Goal: Feedback & Contribution: Submit feedback/report problem

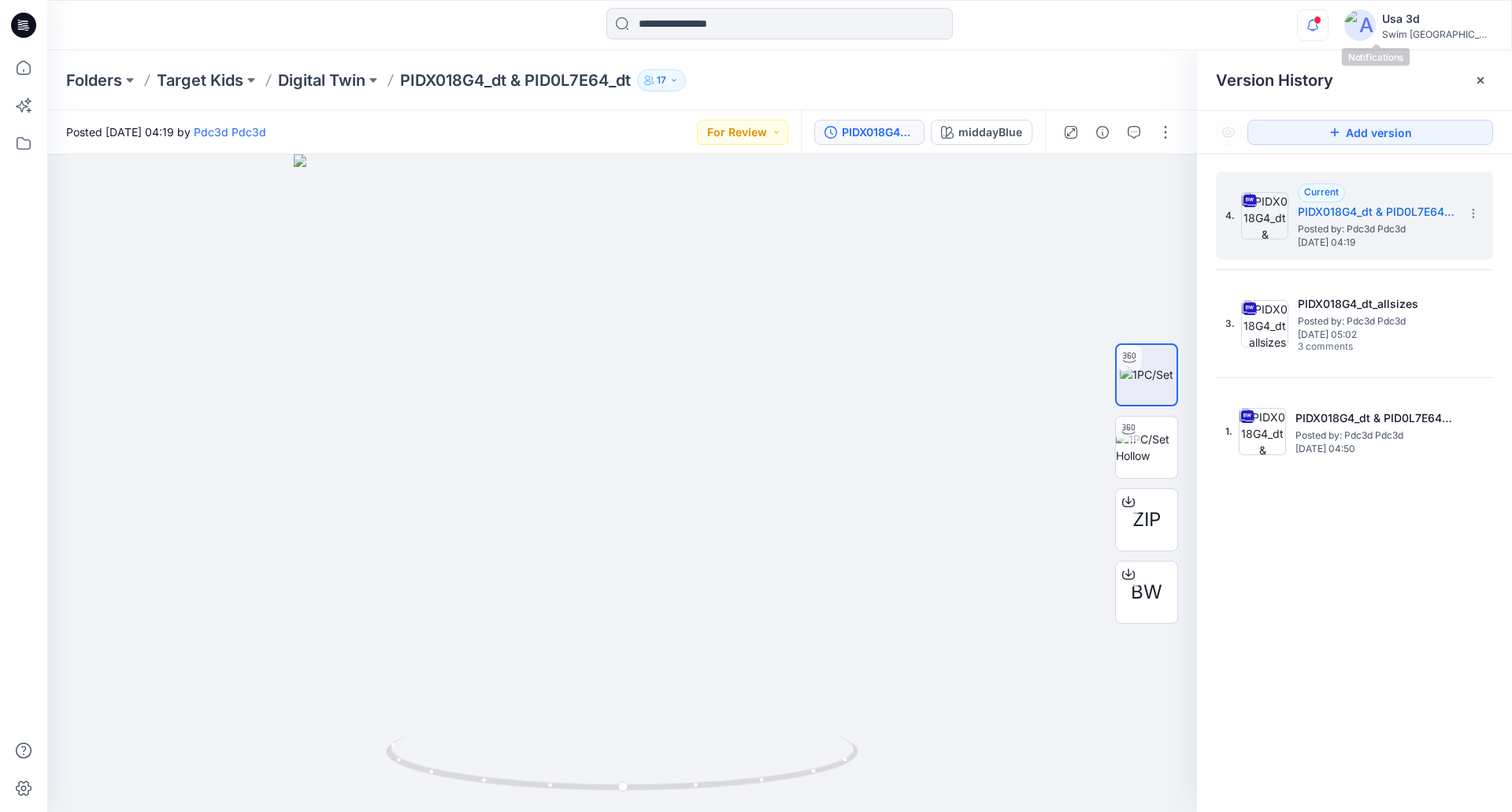
click at [1328, 17] on icon "button" at bounding box center [1313, 25] width 30 height 32
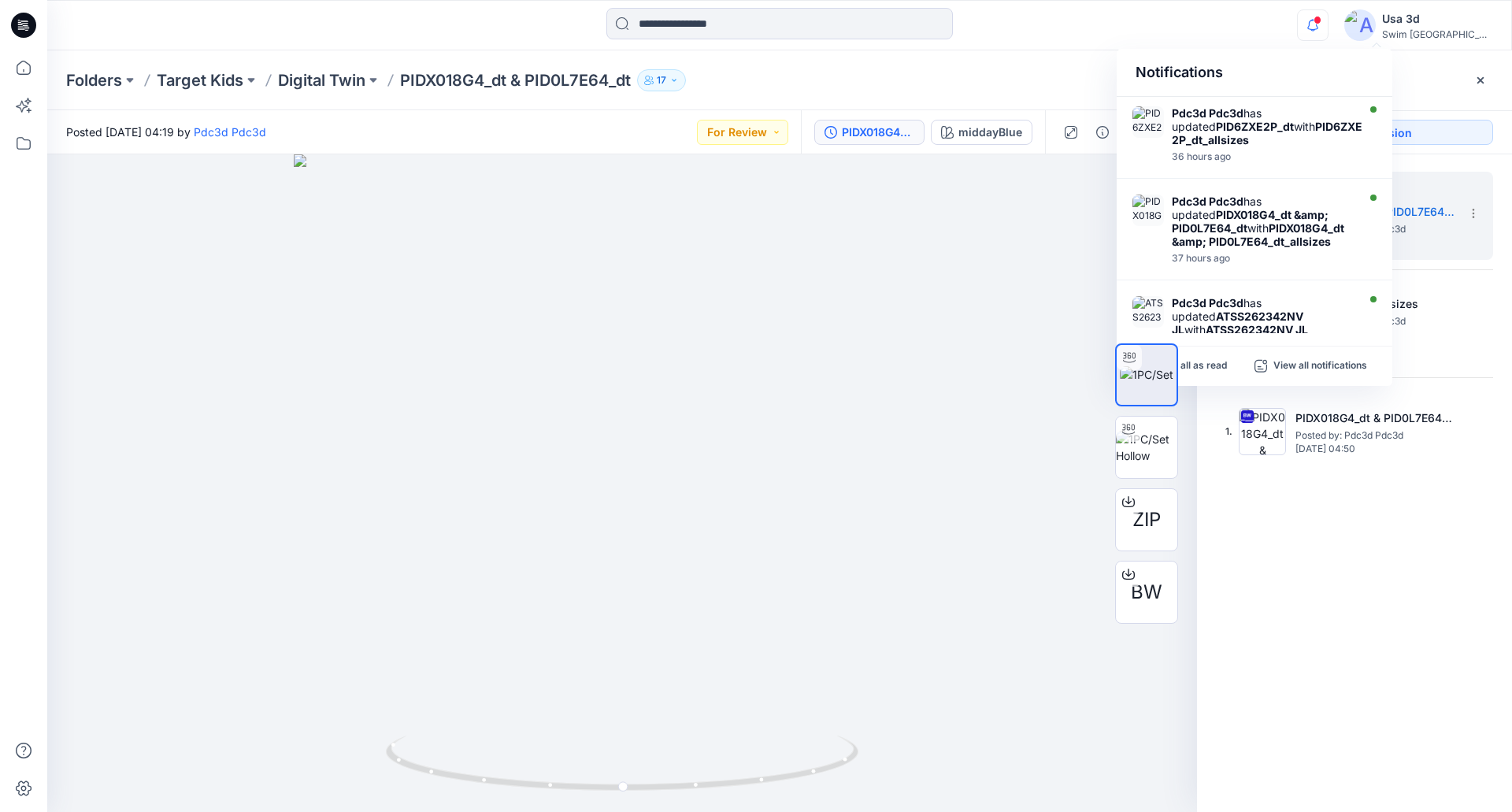
click at [1328, 17] on icon "button" at bounding box center [1313, 25] width 30 height 32
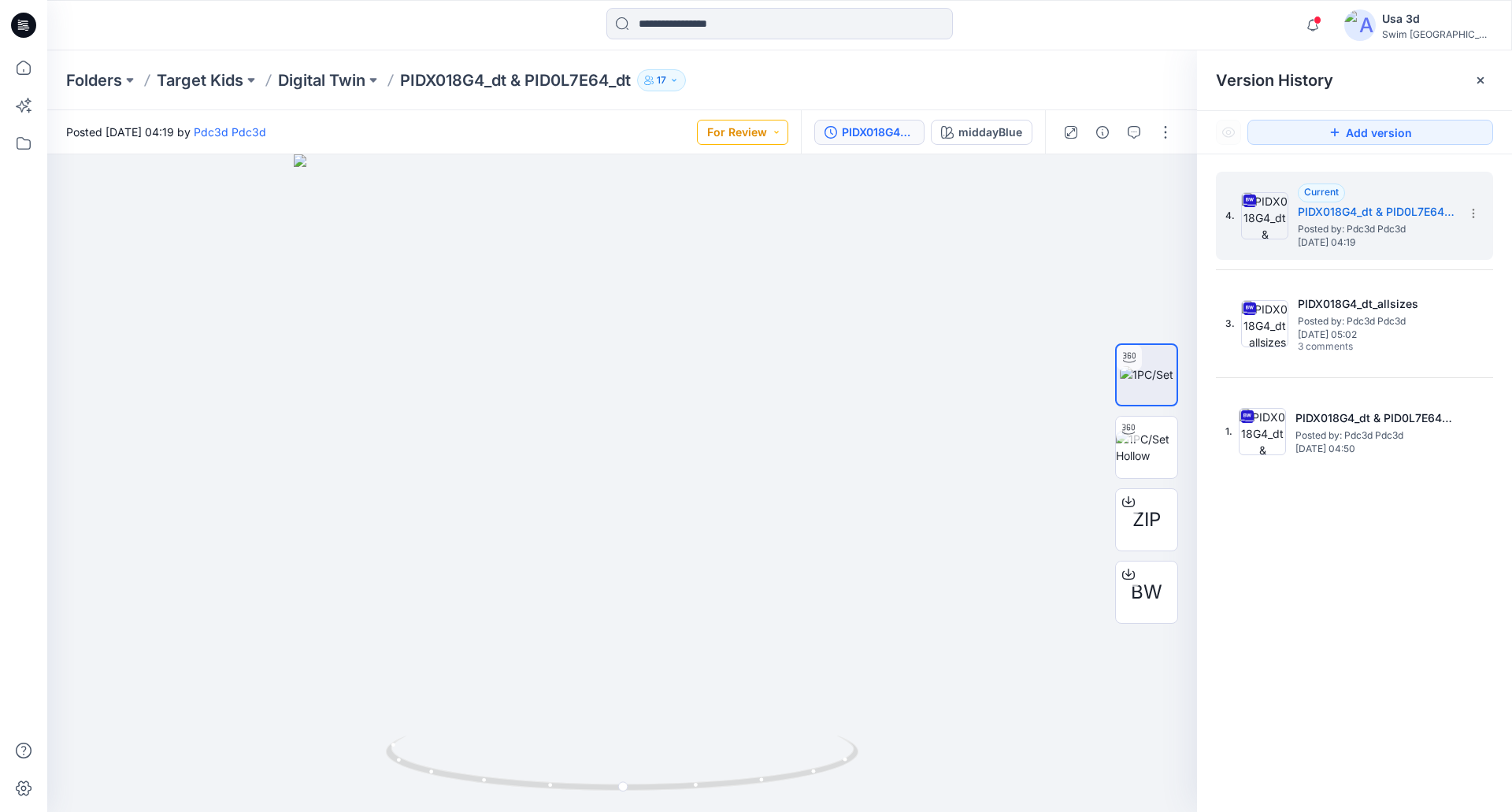
click at [760, 138] on button "For Review" at bounding box center [741, 132] width 91 height 25
click at [719, 245] on p "Approved" at bounding box center [705, 240] width 52 height 21
click at [1132, 593] on span "BW" at bounding box center [1147, 592] width 32 height 28
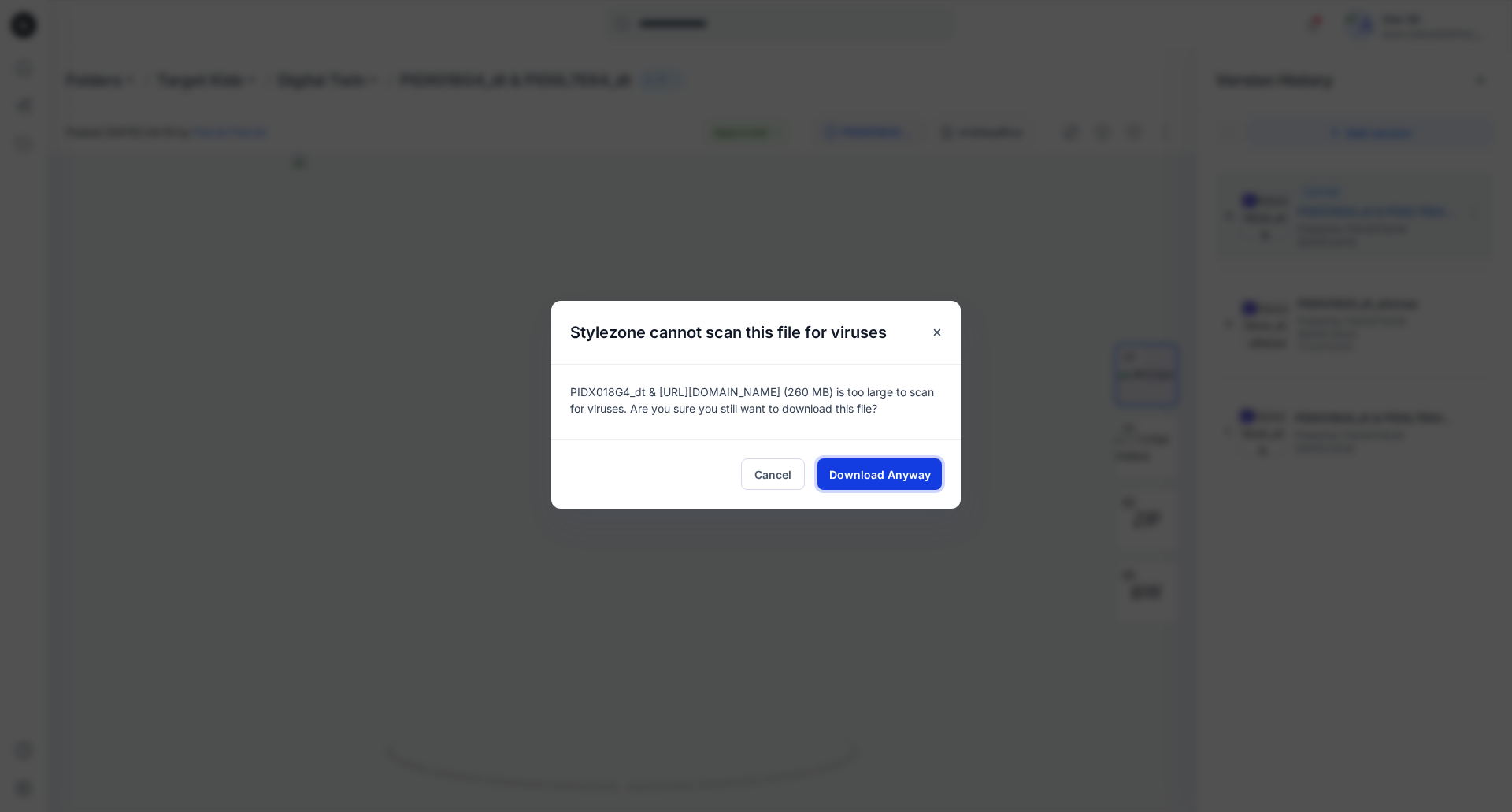
click at [895, 472] on span "Download Anyway" at bounding box center [879, 475] width 101 height 17
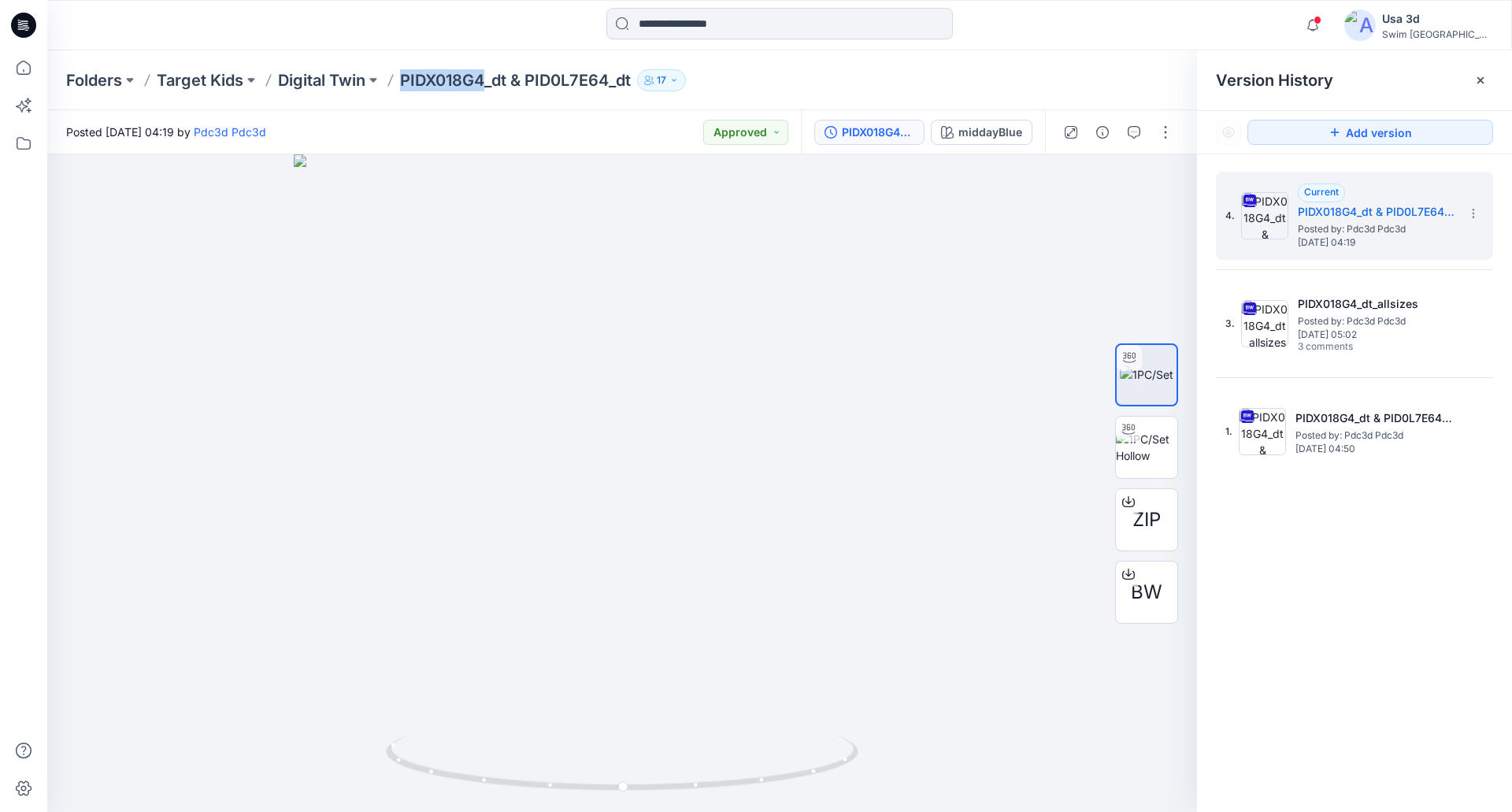
drag, startPoint x: 403, startPoint y: 81, endPoint x: 482, endPoint y: 84, distance: 79.1
click at [482, 84] on p "PIDX018G4_dt & PID0L7E64_dt" at bounding box center [515, 80] width 231 height 22
copy p "PIDX018G4"
click at [767, 139] on button "Approved" at bounding box center [745, 132] width 85 height 25
click at [722, 207] on p "For Review" at bounding box center [708, 206] width 56 height 21
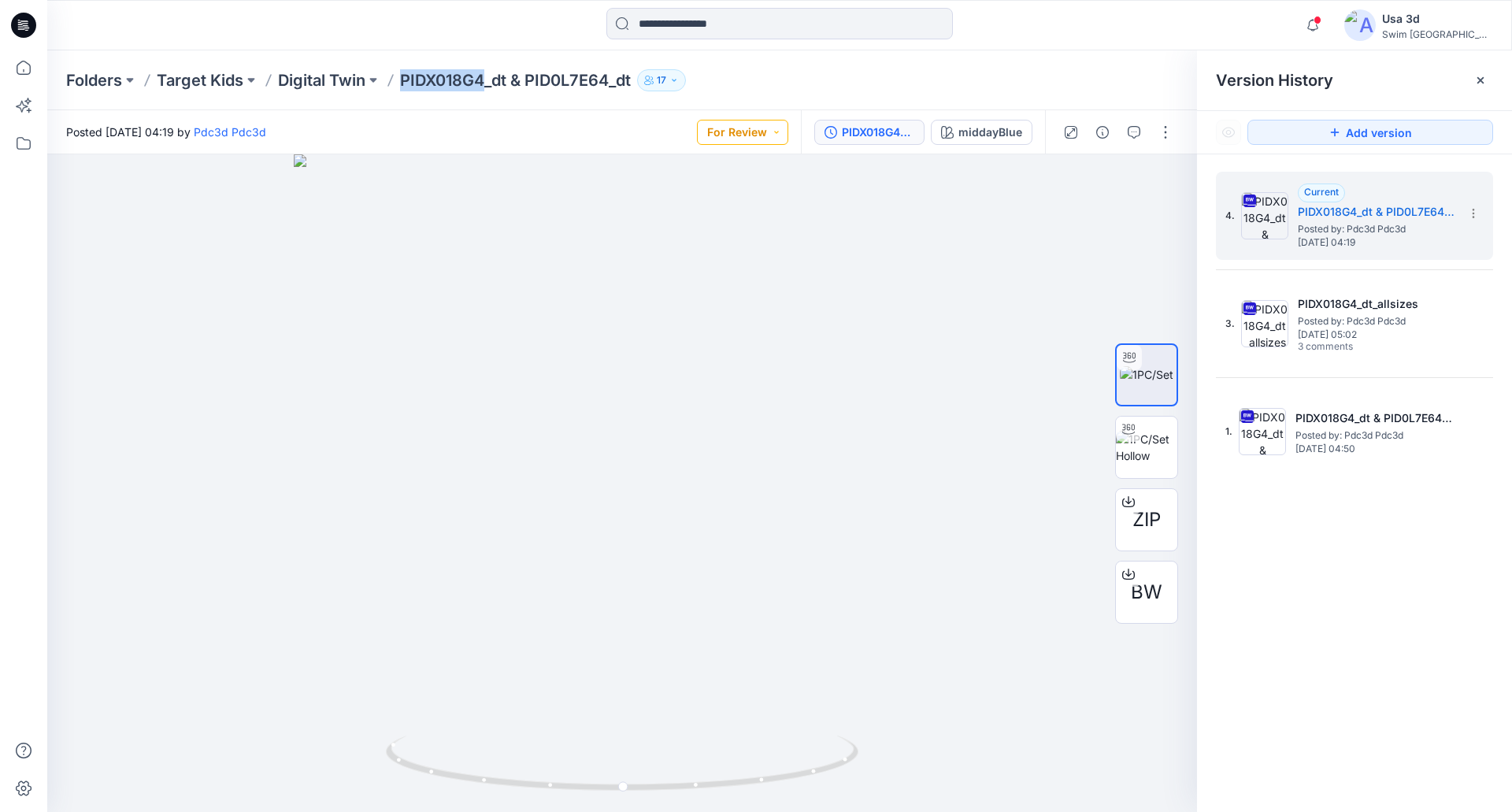
click at [753, 138] on button "For Review" at bounding box center [741, 132] width 91 height 25
click at [716, 247] on p "Approved" at bounding box center [705, 240] width 52 height 21
click at [1161, 133] on button "button" at bounding box center [1165, 132] width 25 height 25
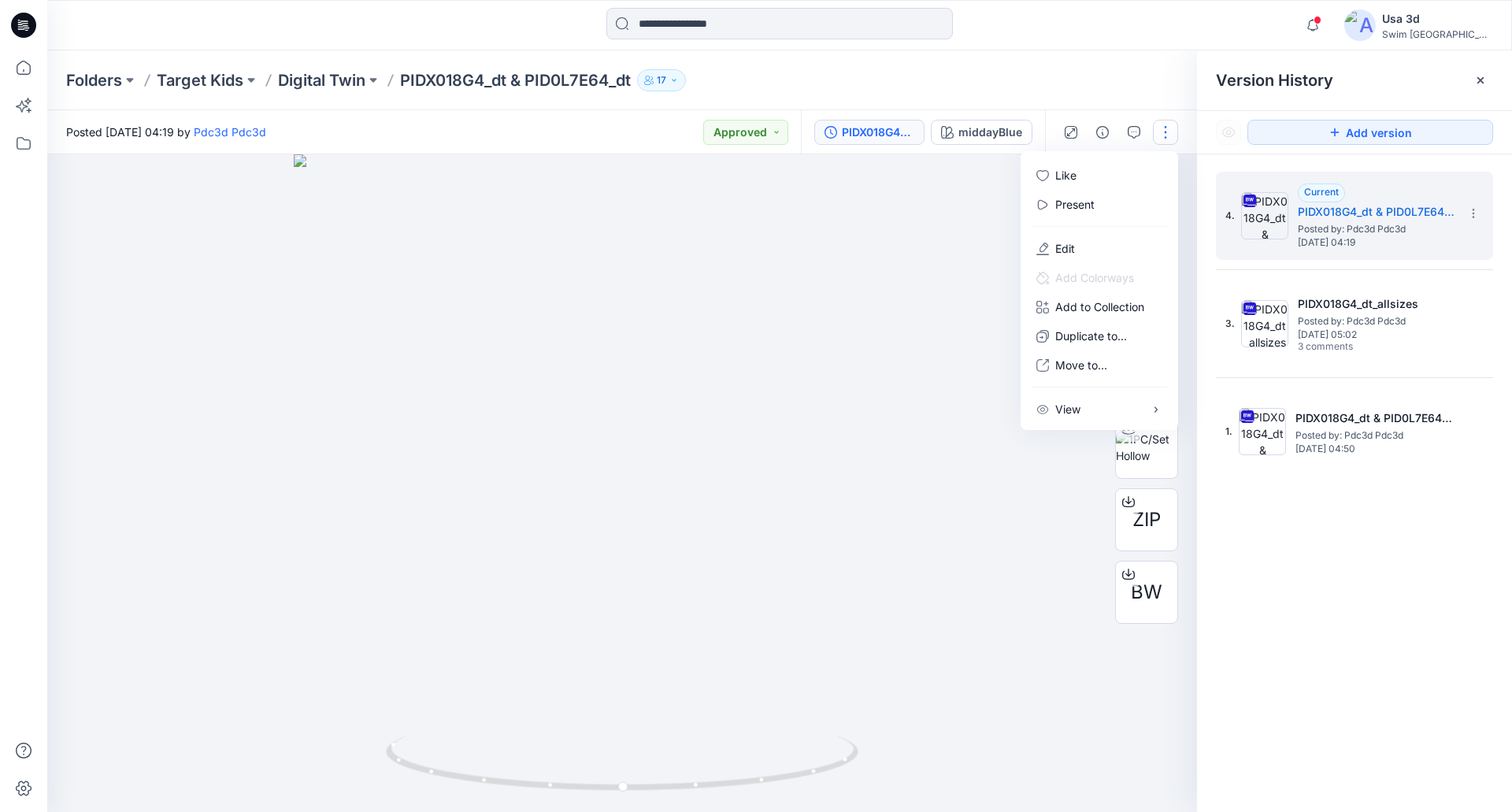
click at [1121, 75] on div "Folders Target Kids Digital Twin PIDX018G4_dt & PID0L7E64_dt 17" at bounding box center [717, 80] width 1304 height 22
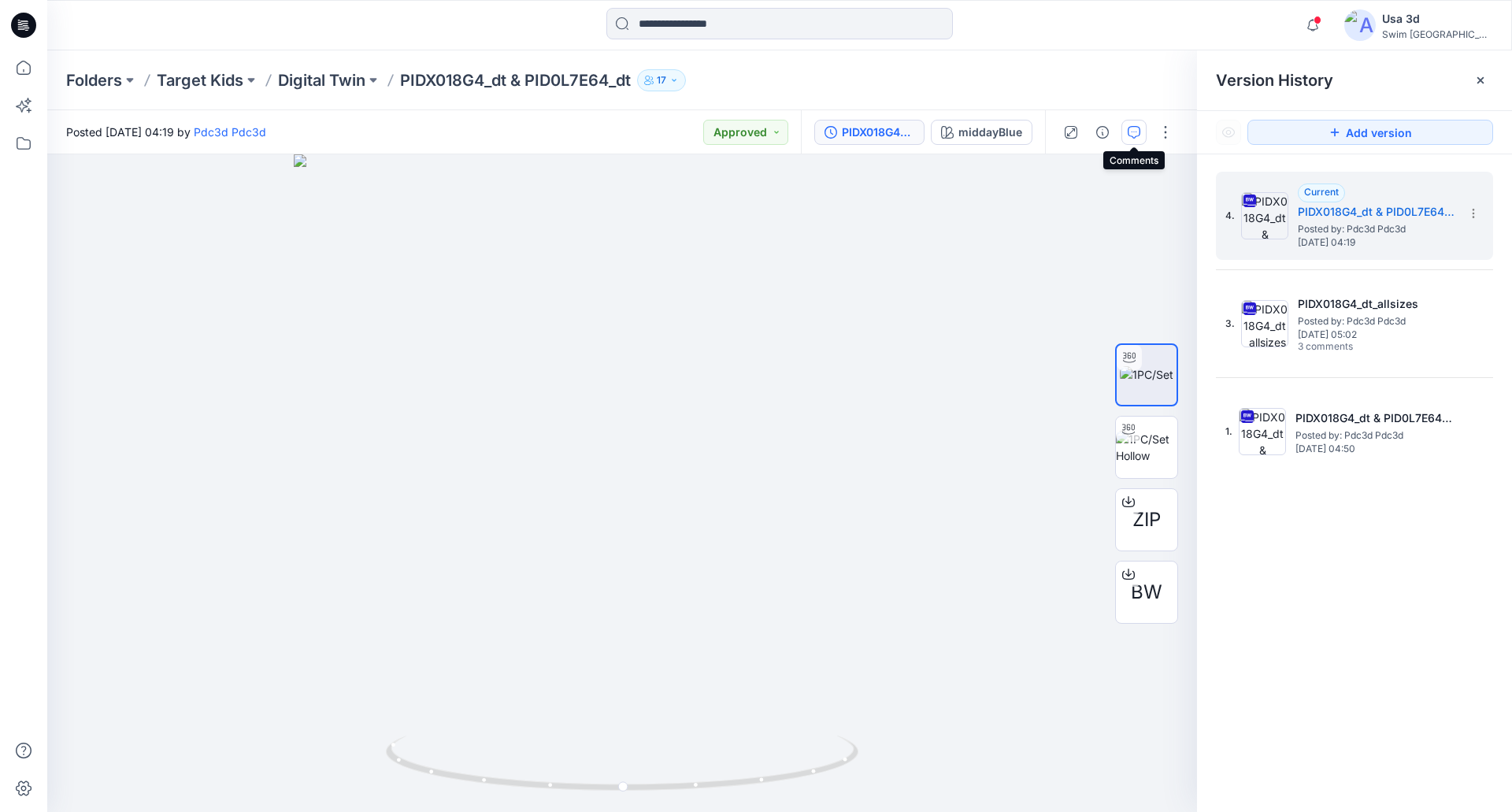
click at [1138, 124] on button "button" at bounding box center [1134, 132] width 25 height 25
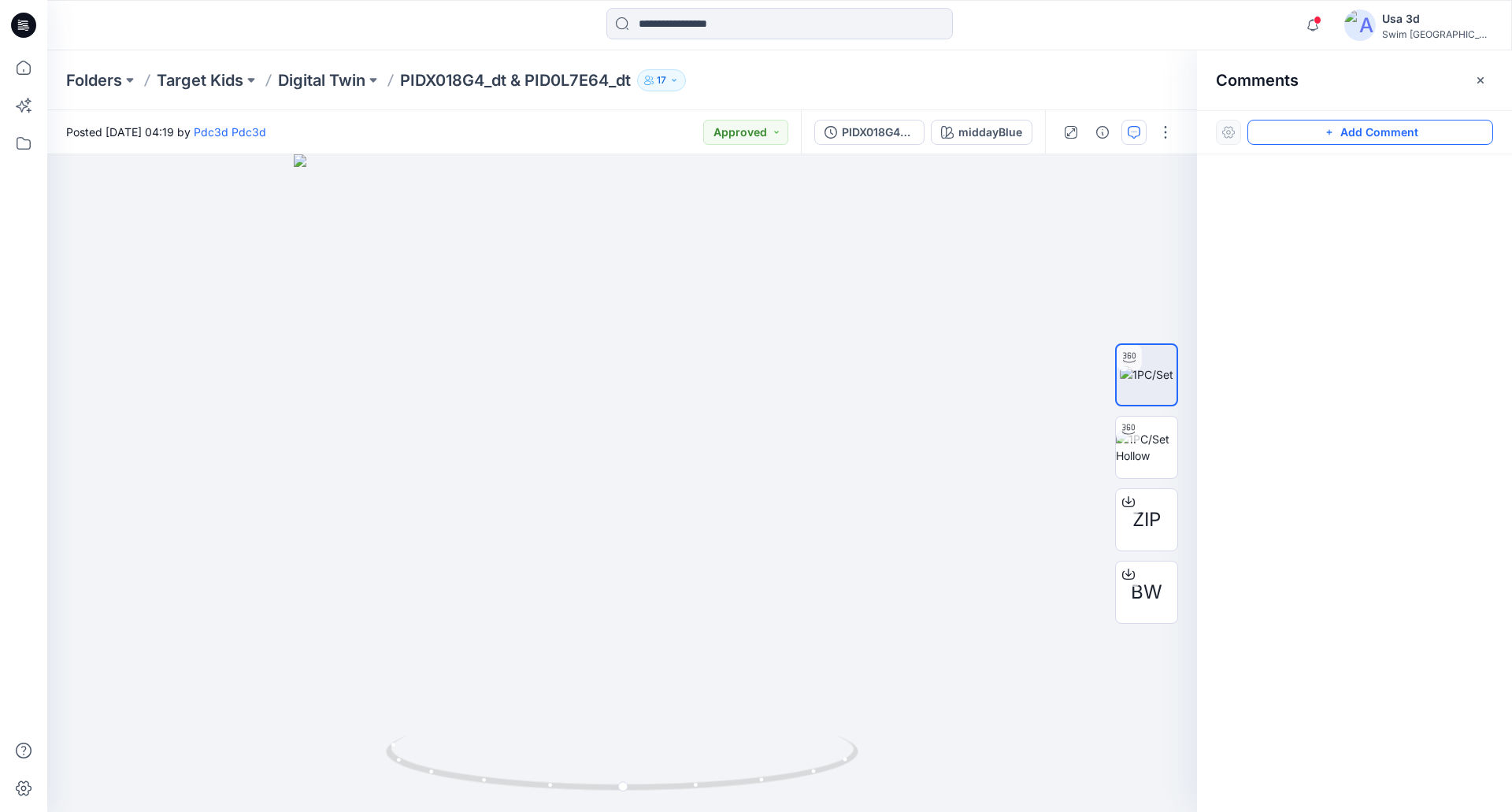
click at [1293, 130] on button "Add Comment" at bounding box center [1370, 132] width 246 height 25
click at [93, 186] on div "1" at bounding box center [621, 483] width 1150 height 658
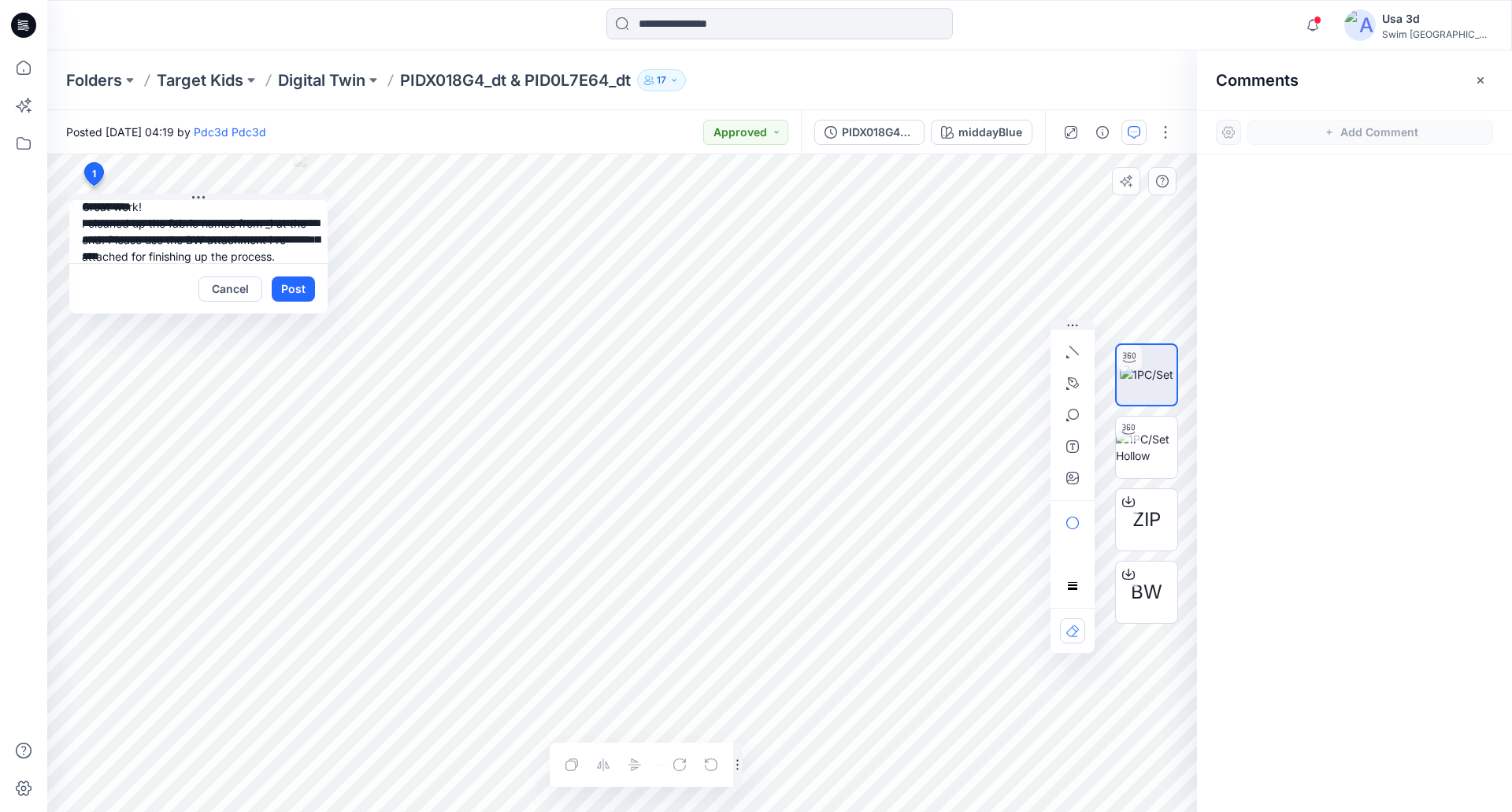
scroll to position [31, 0]
type textarea "**********"
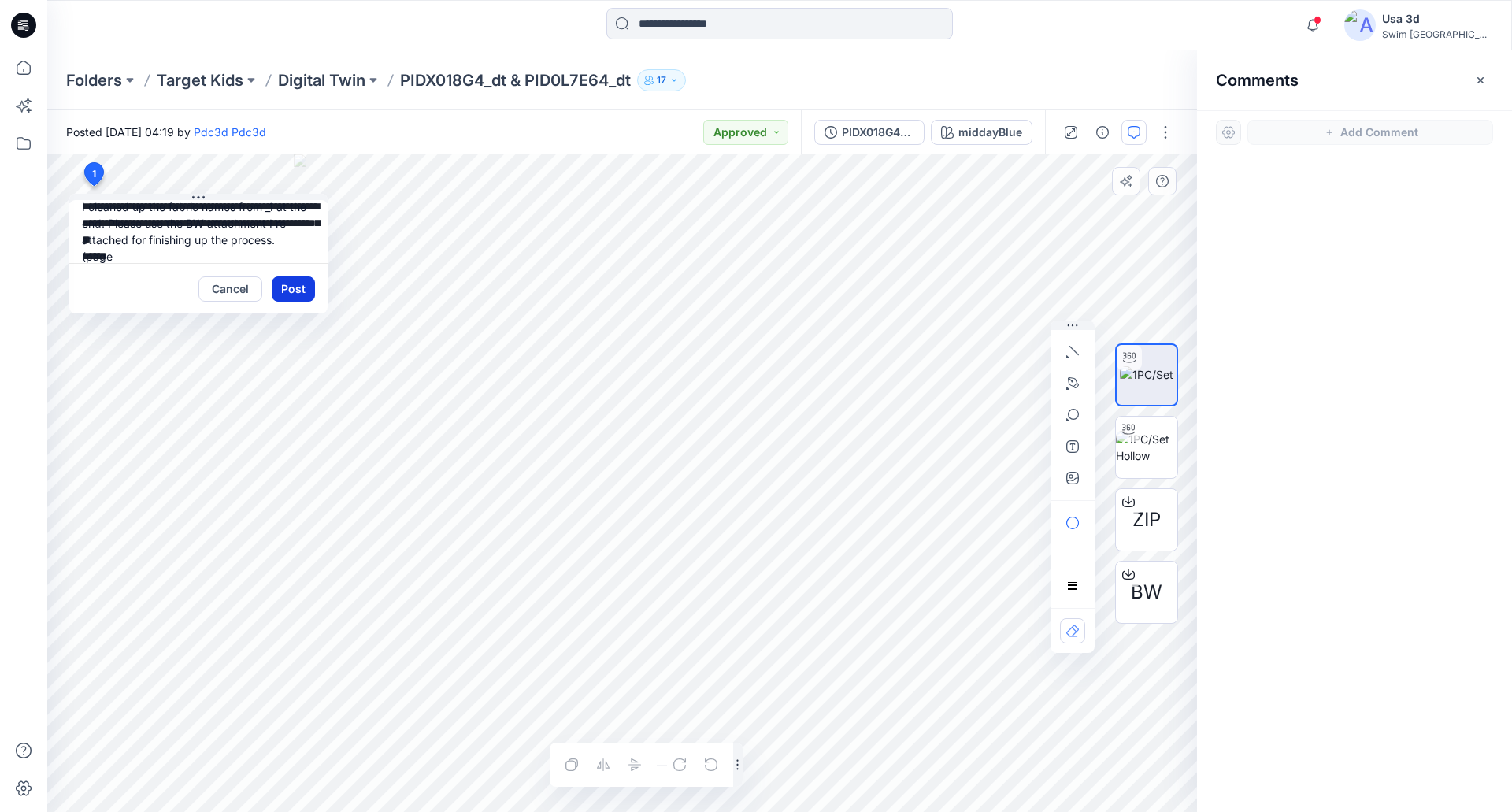
click at [296, 286] on button "Post" at bounding box center [293, 288] width 43 height 25
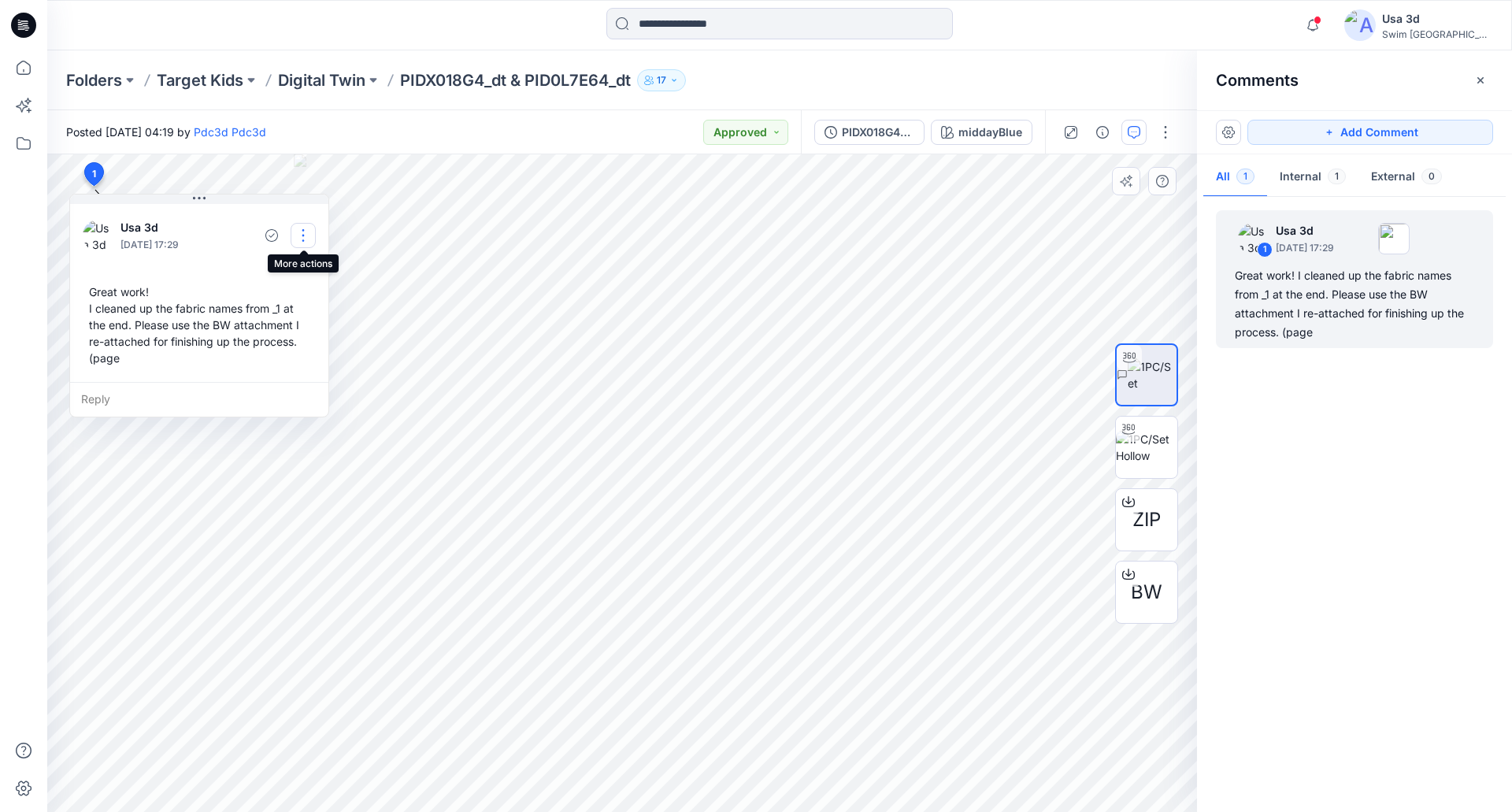
click at [302, 238] on button "button" at bounding box center [303, 235] width 25 height 25
click at [302, 275] on p "Edit comment" at bounding box center [307, 272] width 71 height 17
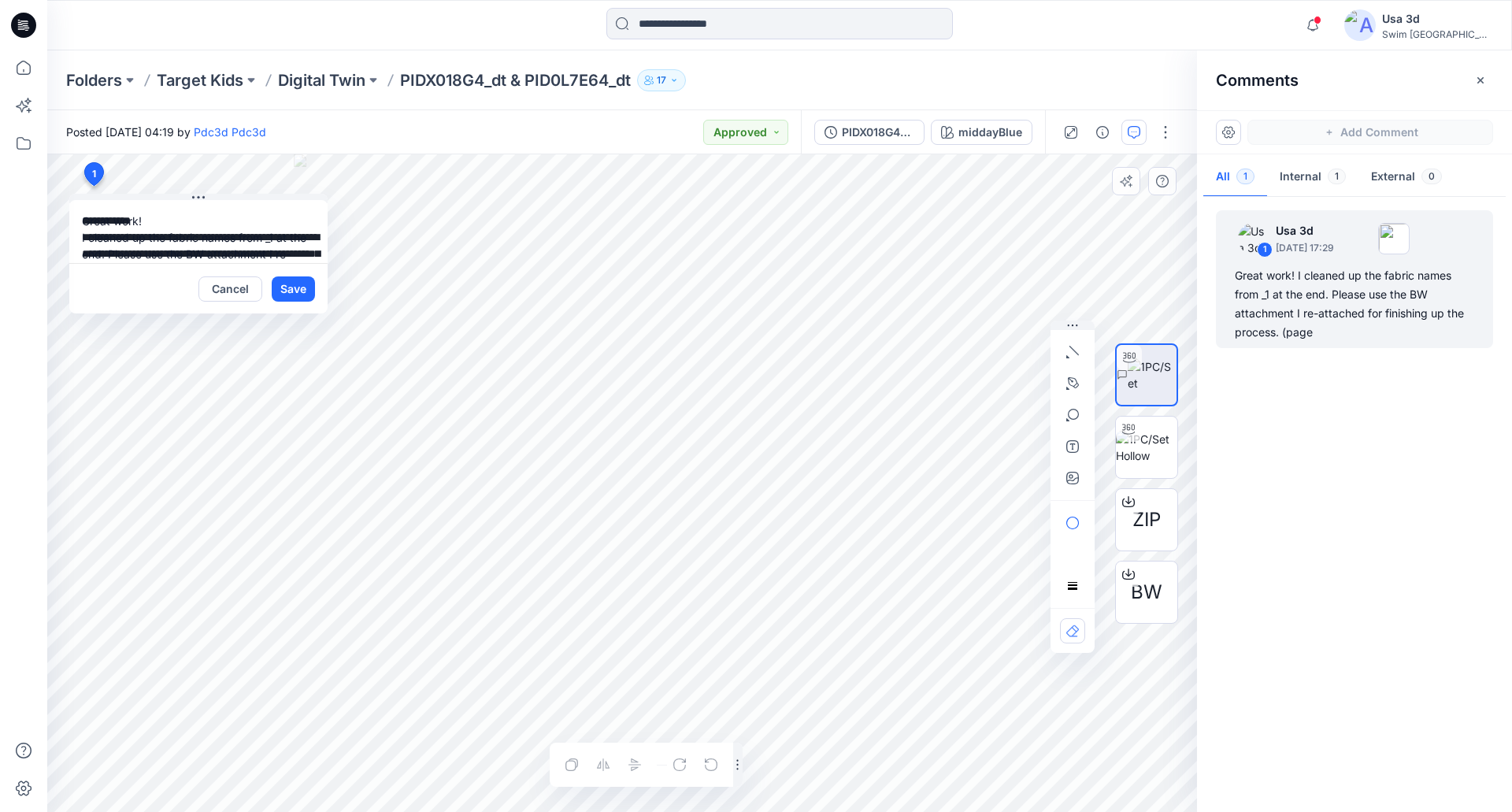
scroll to position [45, 0]
click at [132, 241] on textarea "**********" at bounding box center [198, 231] width 258 height 63
paste textarea "**********"
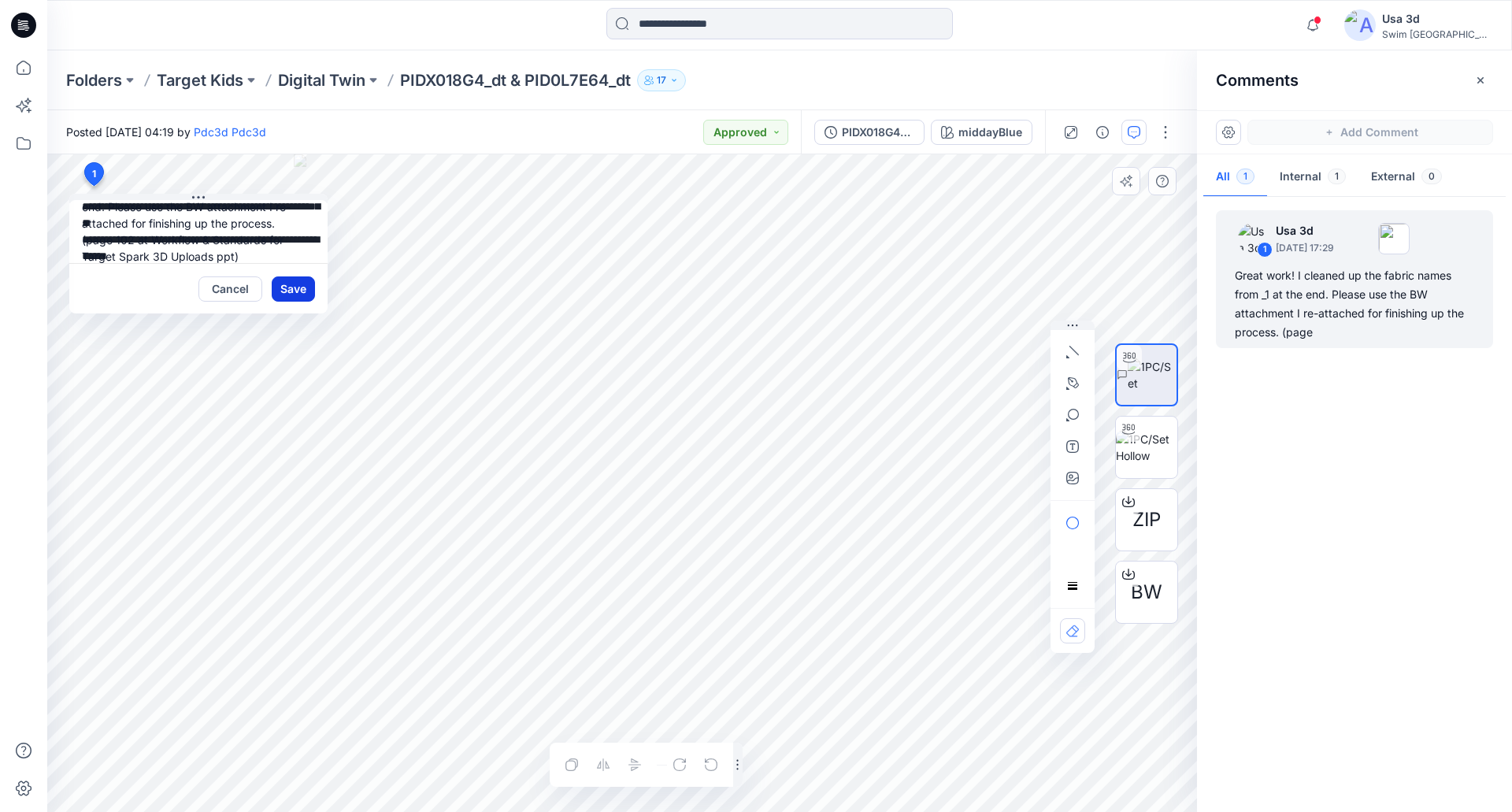
type textarea "**********"
click at [303, 285] on button "Save" at bounding box center [293, 288] width 43 height 25
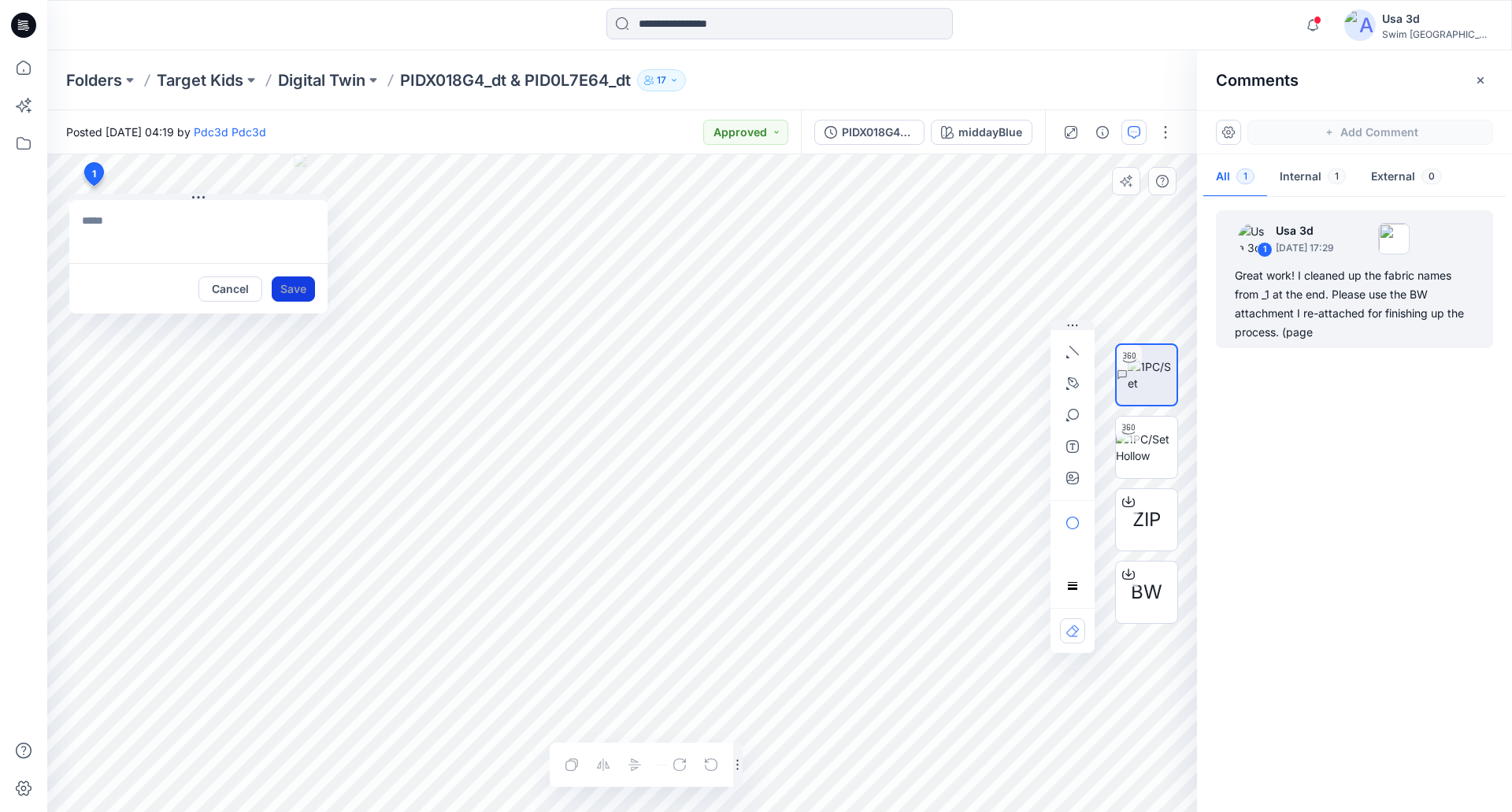
scroll to position [0, 0]
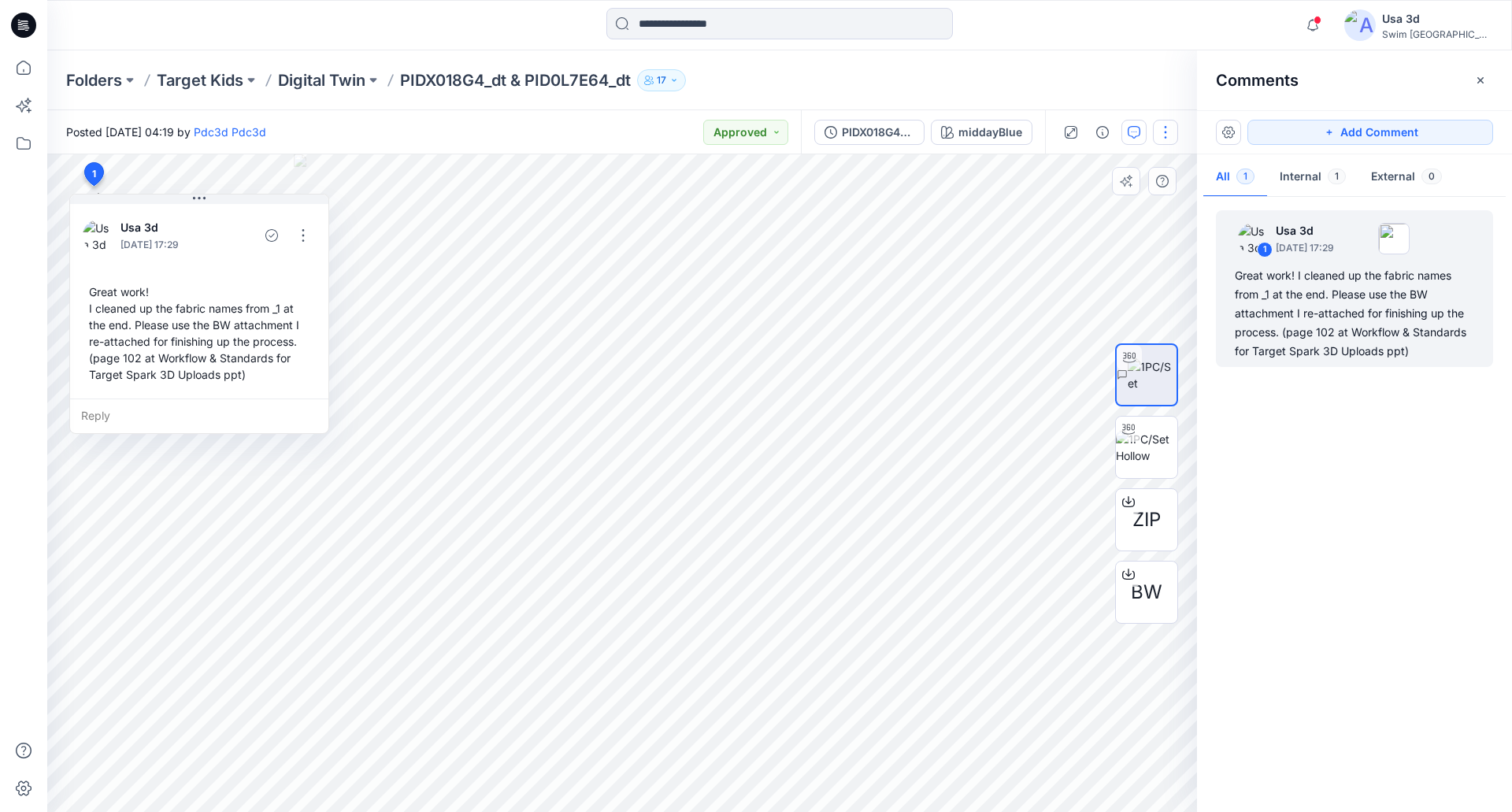
click at [1168, 130] on button "button" at bounding box center [1165, 132] width 25 height 25
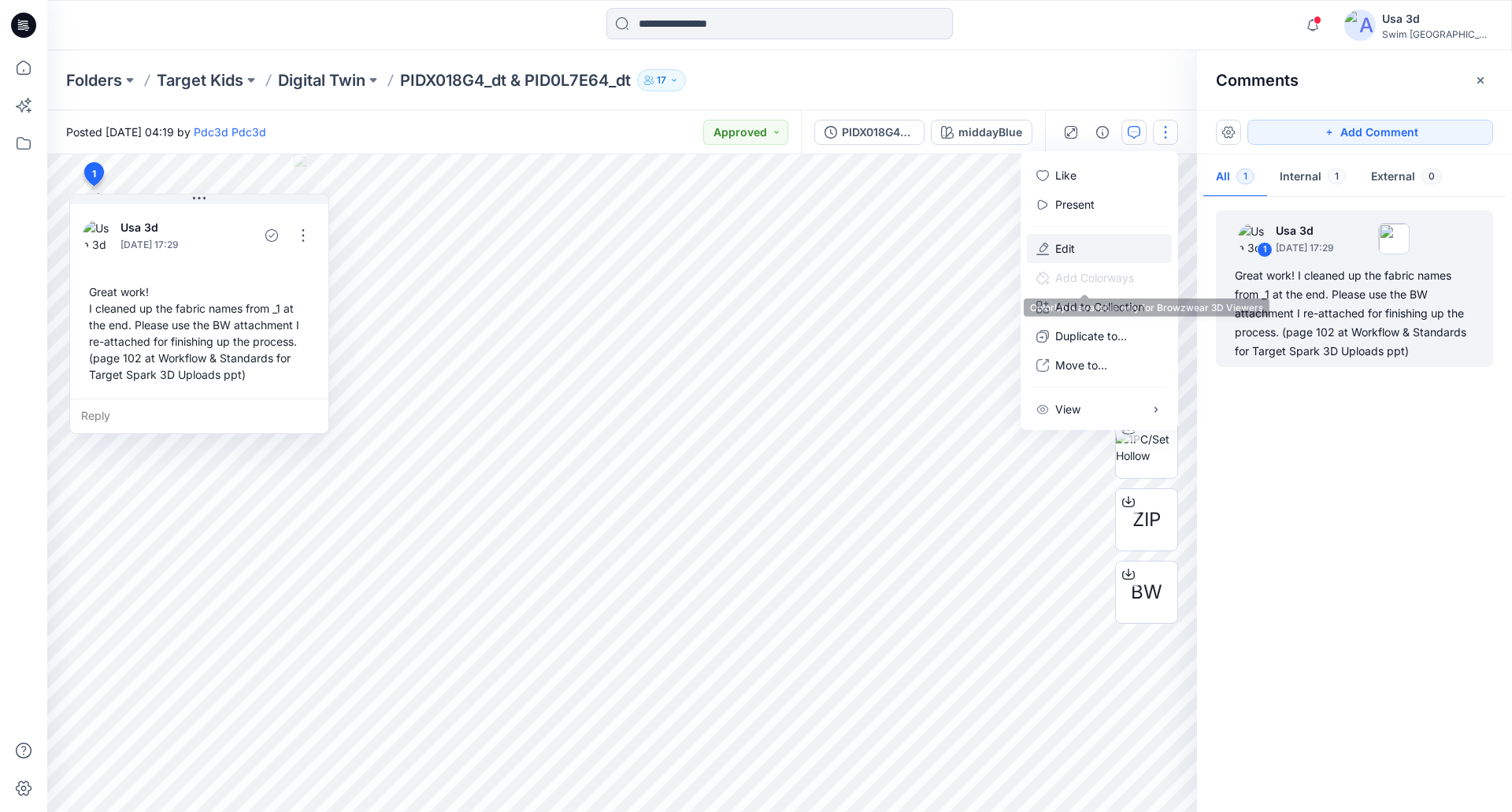
click at [1095, 252] on button "Edit" at bounding box center [1099, 248] width 145 height 29
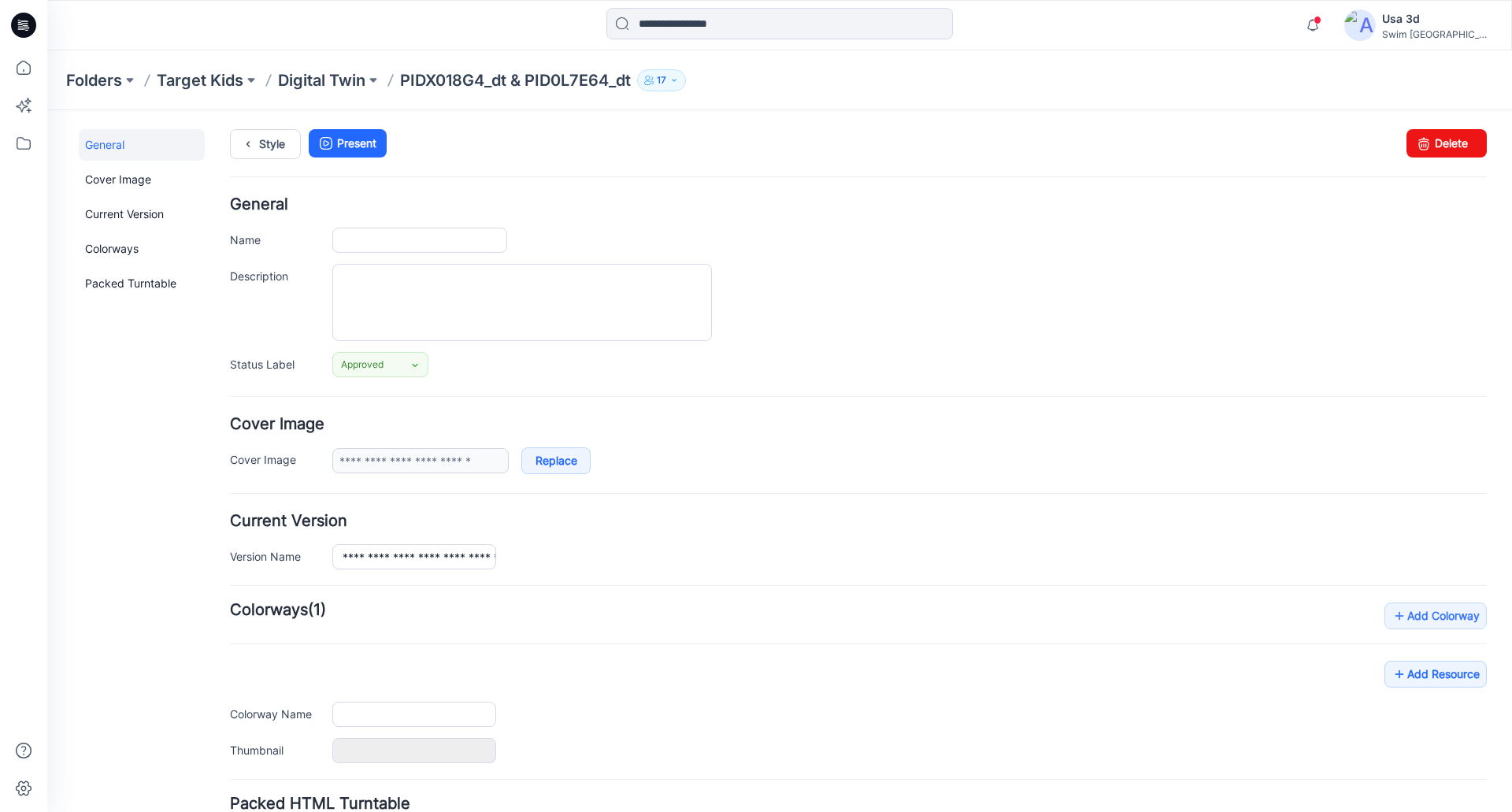
type input "**********"
type input "*******"
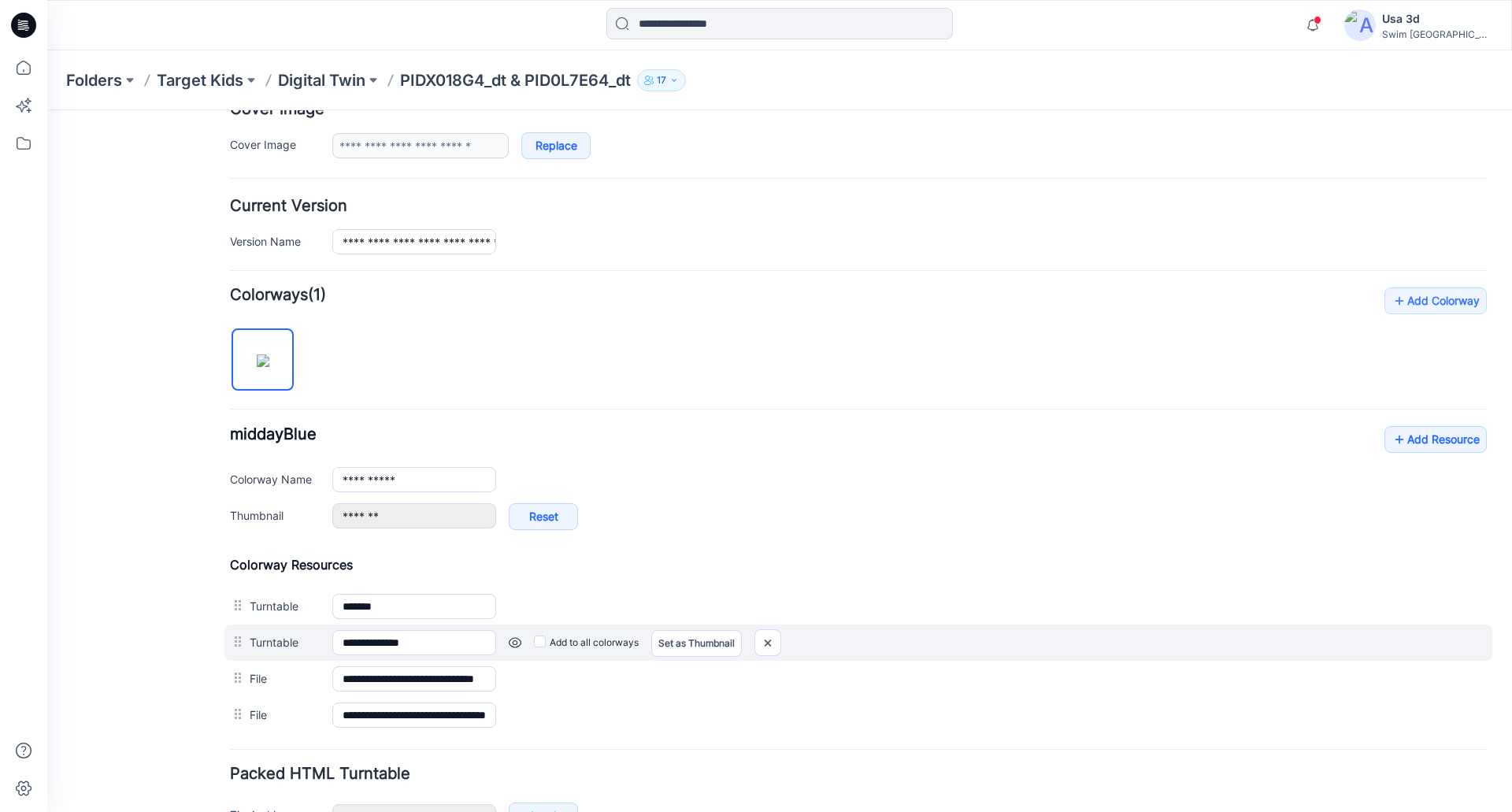
scroll to position [417, 0]
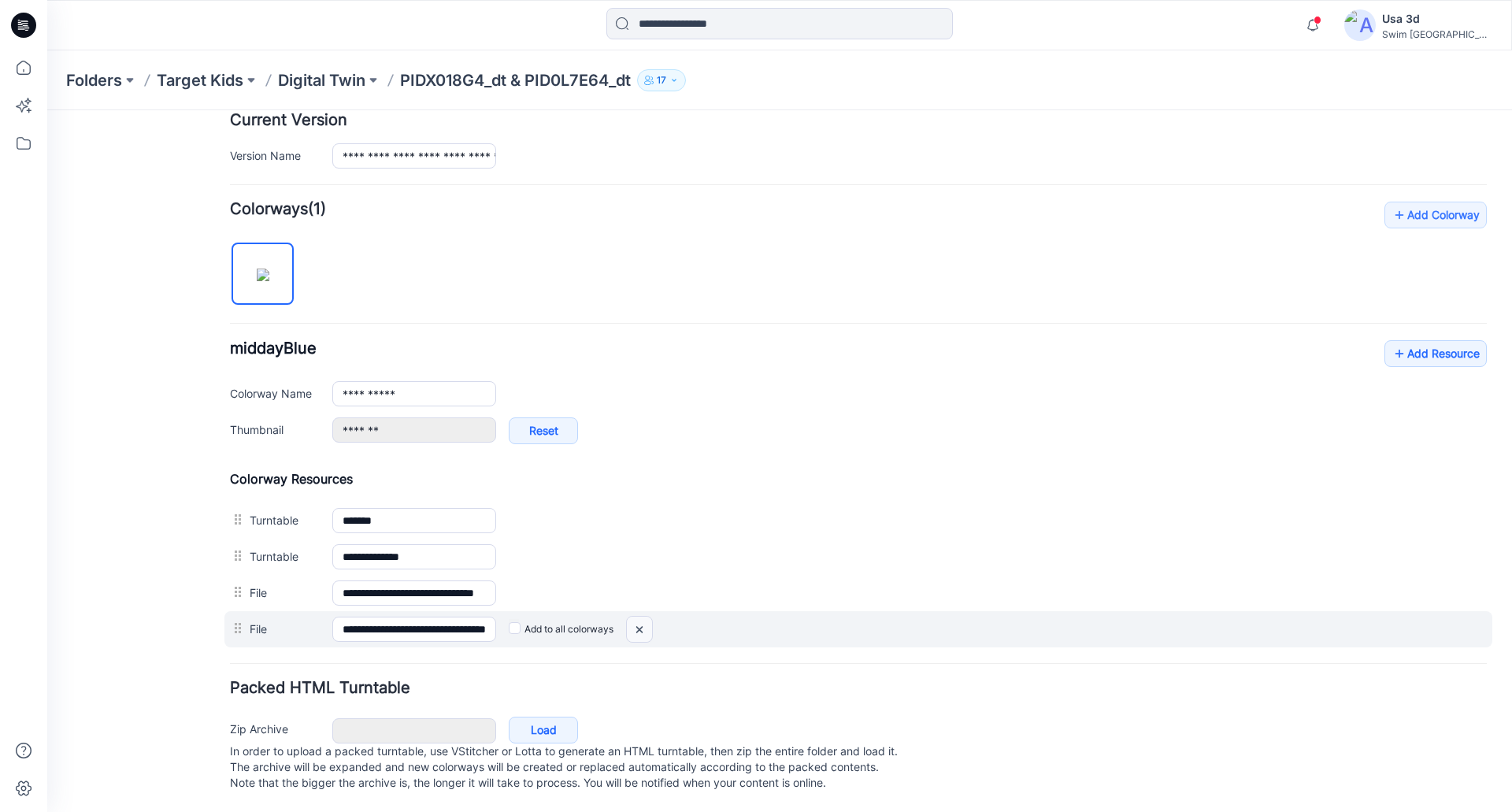
click at [647, 617] on img at bounding box center [639, 630] width 25 height 26
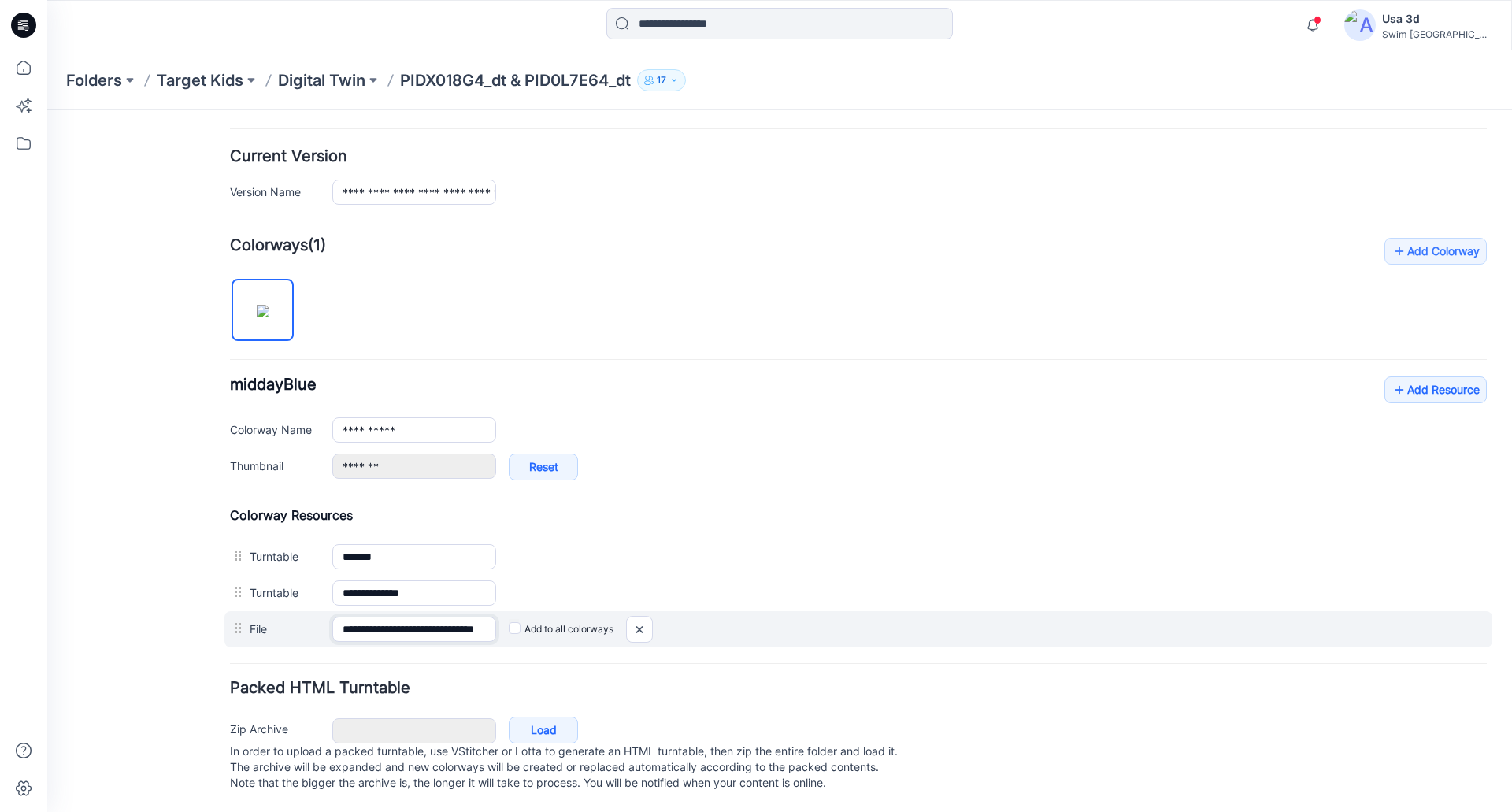
scroll to position [0, 45]
drag, startPoint x: 424, startPoint y: 615, endPoint x: 597, endPoint y: 619, distance: 173.0
click at [597, 619] on div "**********" at bounding box center [858, 629] width 1268 height 37
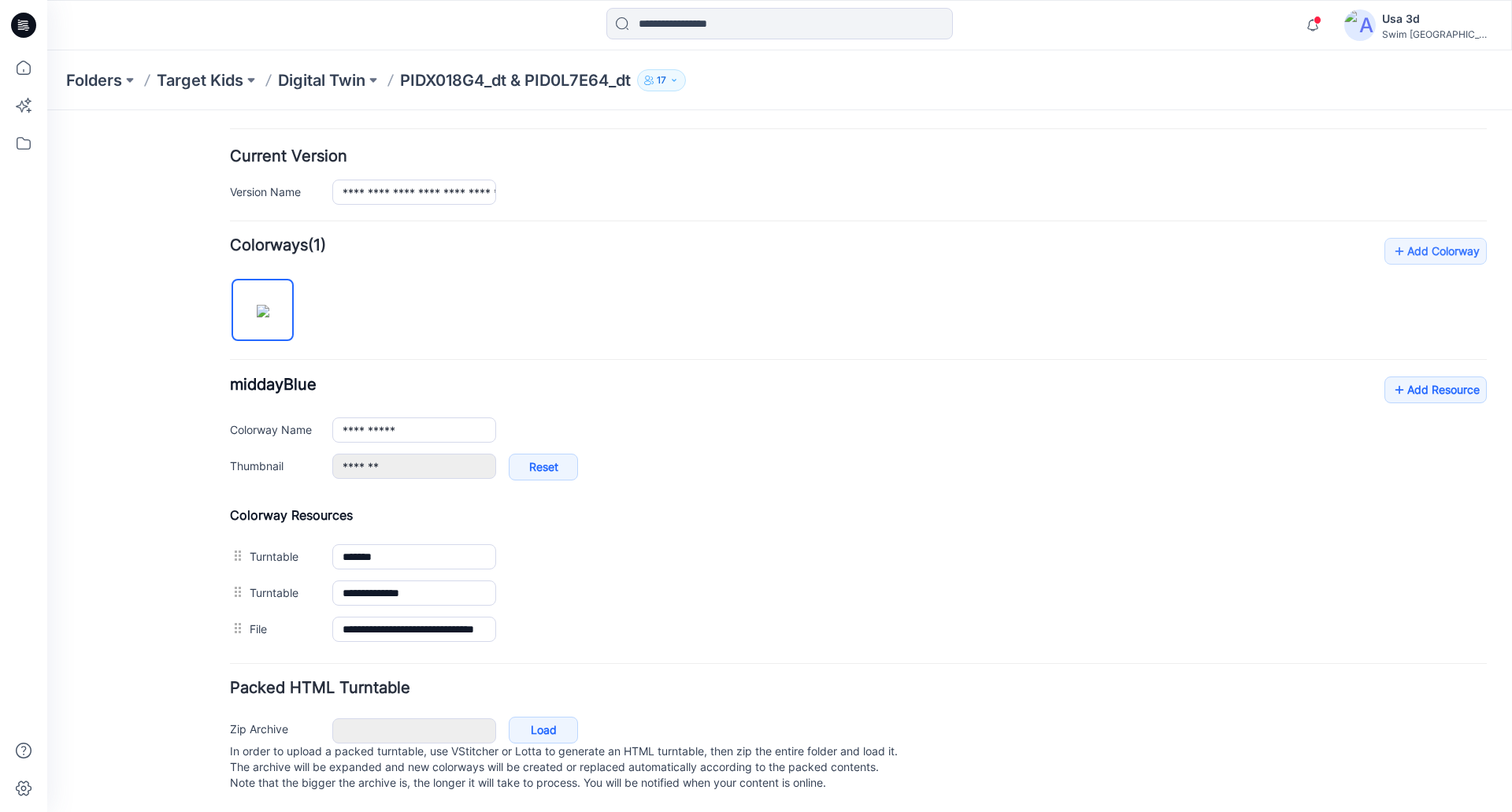
click at [702, 681] on h4 "Packed HTML Turntable" at bounding box center [858, 688] width 1257 height 15
click at [361, 75] on p "Digital Twin" at bounding box center [321, 80] width 87 height 22
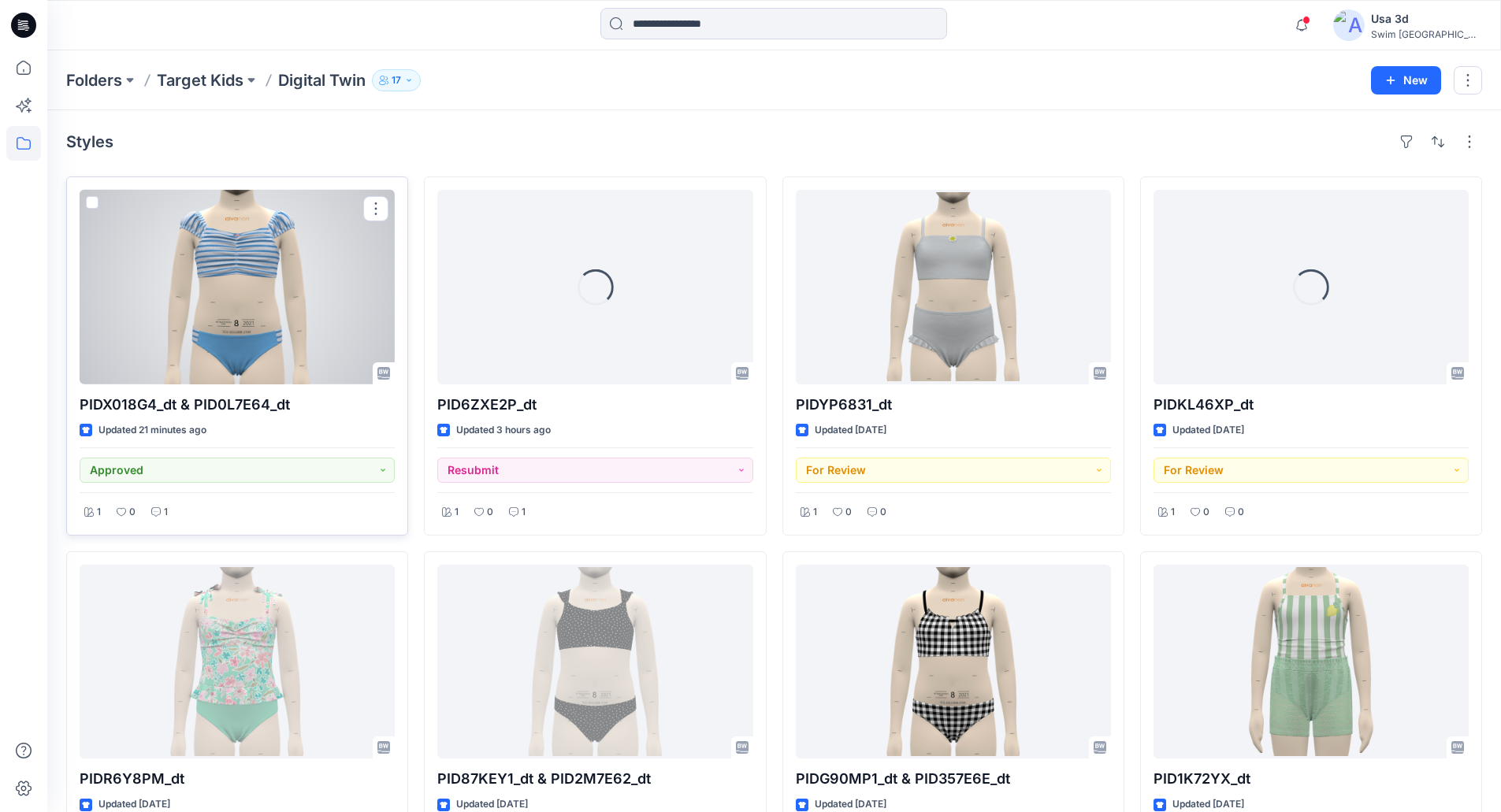
click at [218, 335] on div at bounding box center [238, 286] width 316 height 194
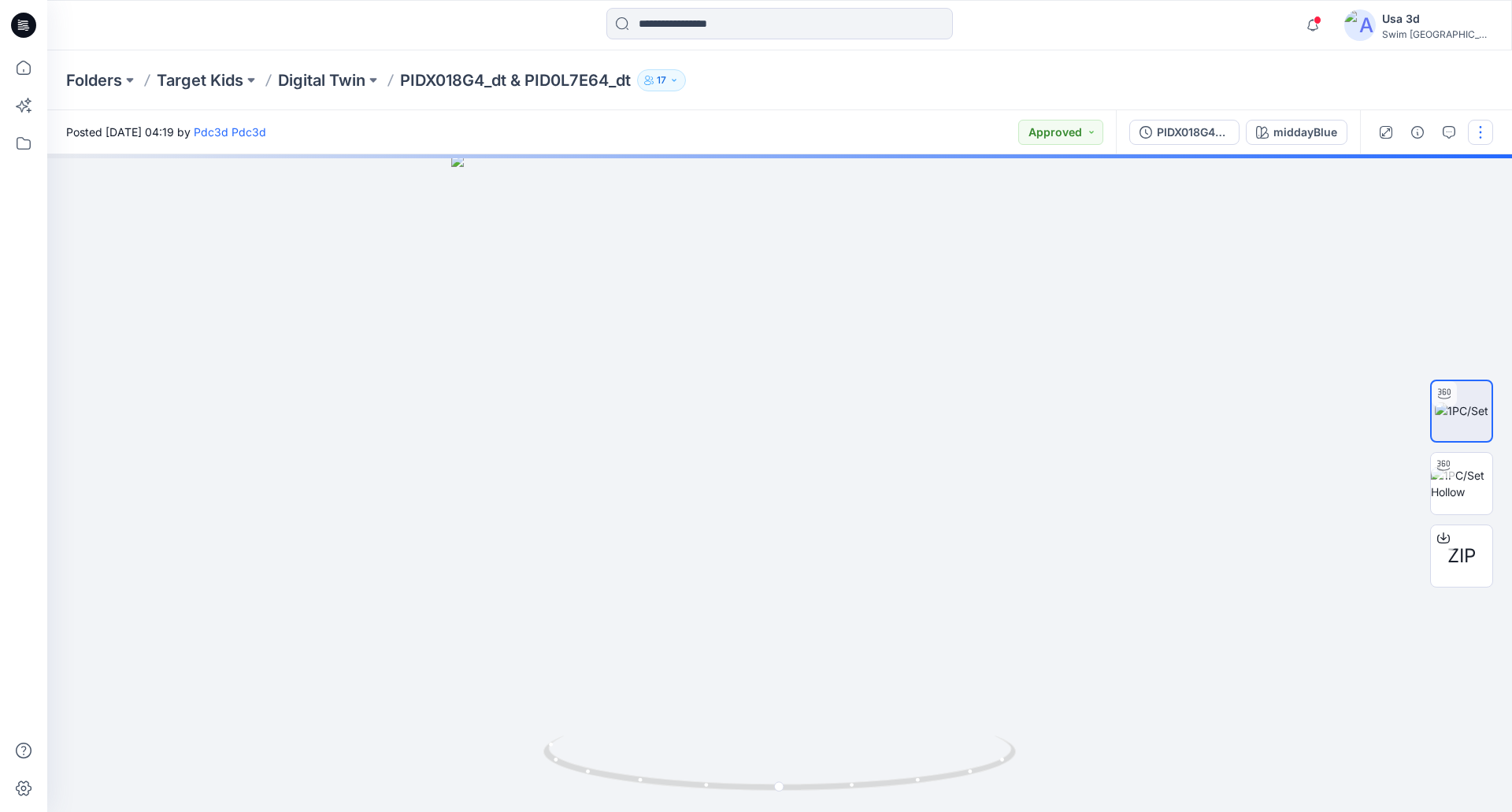
click at [1476, 144] on button "button" at bounding box center [1480, 132] width 25 height 25
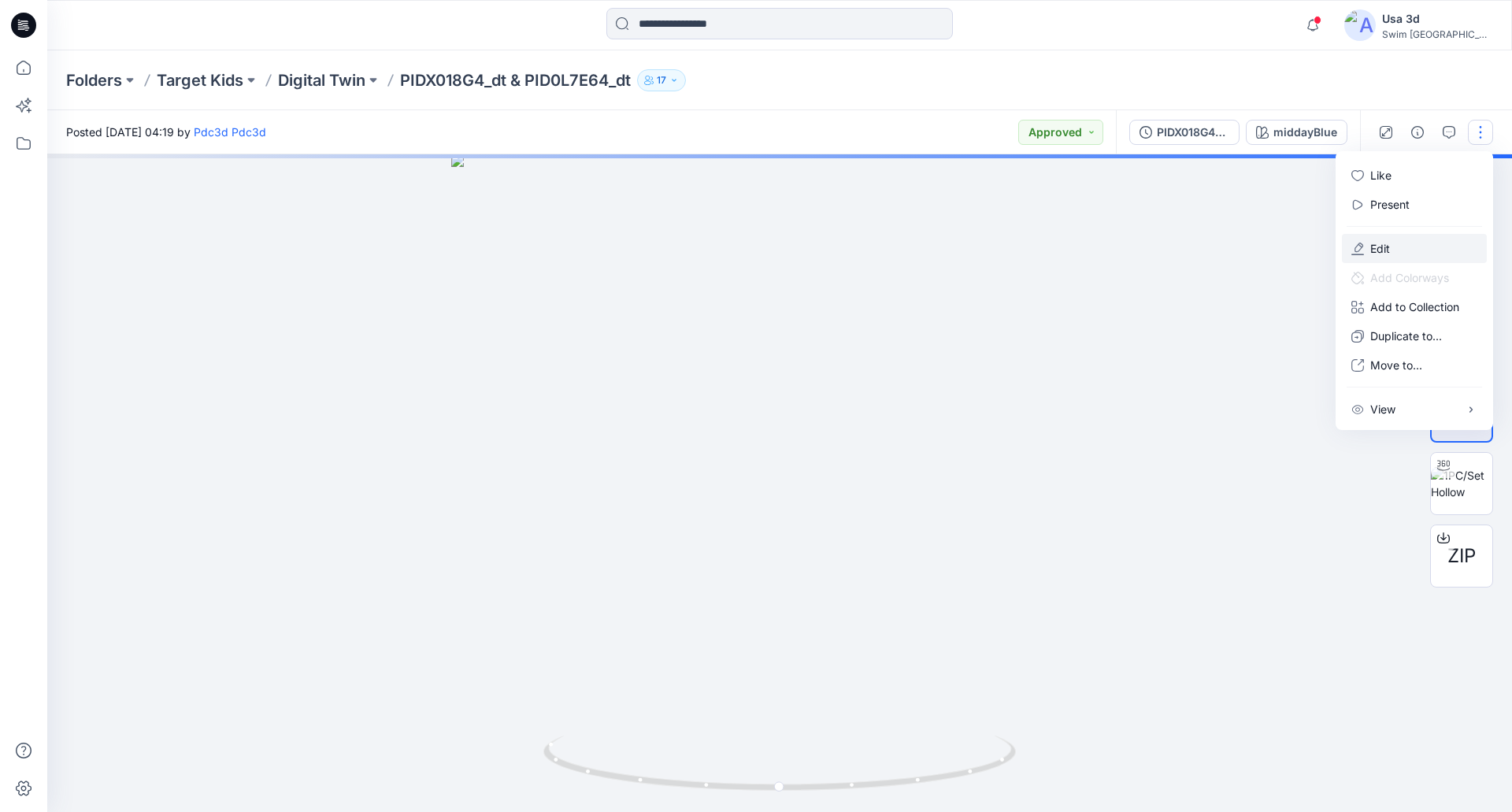
click at [1406, 251] on button "Edit" at bounding box center [1414, 248] width 145 height 29
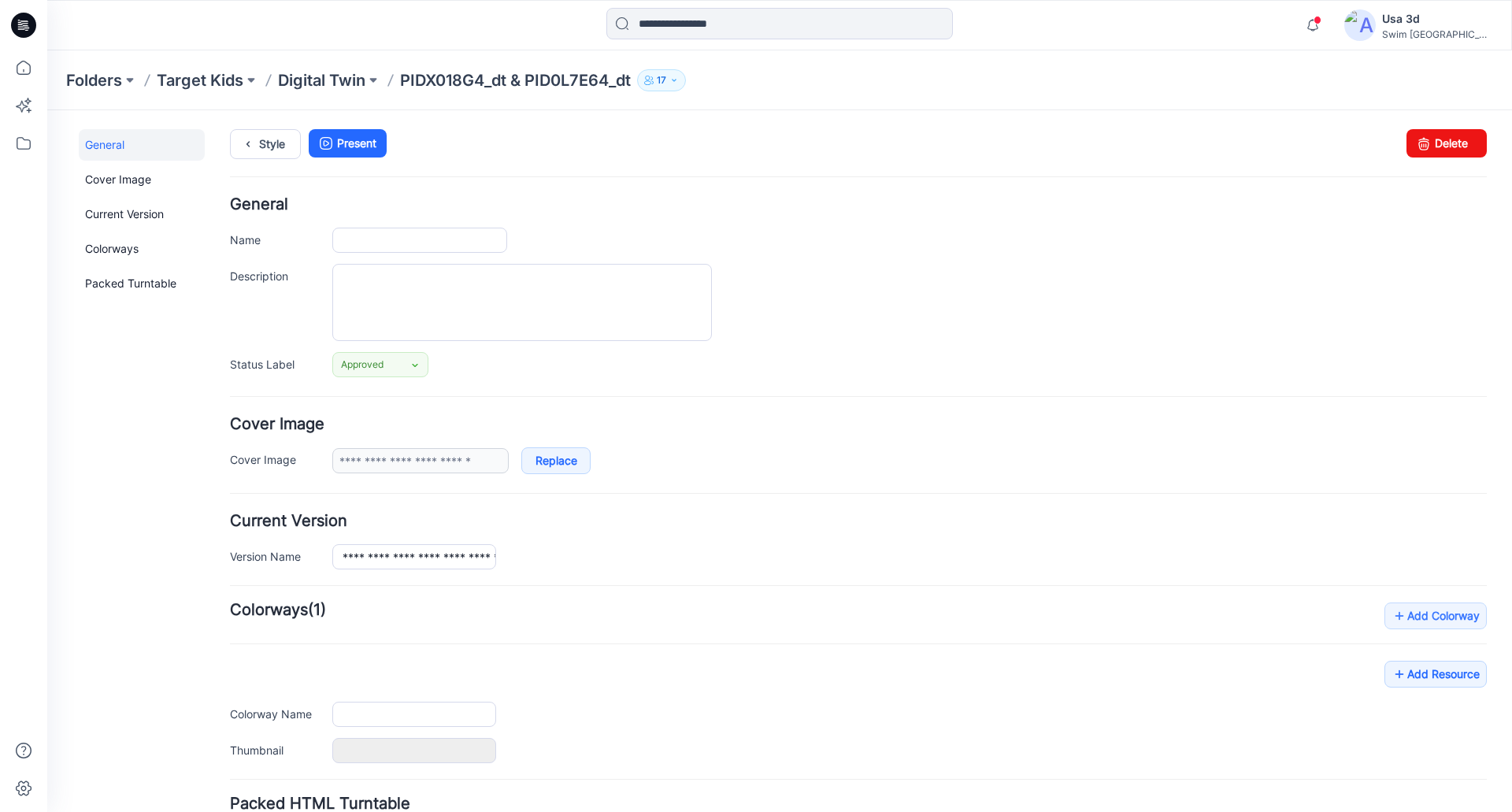
type input "**********"
type input "*******"
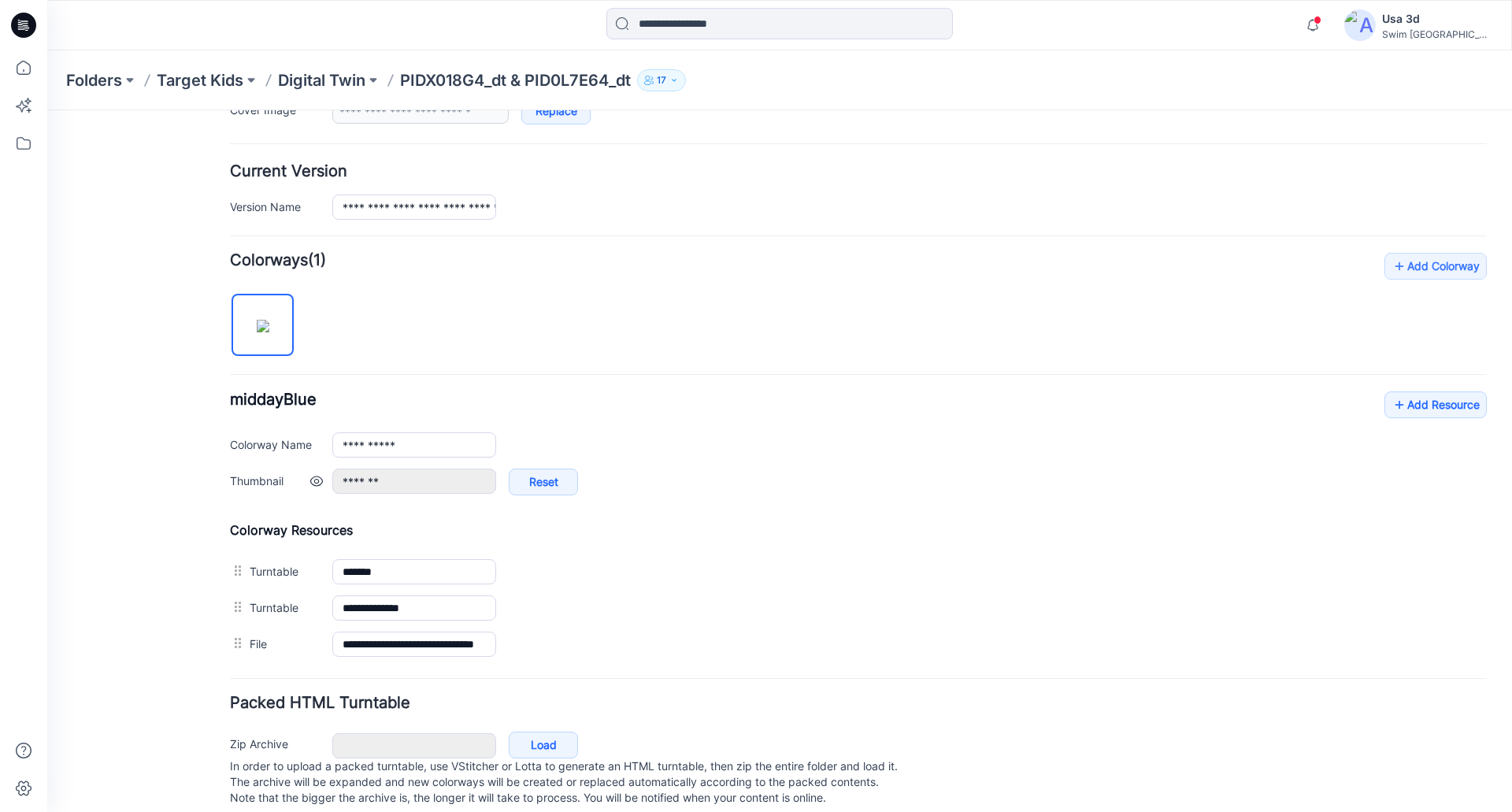
scroll to position [380, 0]
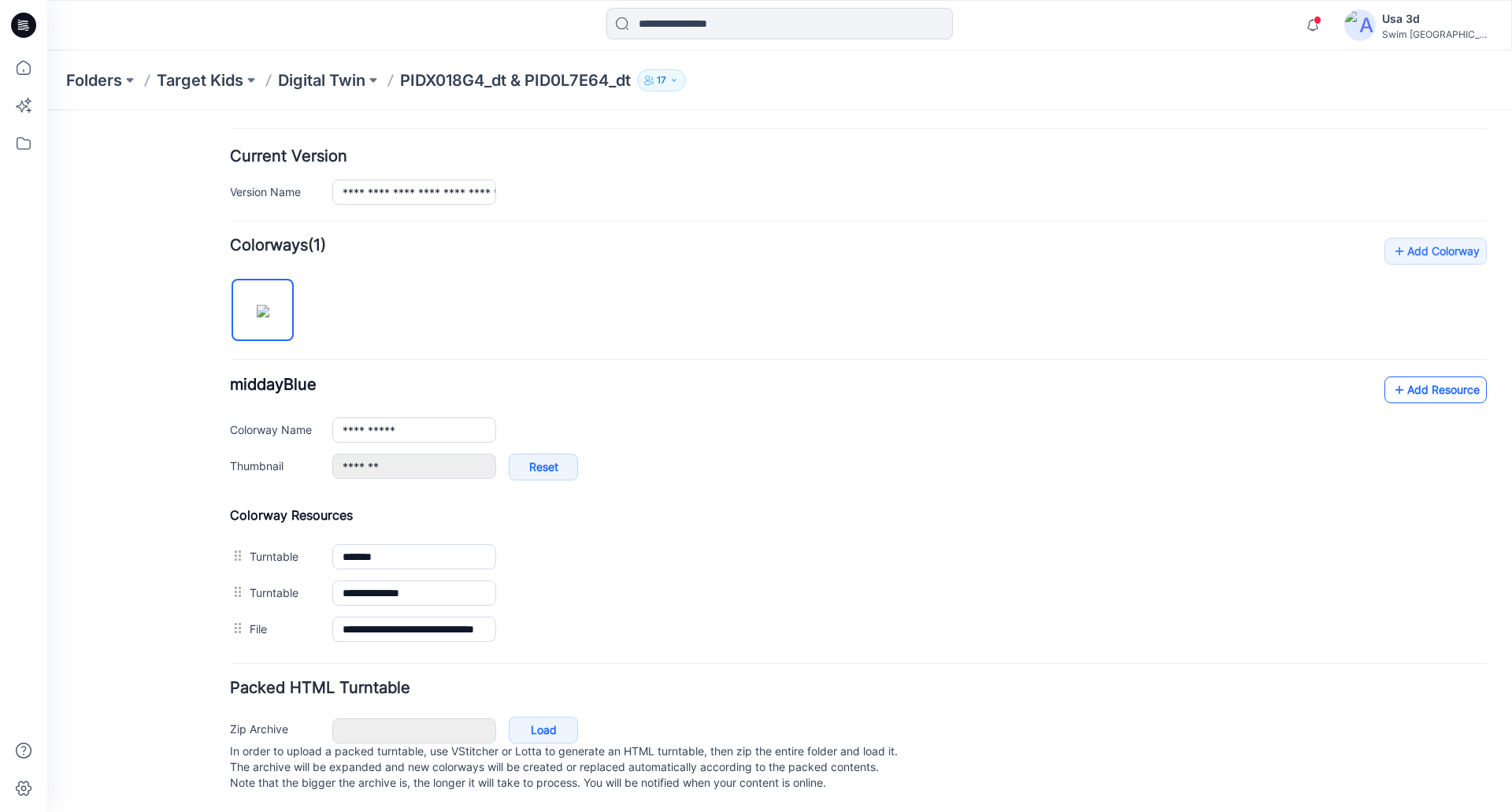
click at [1428, 379] on link "Add Resource" at bounding box center [1435, 390] width 102 height 27
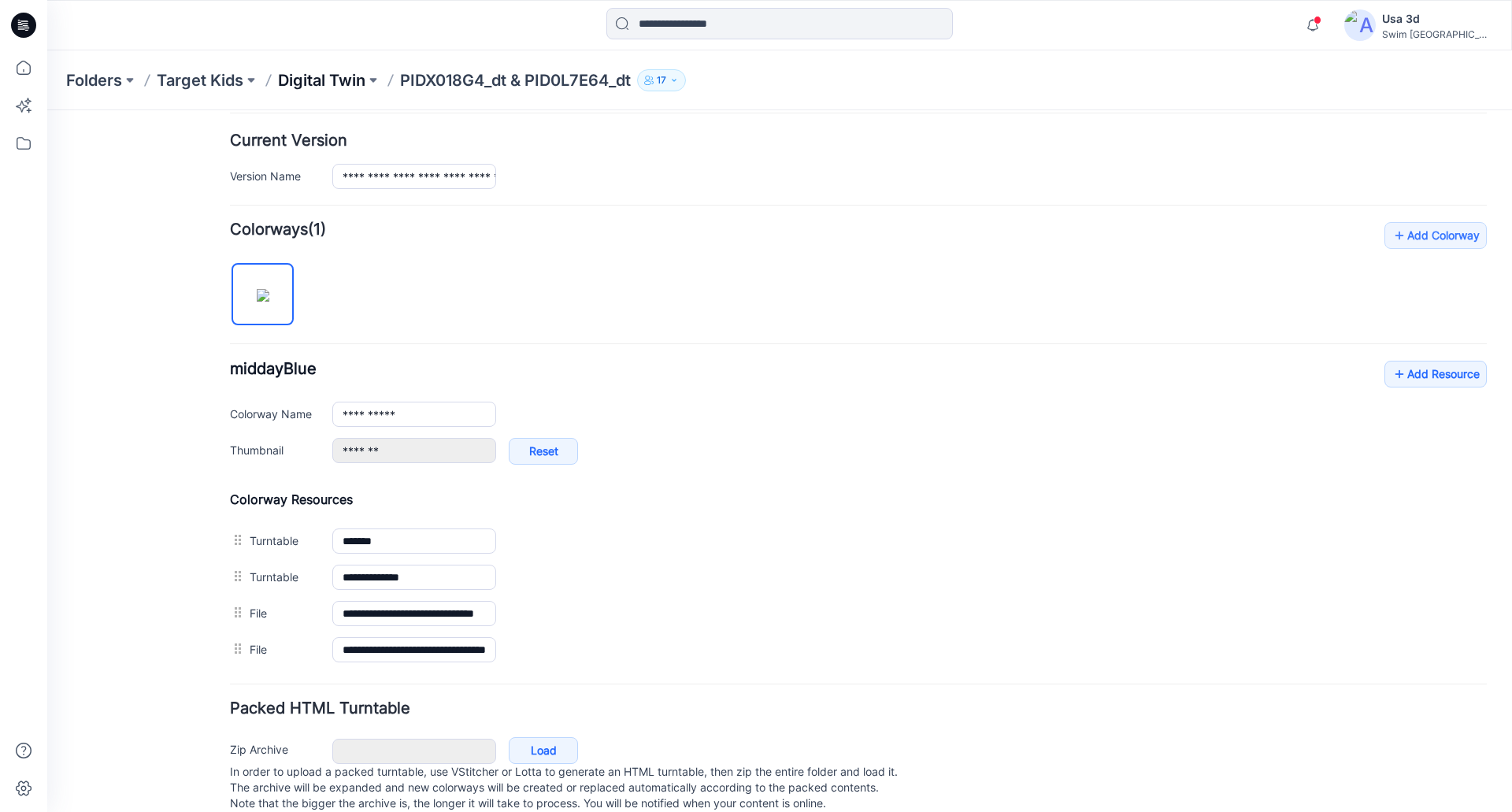
click at [325, 69] on p "Digital Twin" at bounding box center [321, 80] width 87 height 22
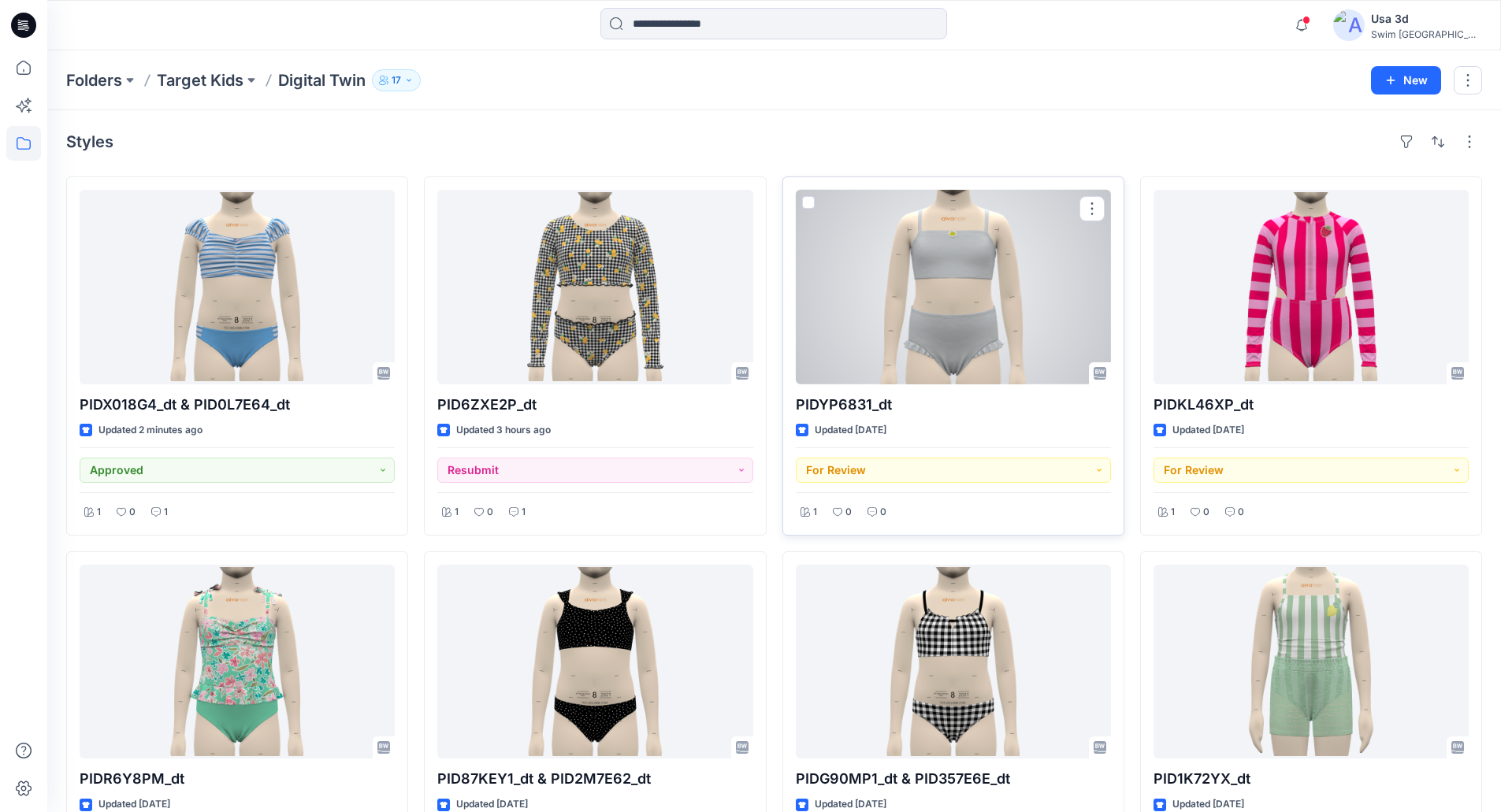
click at [1004, 255] on div at bounding box center [953, 286] width 316 height 194
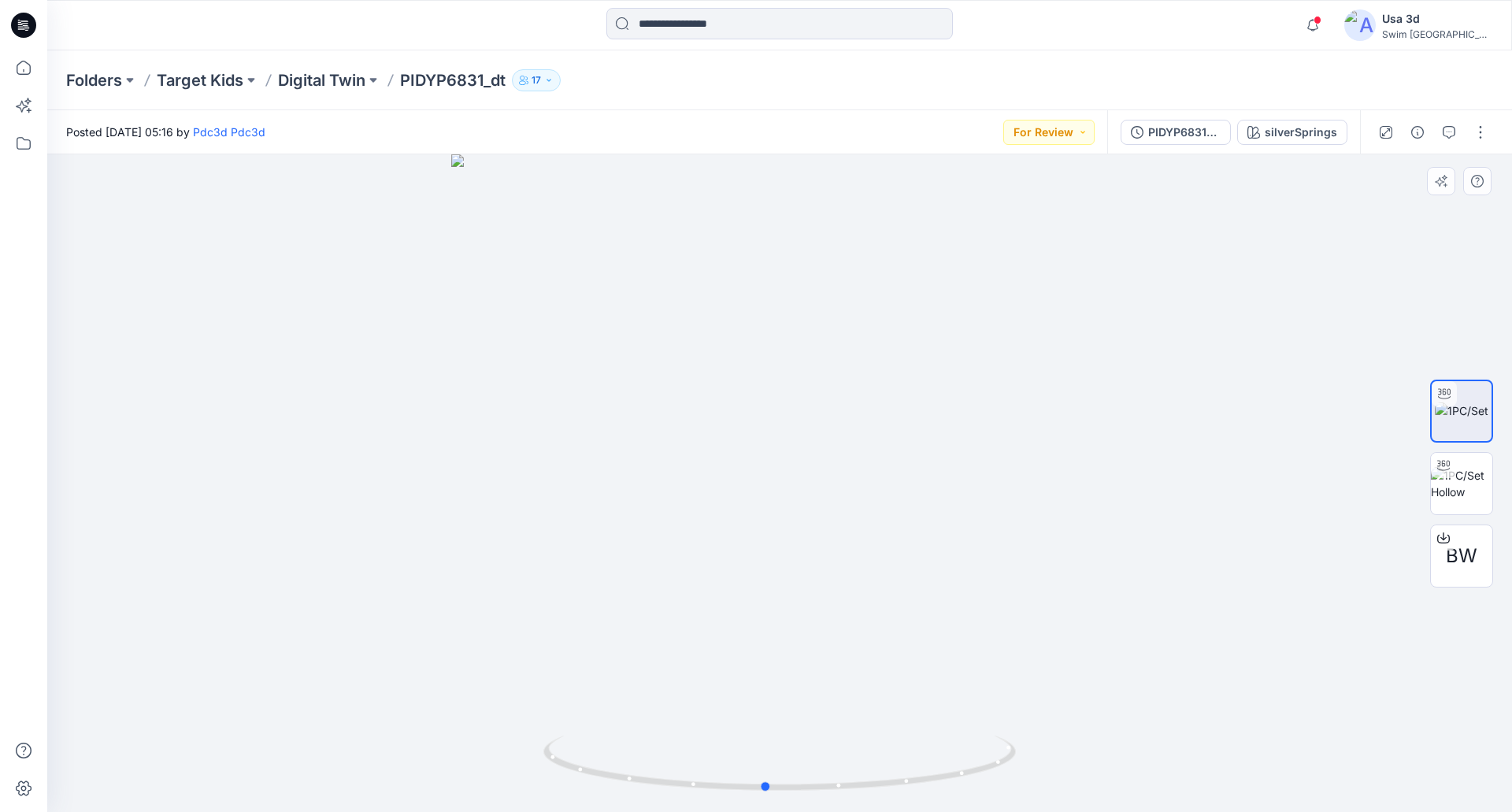
drag, startPoint x: 851, startPoint y: 477, endPoint x: 837, endPoint y: 484, distance: 15.7
click at [837, 484] on div at bounding box center [779, 483] width 1464 height 658
click at [352, 92] on div "Folders Target Kids Digital Twin PIDYP6831_dt 17" at bounding box center [779, 81] width 1464 height 60
click at [349, 83] on p "Digital Twin" at bounding box center [321, 80] width 87 height 22
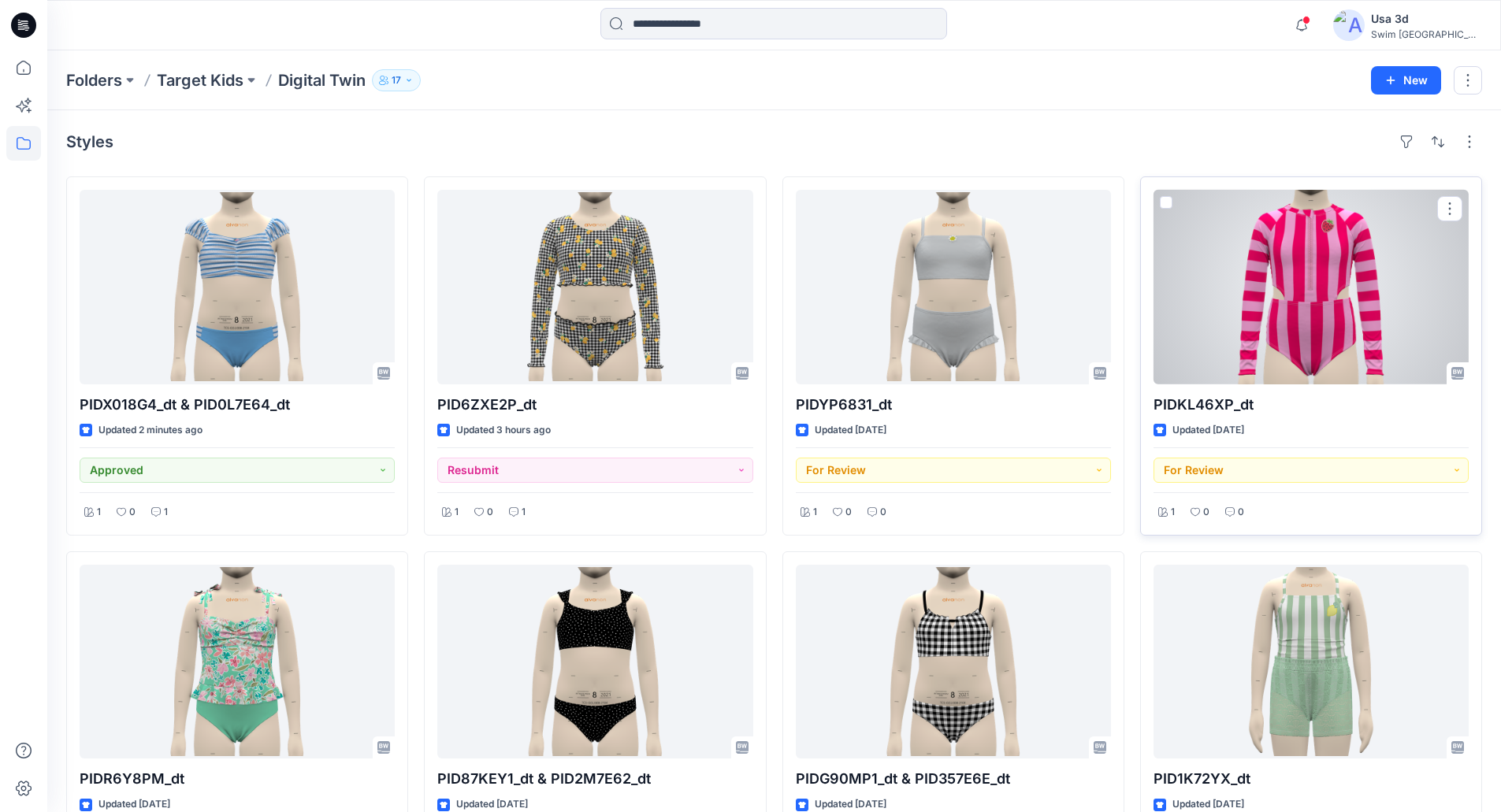
click at [1261, 293] on div at bounding box center [1311, 286] width 316 height 194
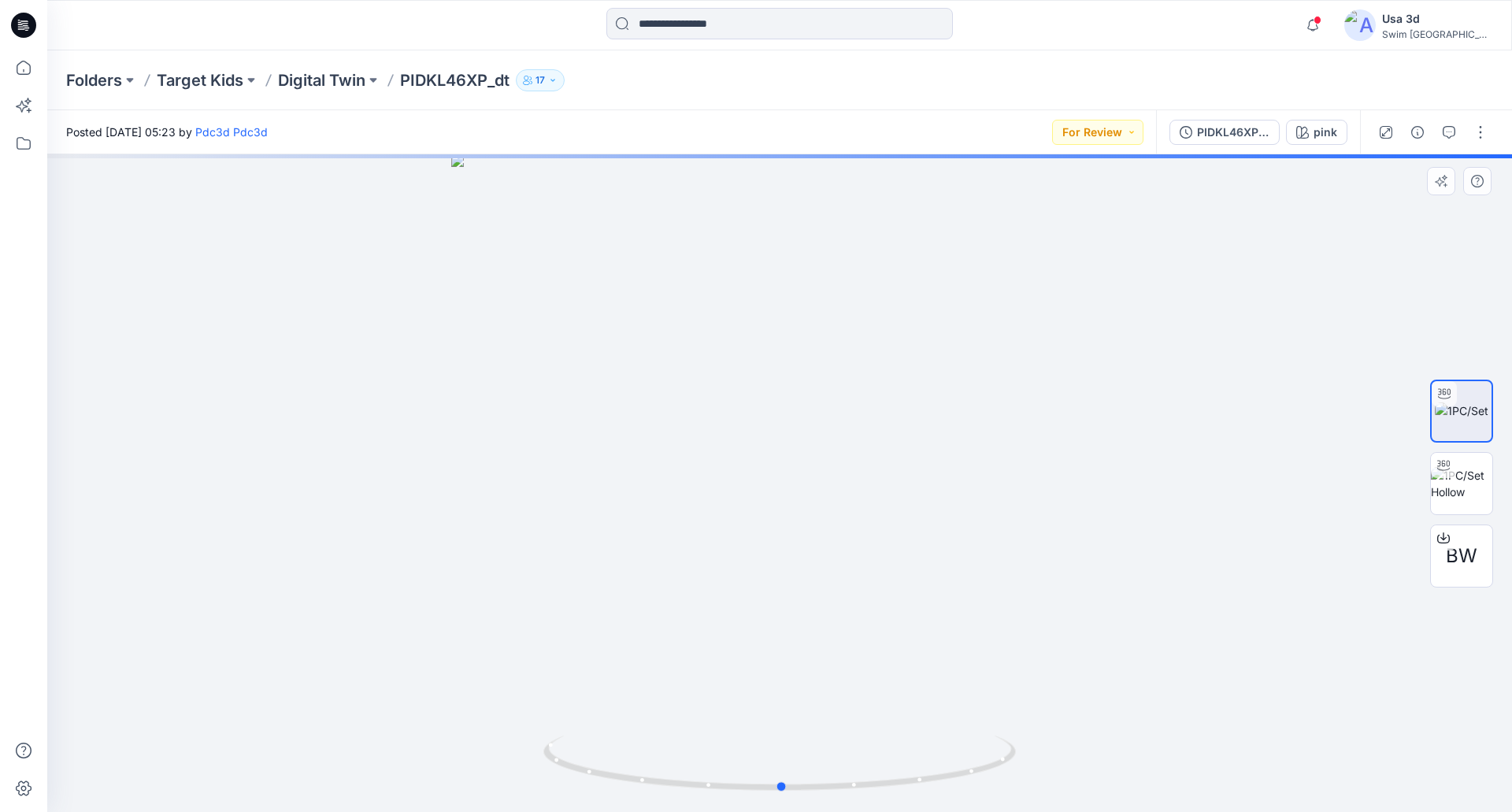
drag, startPoint x: 946, startPoint y: 442, endPoint x: 976, endPoint y: 436, distance: 30.6
click at [976, 436] on div at bounding box center [779, 483] width 1464 height 658
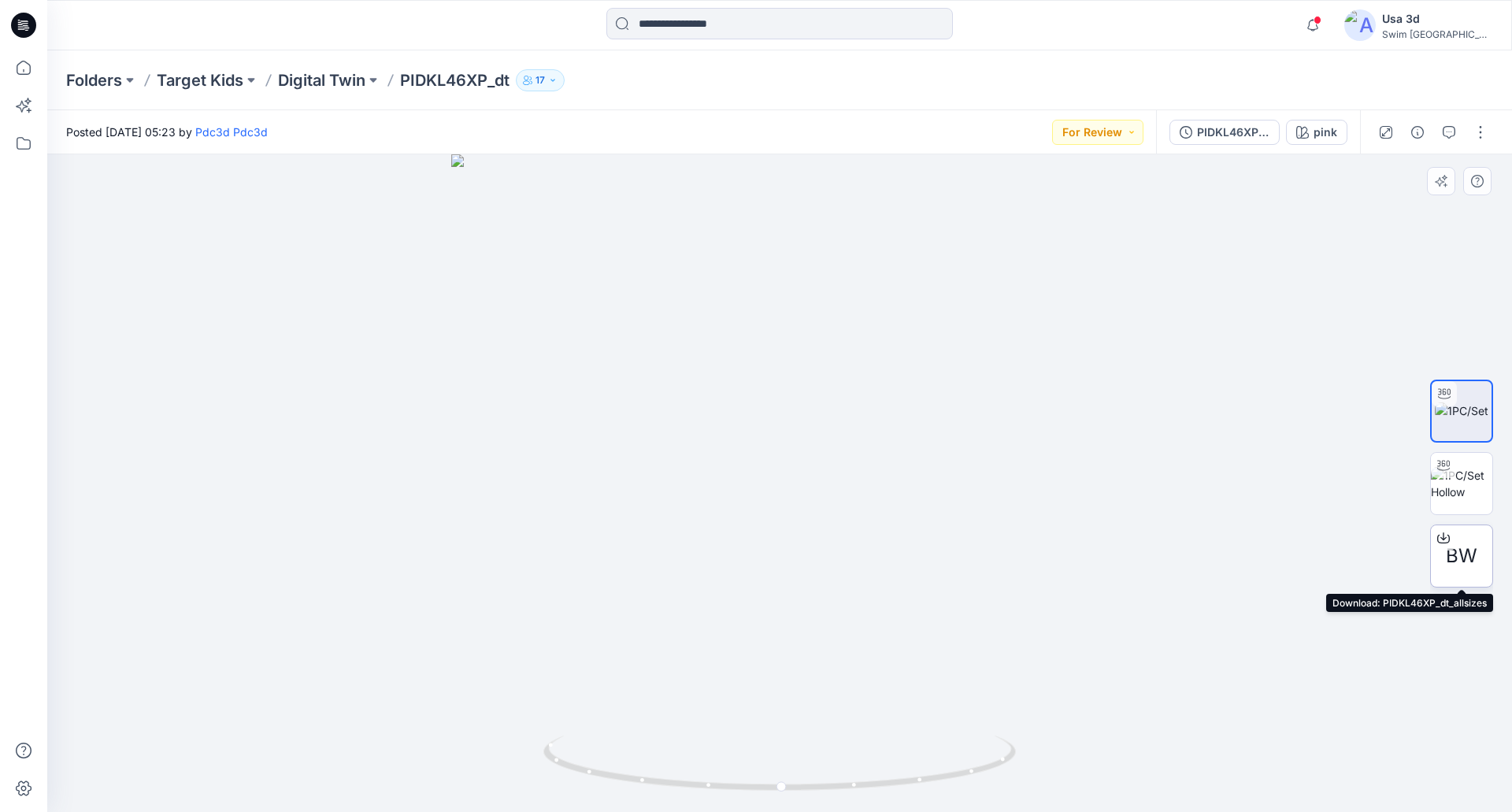
click at [1468, 561] on span "BW" at bounding box center [1461, 556] width 32 height 28
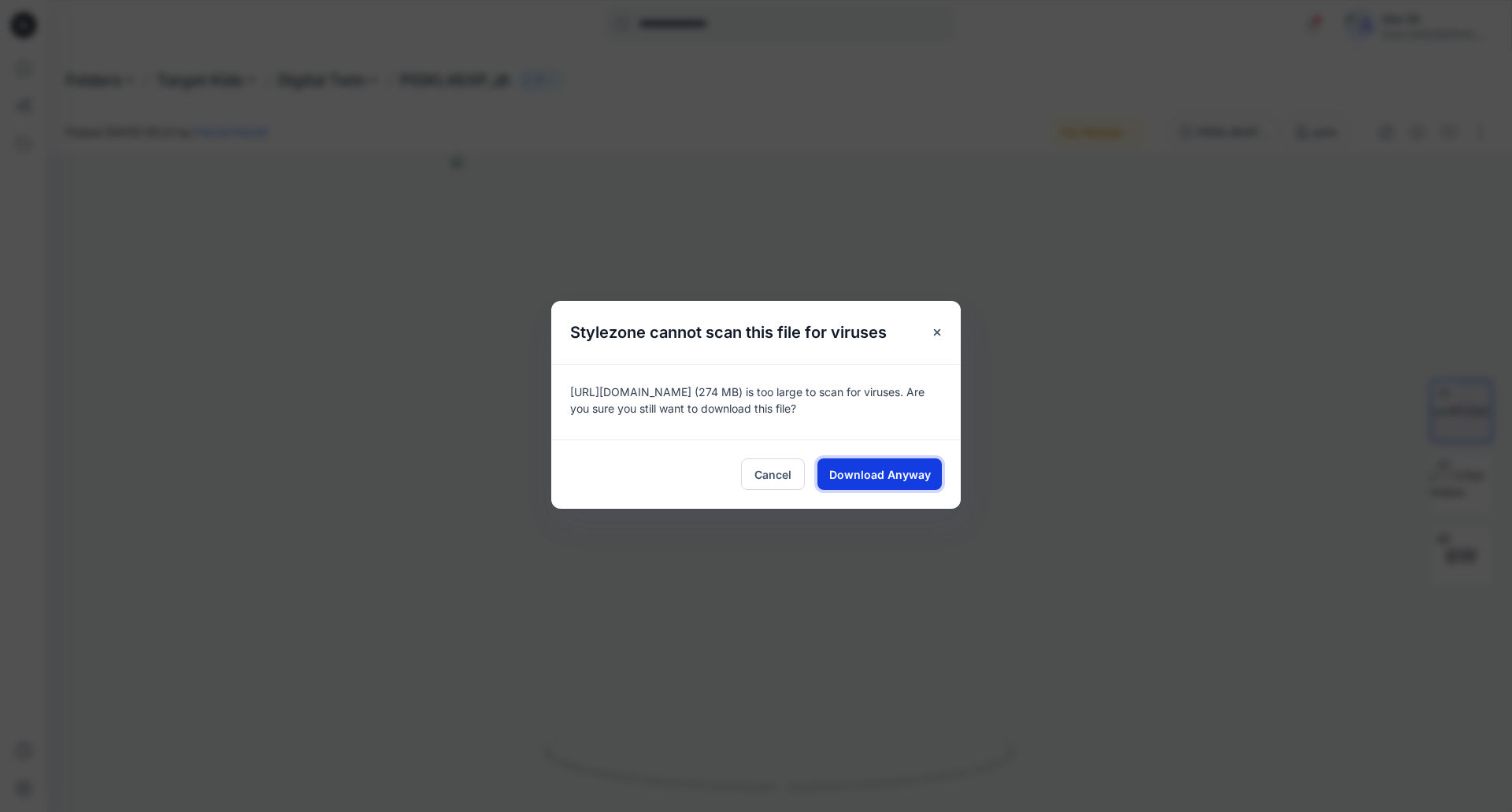
click at [892, 472] on span "Download Anyway" at bounding box center [879, 475] width 101 height 17
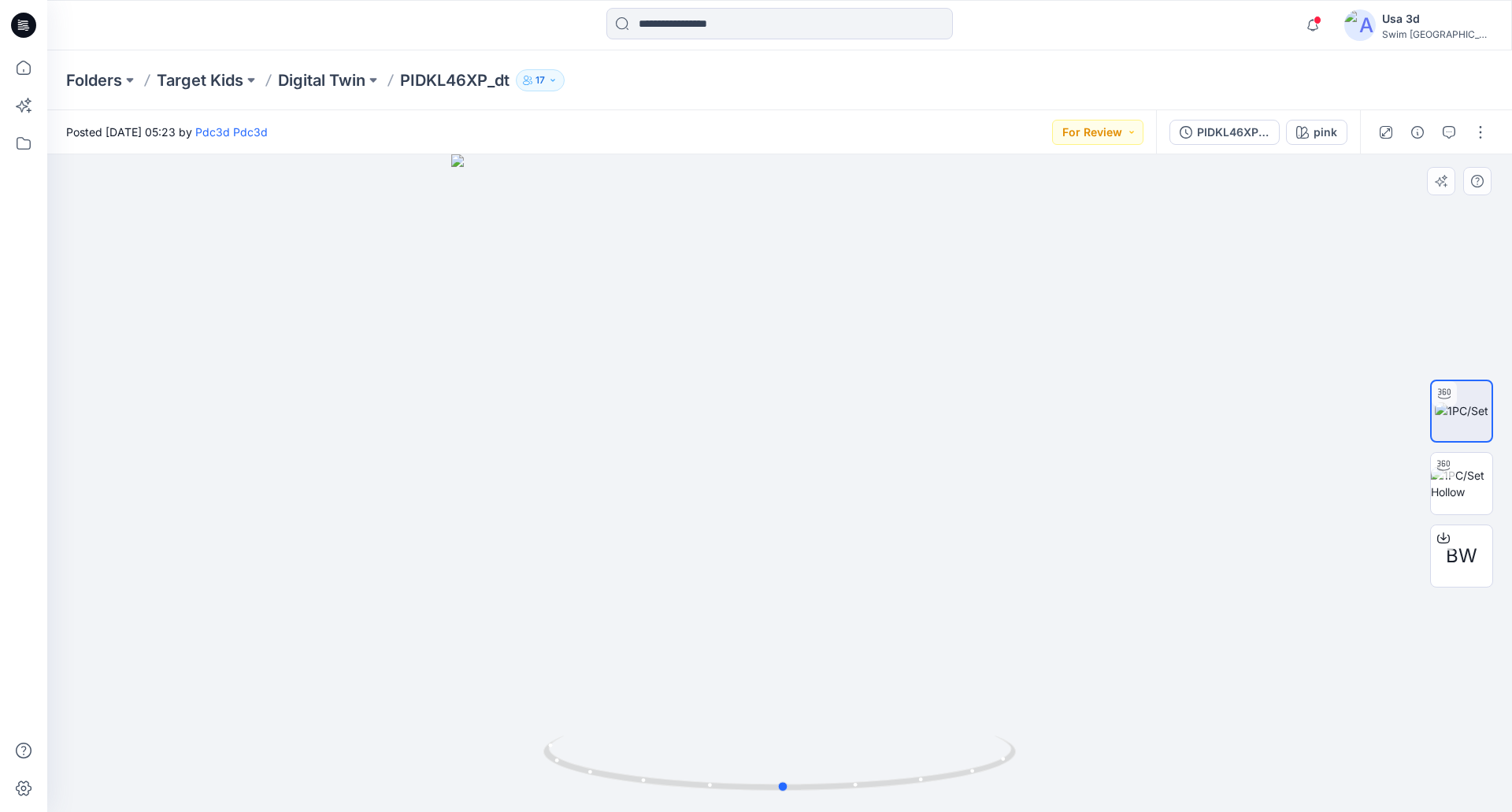
drag, startPoint x: 847, startPoint y: 293, endPoint x: 856, endPoint y: 280, distance: 15.8
click at [856, 280] on div at bounding box center [779, 483] width 1464 height 658
click at [1461, 469] on img at bounding box center [1460, 483] width 61 height 33
click at [1208, 132] on div "PIDKL46XP_dt_allsizes" at bounding box center [1232, 132] width 72 height 17
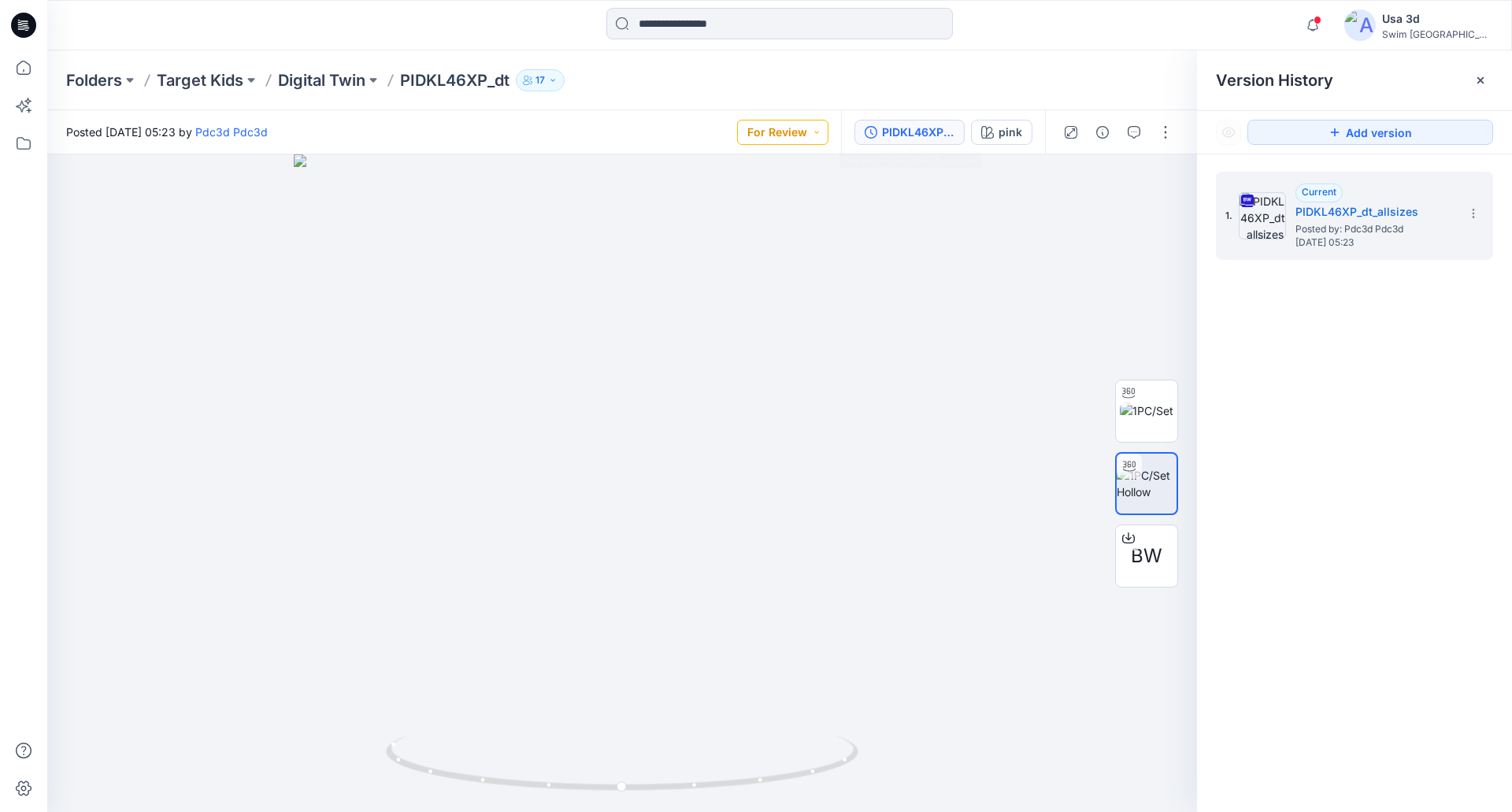
click at [791, 126] on button "For Review" at bounding box center [782, 132] width 91 height 25
click at [740, 236] on p "Approved" at bounding box center [745, 240] width 52 height 21
click at [785, 137] on button "Approved" at bounding box center [786, 132] width 85 height 25
click at [754, 282] on p "Approved w/Corrections" at bounding box center [764, 275] width 88 height 21
click at [1142, 131] on button "button" at bounding box center [1134, 132] width 25 height 25
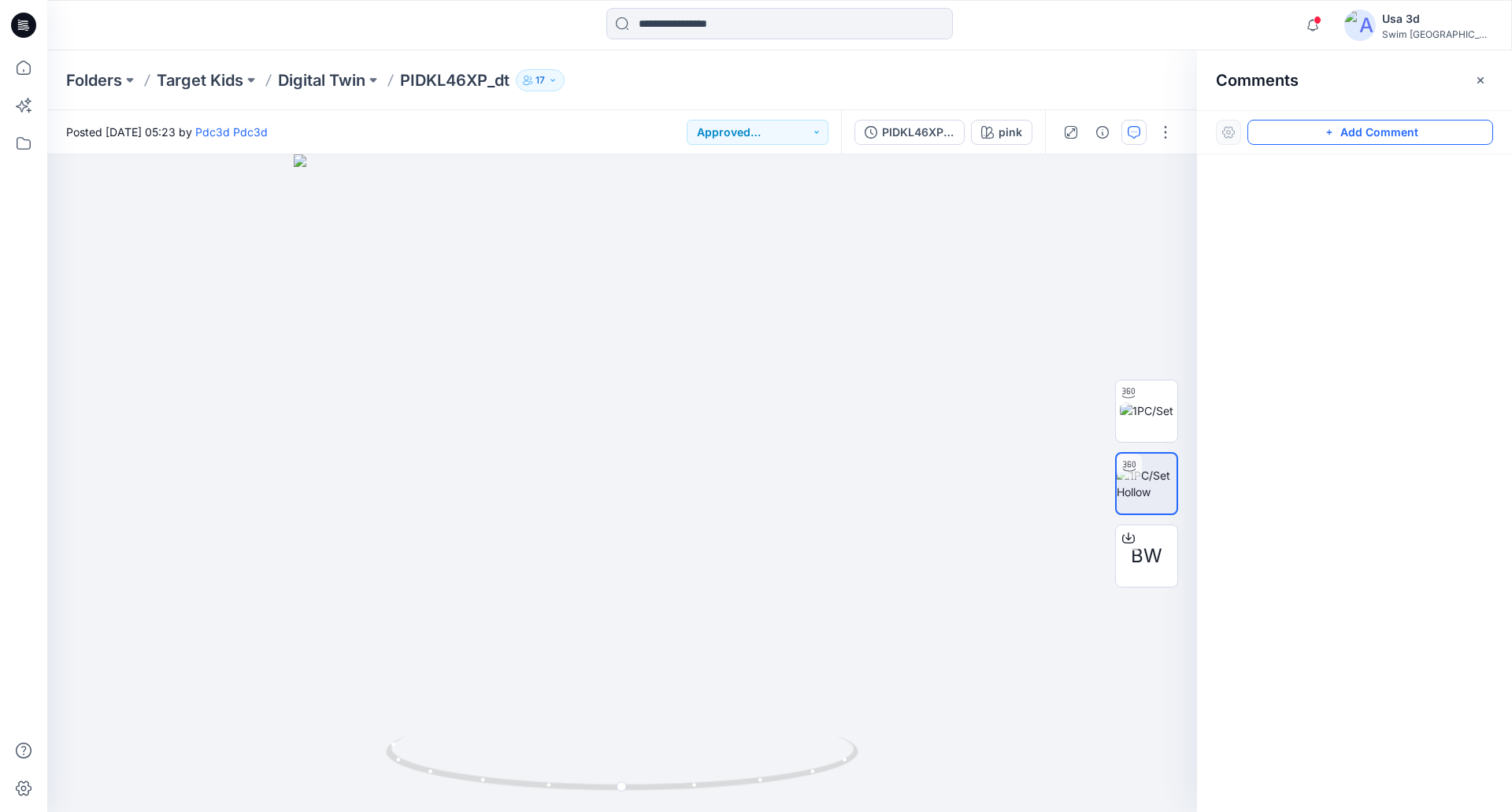
click at [1306, 134] on button "Add Comment" at bounding box center [1370, 132] width 246 height 25
click at [107, 229] on div "1" at bounding box center [621, 483] width 1150 height 658
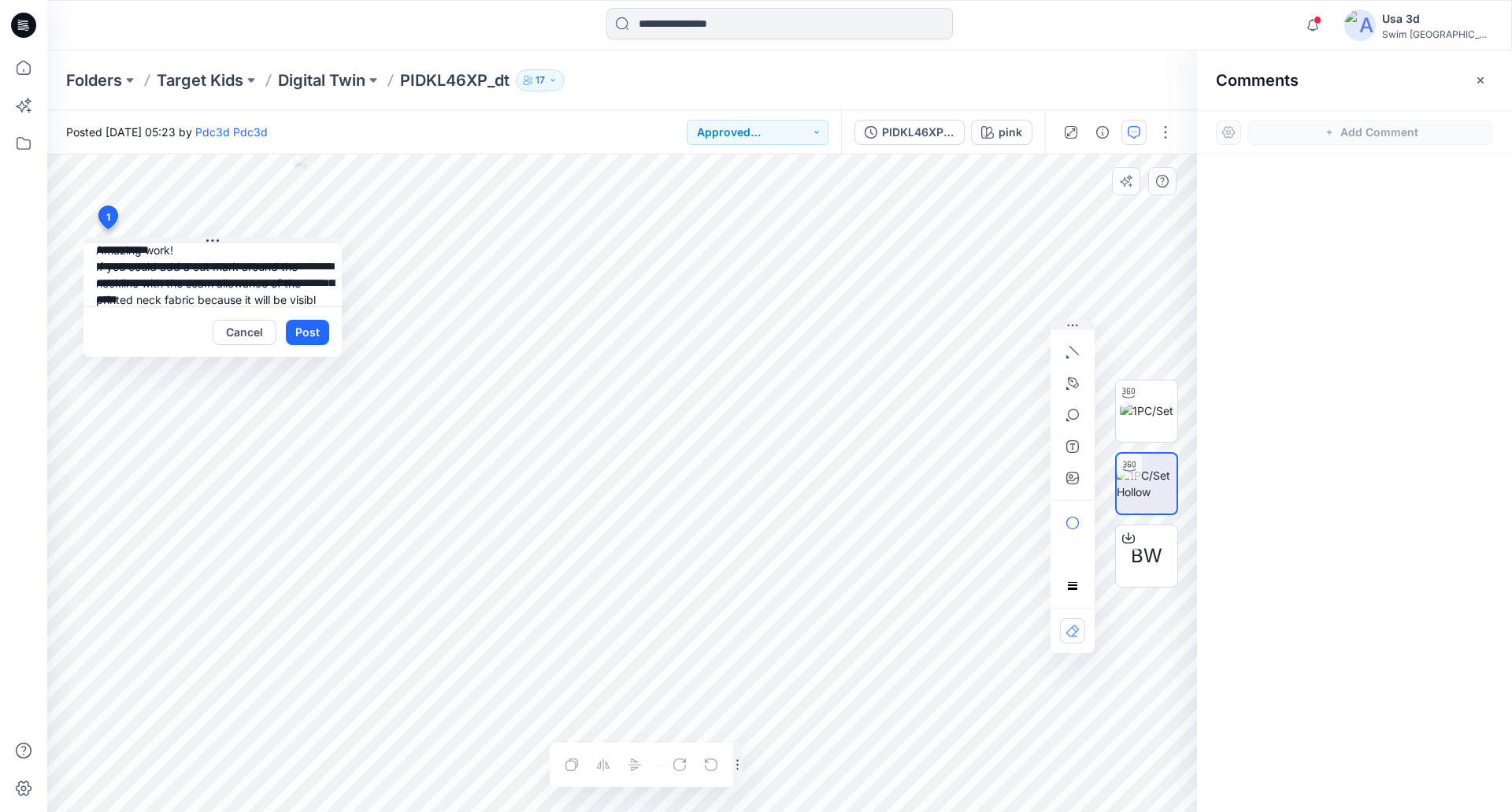
scroll to position [31, 0]
type textarea "**********"
click at [307, 331] on button "Post" at bounding box center [308, 332] width 43 height 25
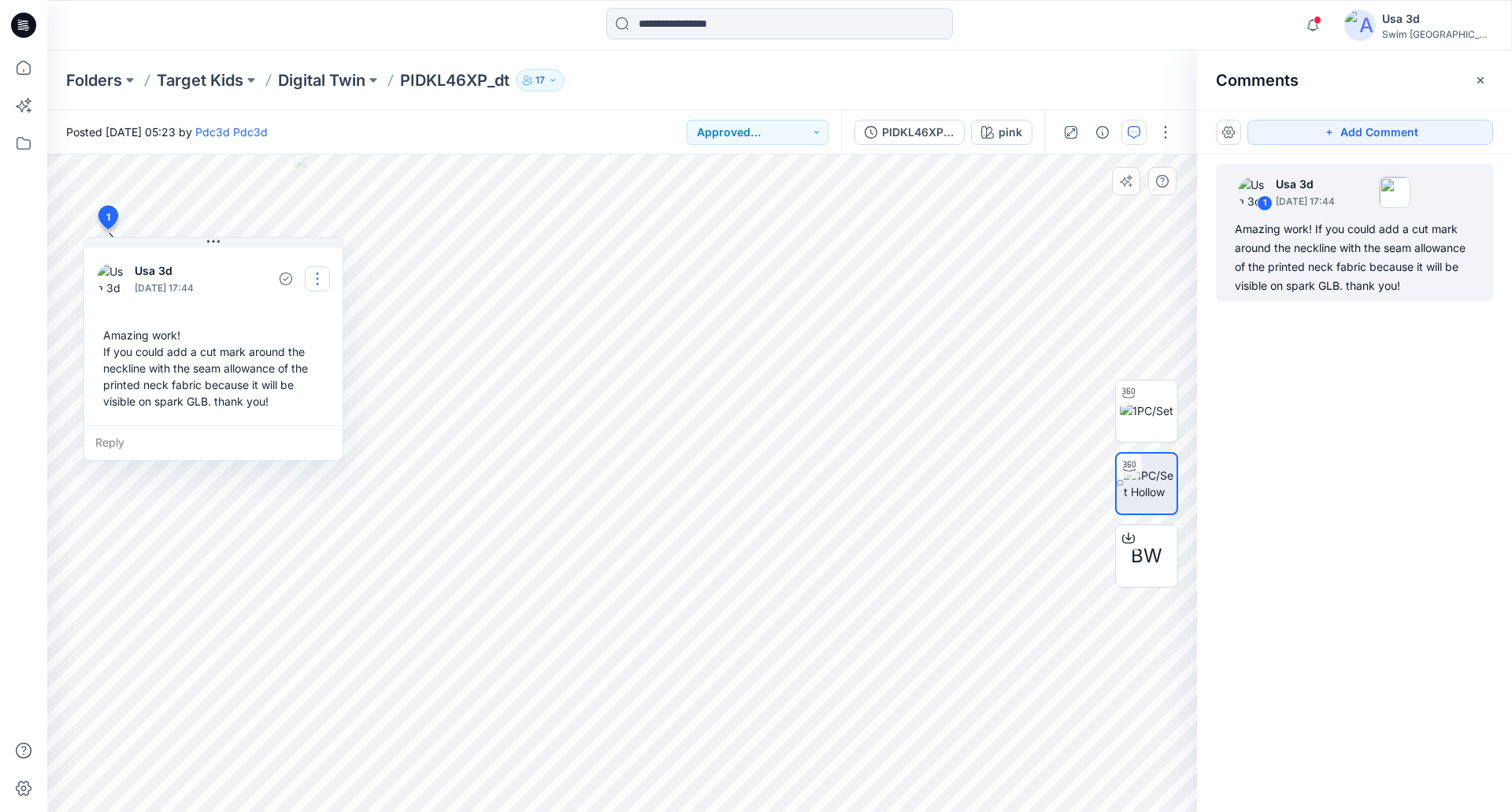
click at [313, 278] on button "button" at bounding box center [317, 279] width 25 height 25
click at [313, 314] on p "Edit comment" at bounding box center [322, 315] width 71 height 17
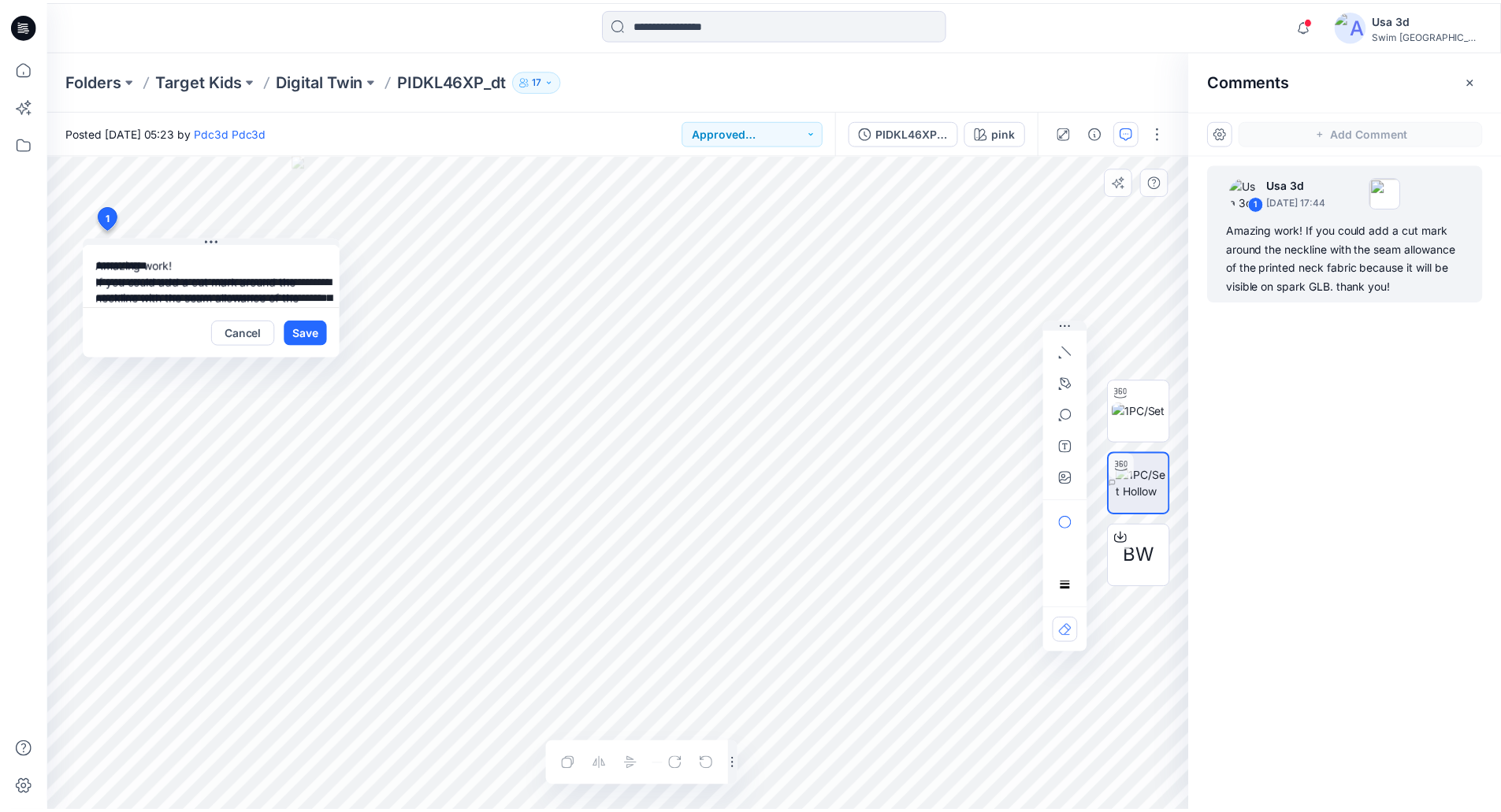
scroll to position [45, 0]
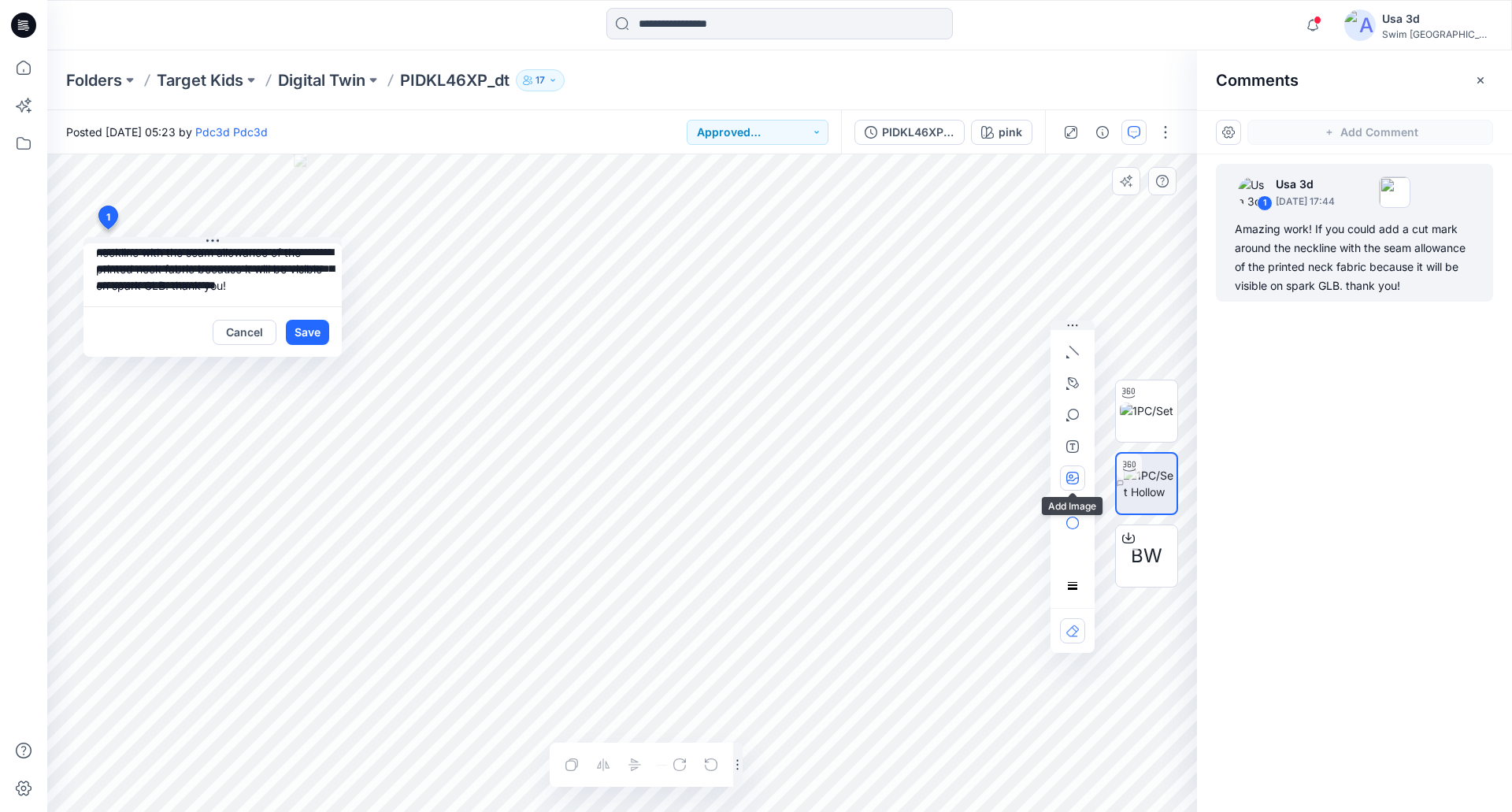
click at [1069, 482] on icon "button" at bounding box center [1072, 478] width 12 height 12
type input"] "**********"
click at [311, 336] on button "Save" at bounding box center [308, 332] width 43 height 25
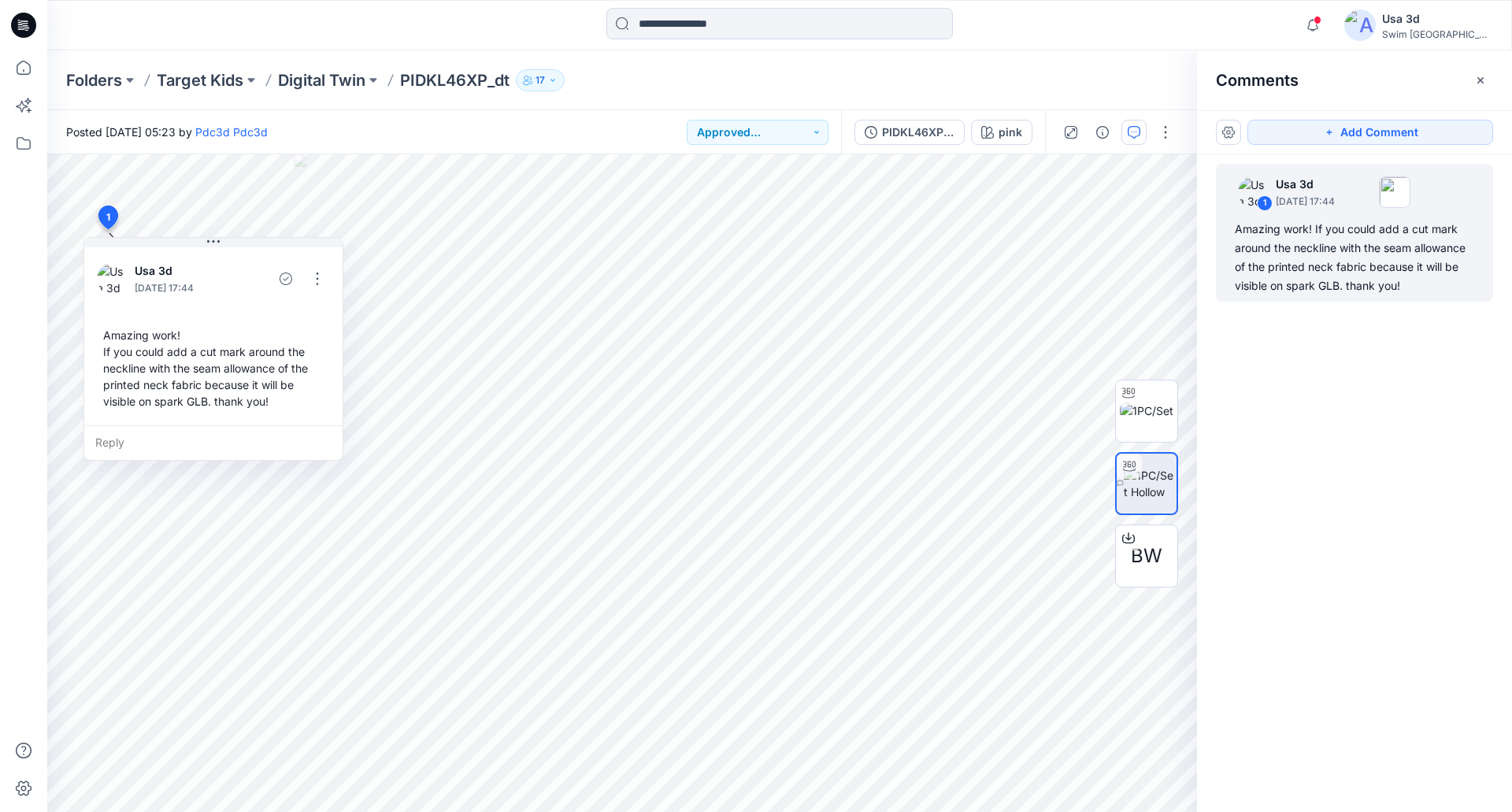
click at [389, 74] on icon at bounding box center [389, 80] width 12 height 12
click at [328, 74] on p "Digital Twin" at bounding box center [321, 80] width 87 height 22
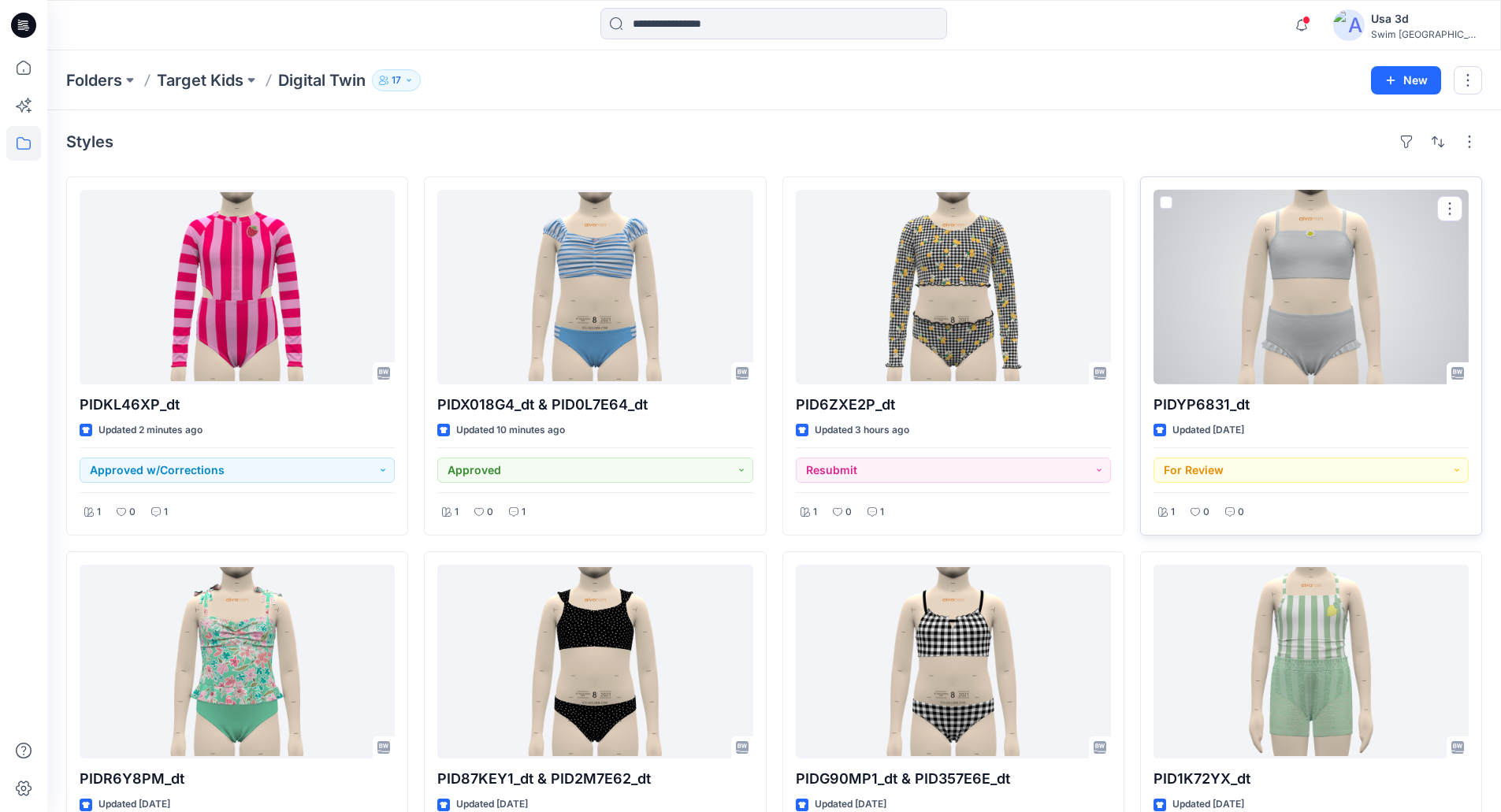
click at [1302, 331] on div at bounding box center [1311, 286] width 316 height 194
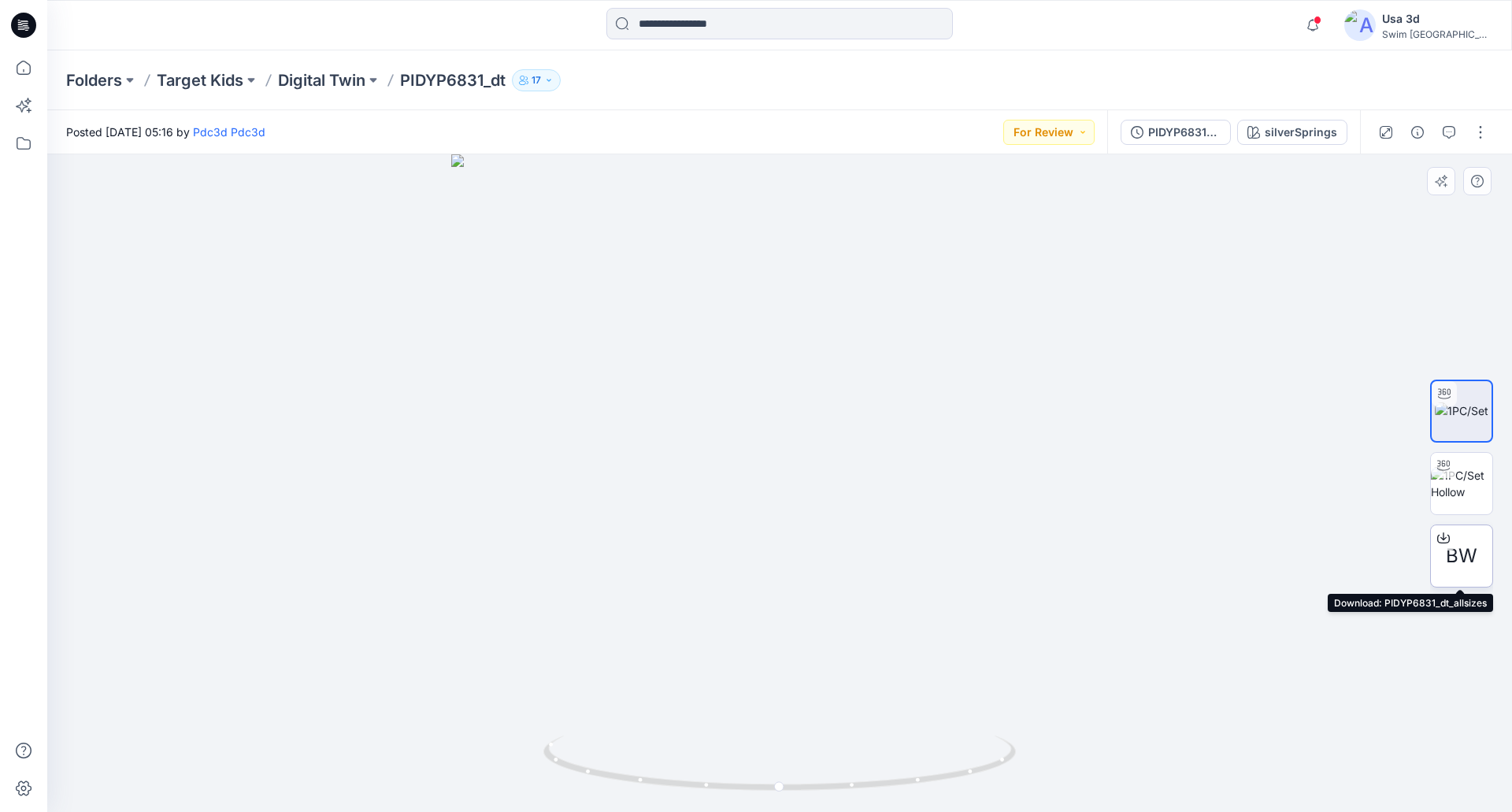
click at [1464, 550] on span "BW" at bounding box center [1461, 556] width 32 height 28
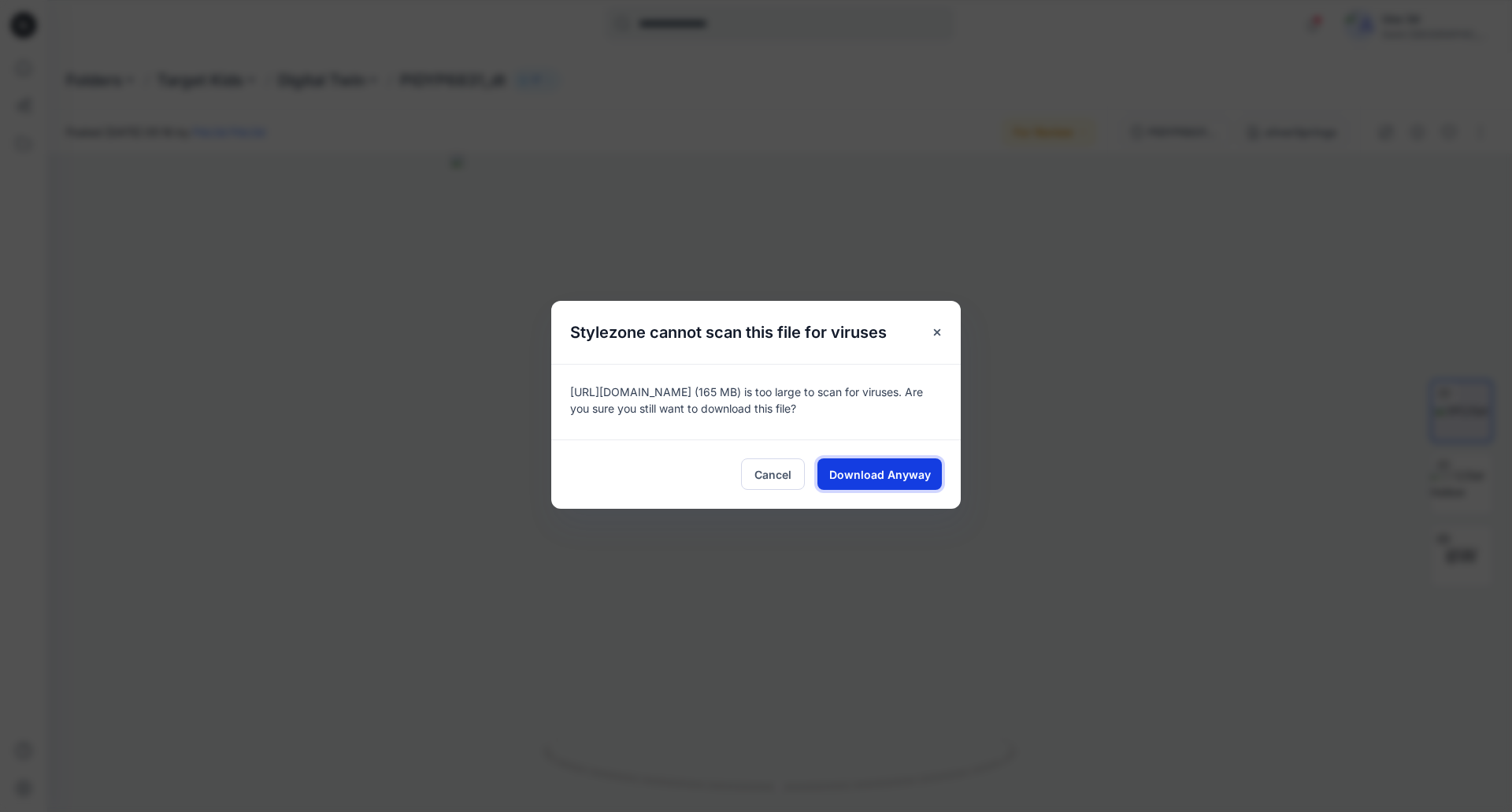
click at [884, 475] on span "Download Anyway" at bounding box center [879, 475] width 101 height 17
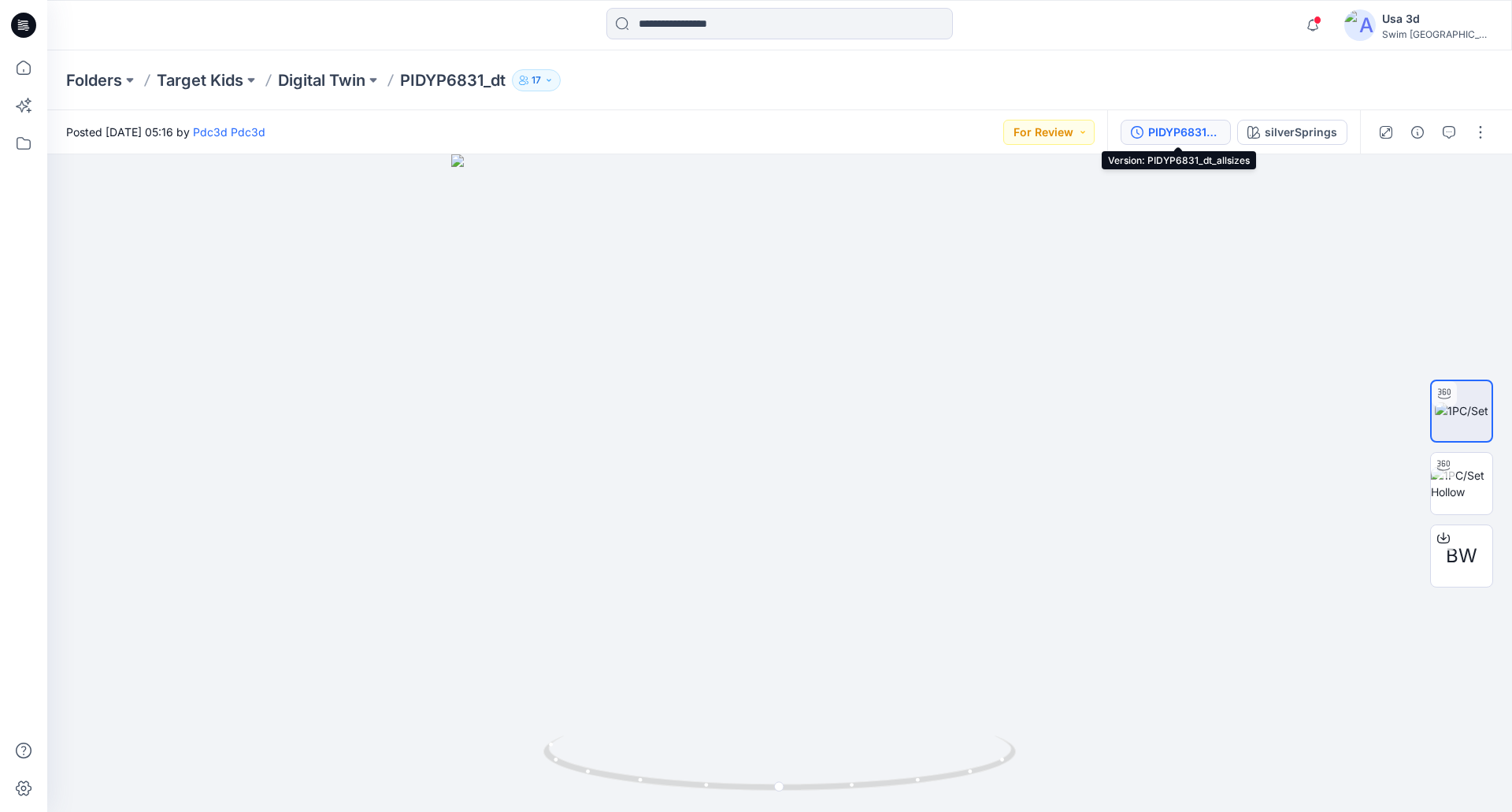
click at [1201, 136] on div "PIDYP6831_dt_allsizes" at bounding box center [1184, 132] width 72 height 17
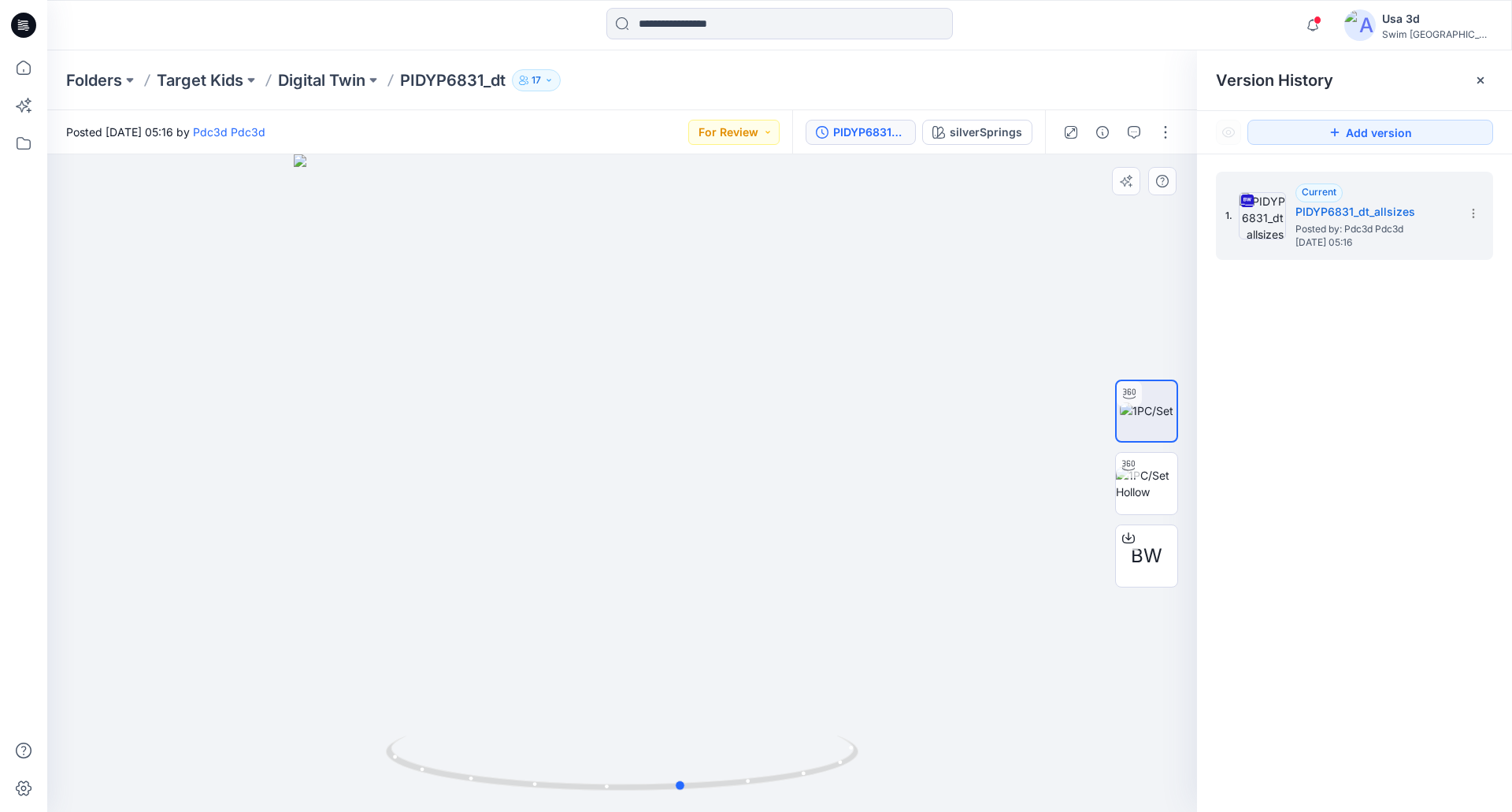
drag, startPoint x: 664, startPoint y: 375, endPoint x: 725, endPoint y: 365, distance: 61.8
click at [725, 365] on div at bounding box center [621, 483] width 1150 height 658
click at [1142, 38] on div at bounding box center [779, 24] width 732 height 35
drag, startPoint x: 405, startPoint y: 78, endPoint x: 488, endPoint y: 84, distance: 83.2
click at [488, 84] on p "PIDYP6831_dt" at bounding box center [452, 80] width 105 height 22
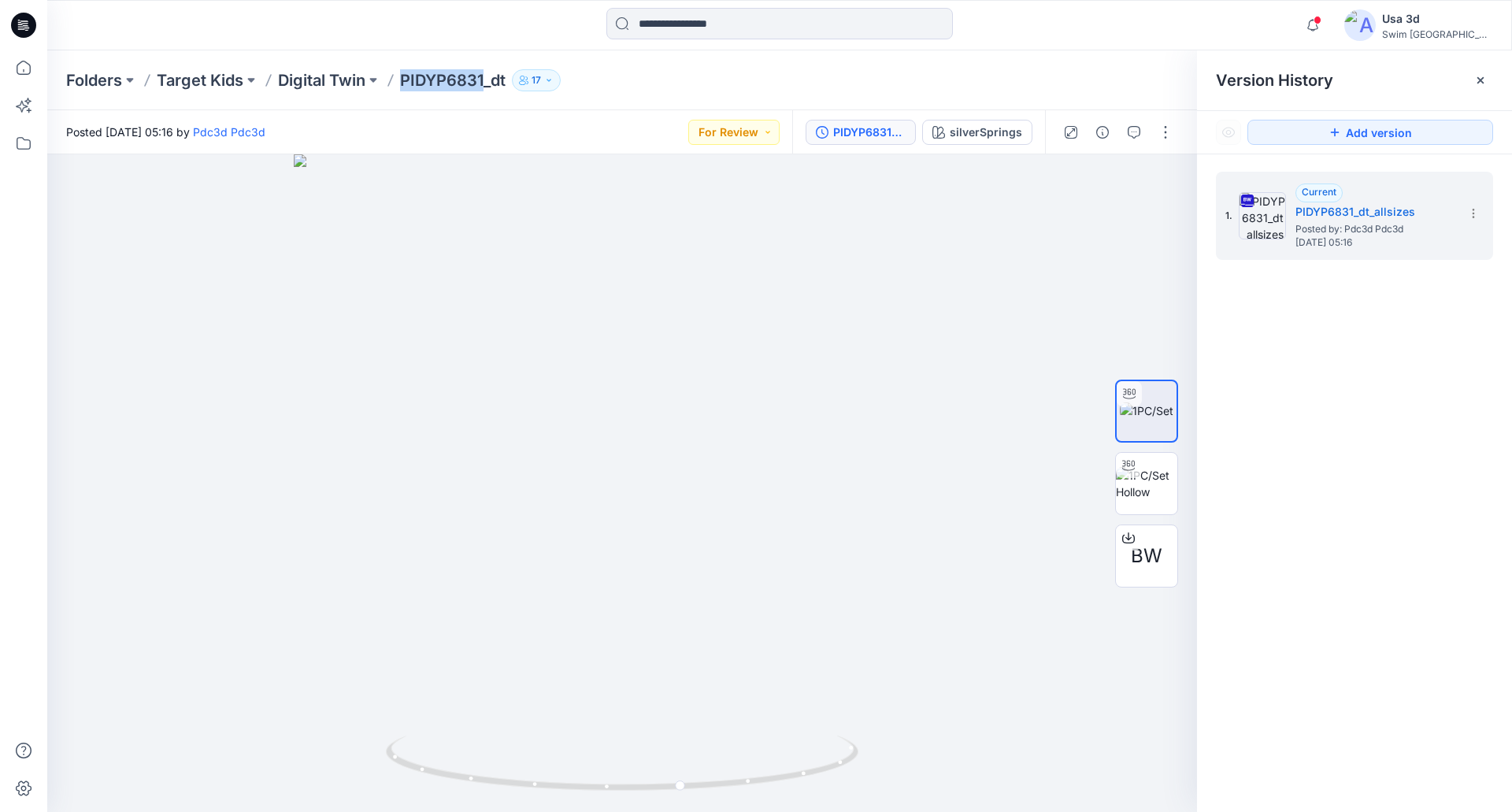
copy p "PIDYP6831"
drag, startPoint x: 620, startPoint y: 345, endPoint x: 467, endPoint y: 338, distance: 153.2
click at [467, 337] on div at bounding box center [621, 483] width 1150 height 658
click at [467, 338] on div at bounding box center [621, 483] width 1150 height 658
click at [1164, 496] on img at bounding box center [1146, 483] width 61 height 33
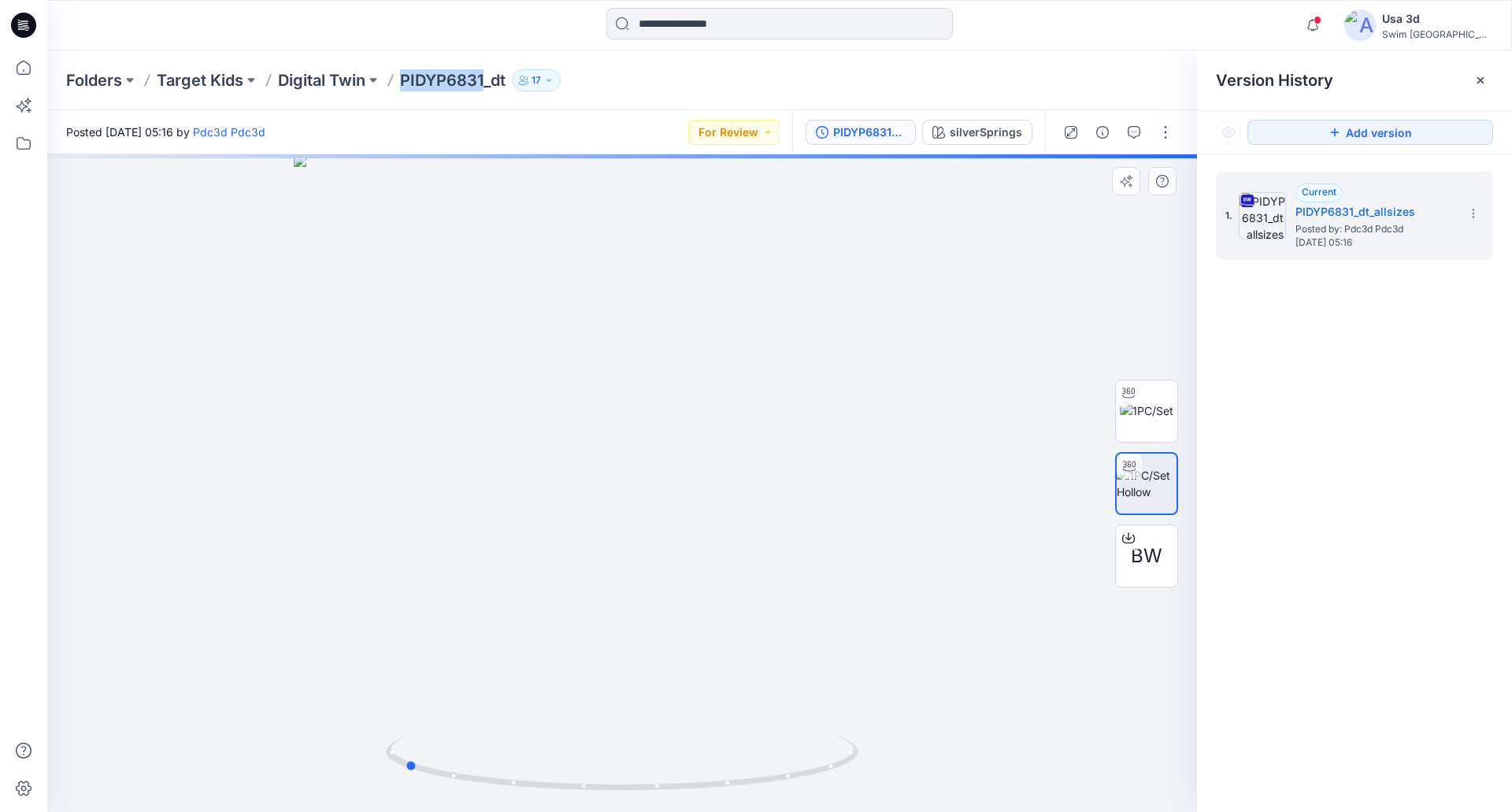
drag, startPoint x: 749, startPoint y: 379, endPoint x: 531, endPoint y: 389, distance: 218.2
click at [531, 389] on div at bounding box center [621, 483] width 1150 height 658
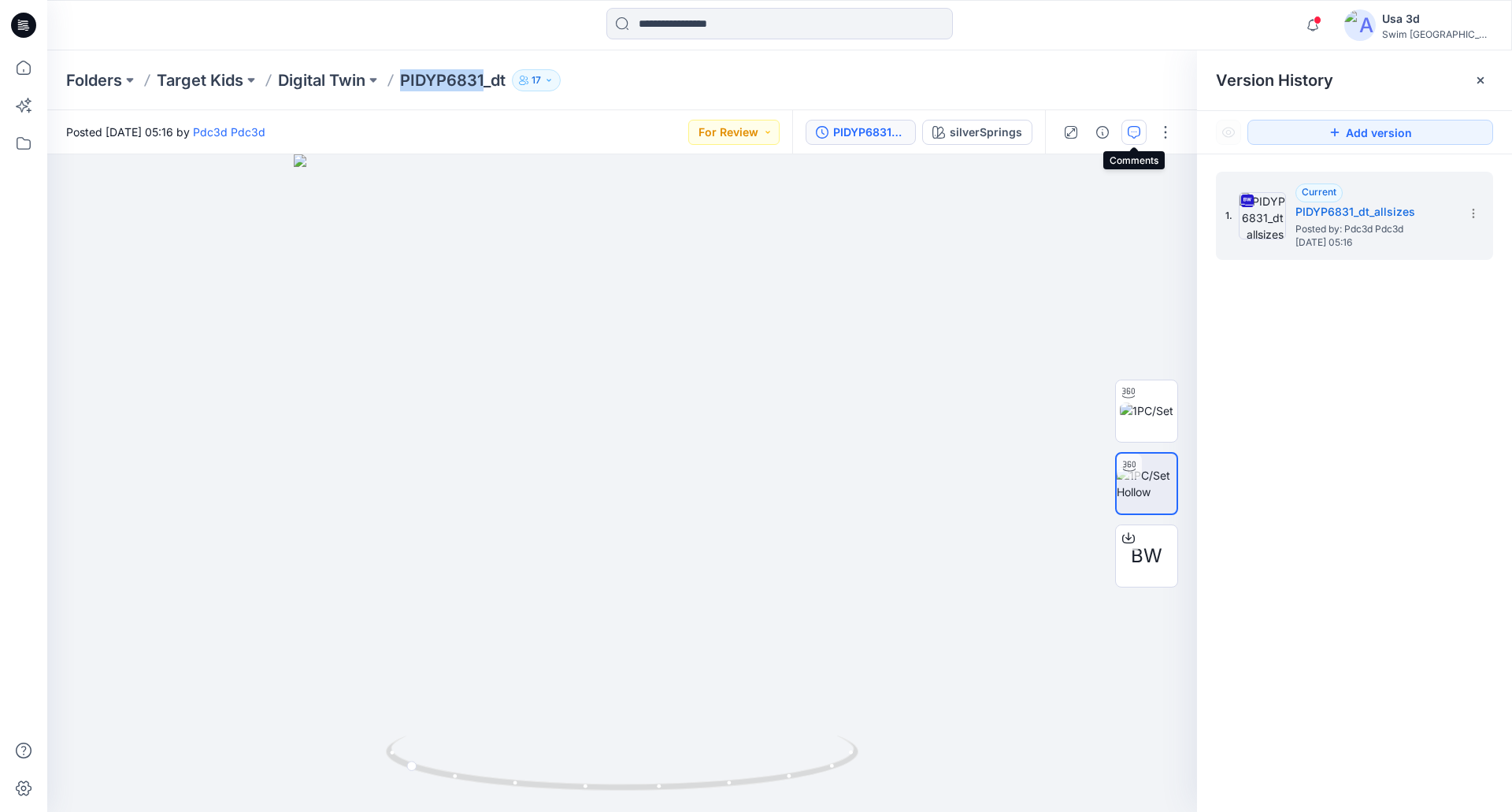
click at [1127, 129] on button "button" at bounding box center [1134, 132] width 25 height 25
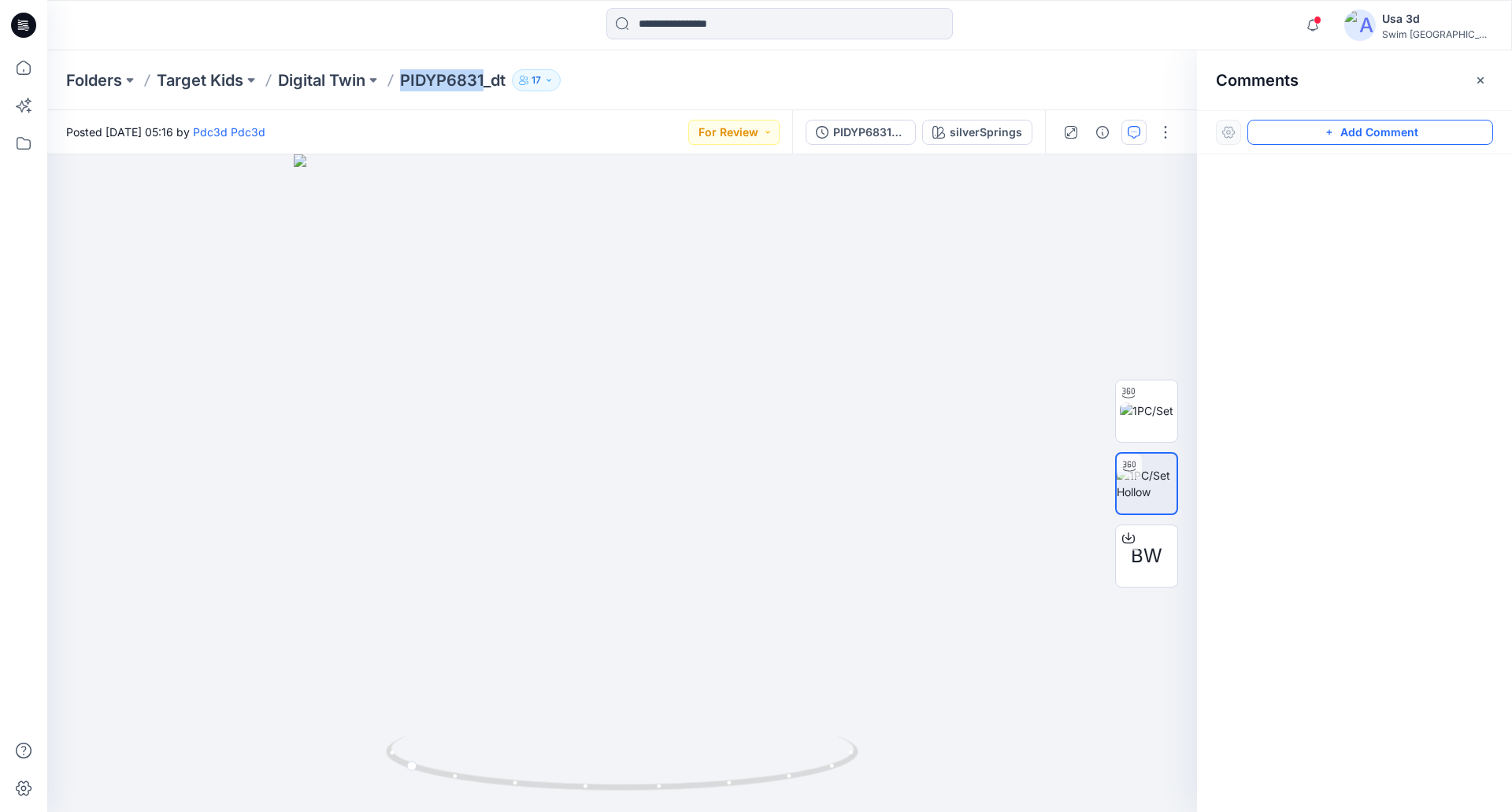
click at [1345, 138] on button "Add Comment" at bounding box center [1370, 132] width 246 height 25
click at [628, 301] on div "1" at bounding box center [621, 483] width 1150 height 658
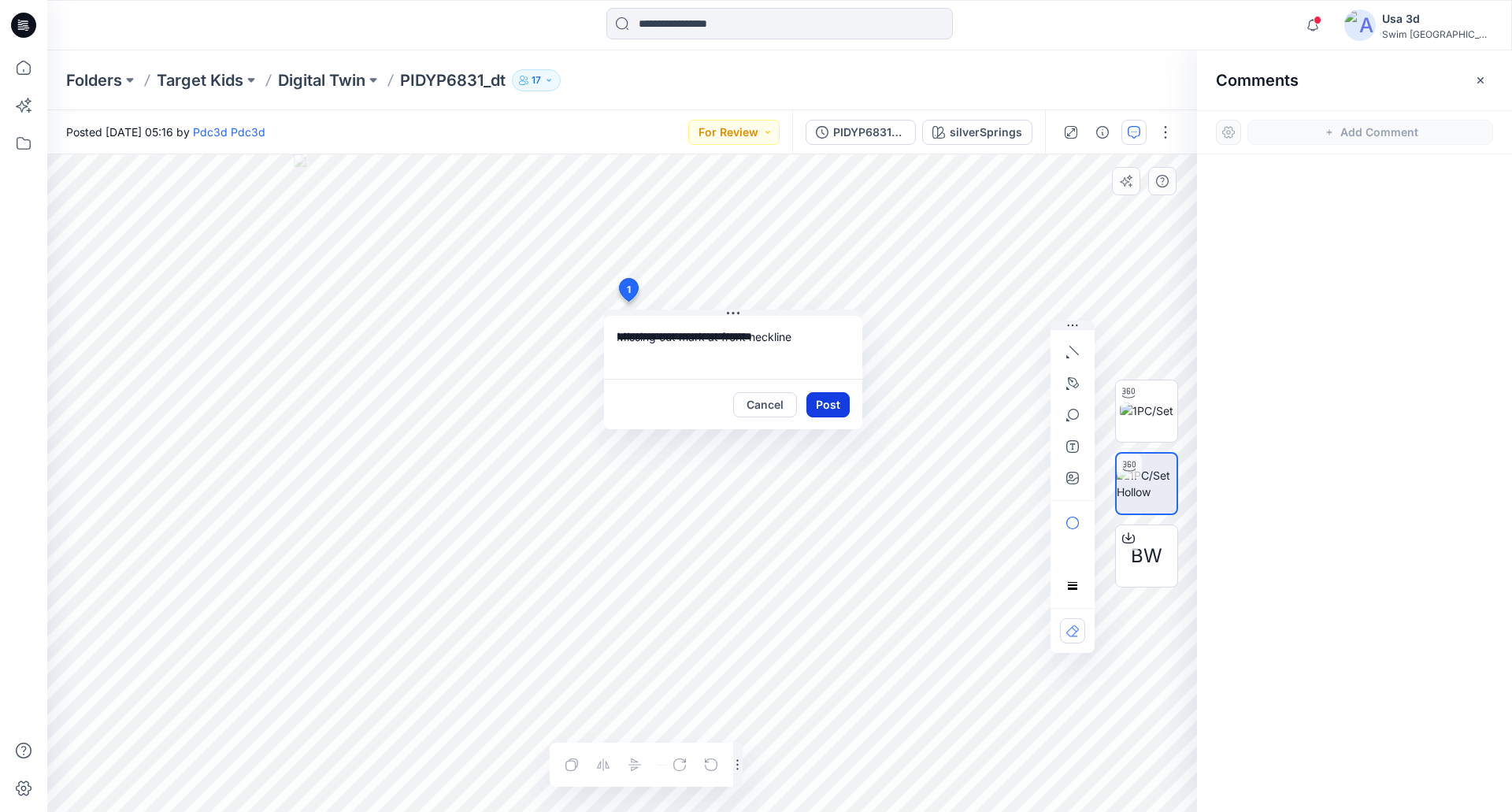
type textarea "**********"
click at [830, 407] on button "Post" at bounding box center [828, 405] width 43 height 25
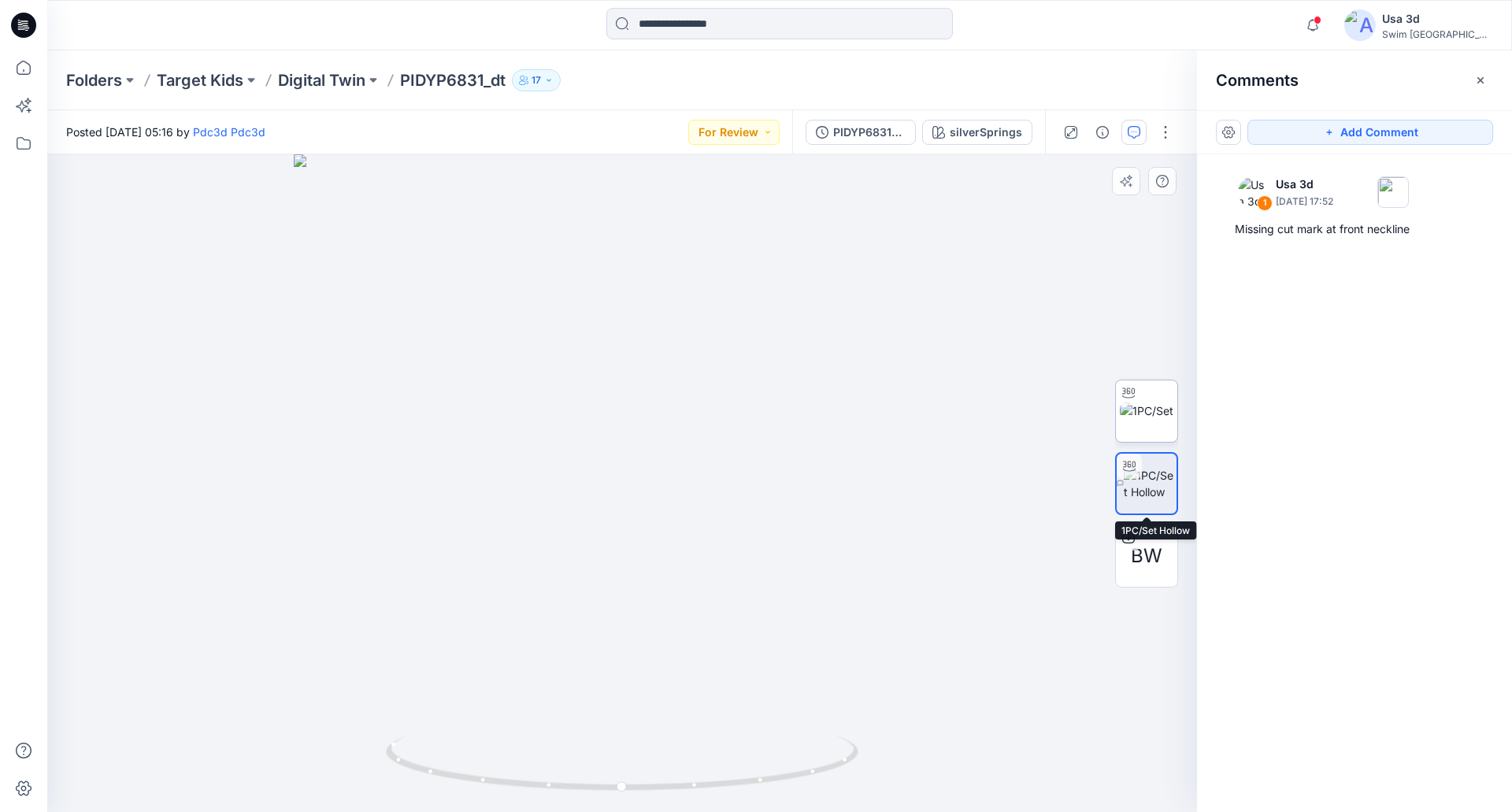
click at [1164, 416] on img at bounding box center [1146, 411] width 53 height 17
click at [1366, 136] on button "Add Comment" at bounding box center [1370, 132] width 246 height 25
click at [99, 207] on div "2" at bounding box center [621, 483] width 1150 height 658
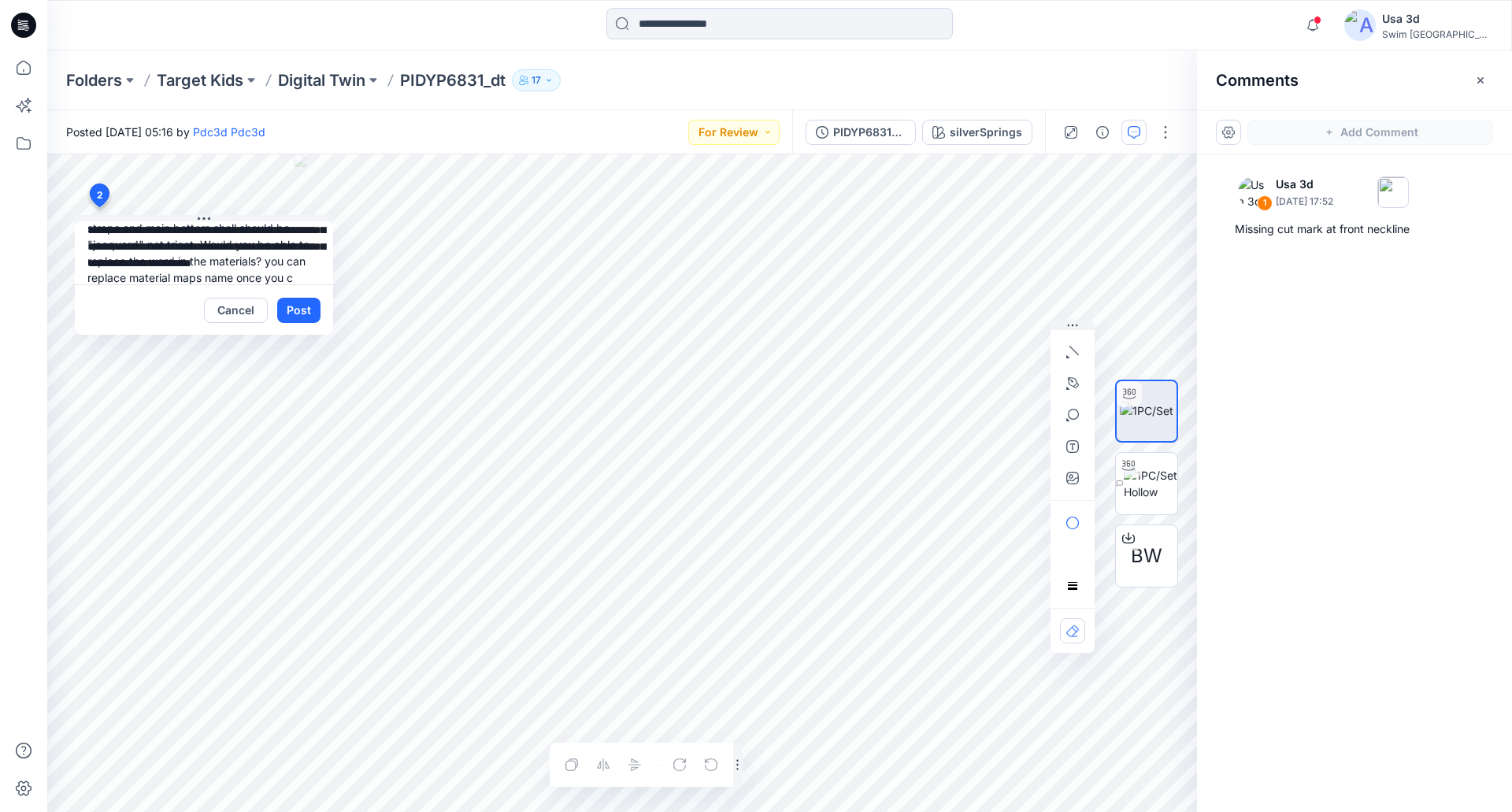
scroll to position [47, 0]
click at [162, 278] on textarea "**********" at bounding box center [204, 253] width 258 height 63
type textarea "**********"
click at [1069, 493] on div at bounding box center [1072, 486] width 44 height 332
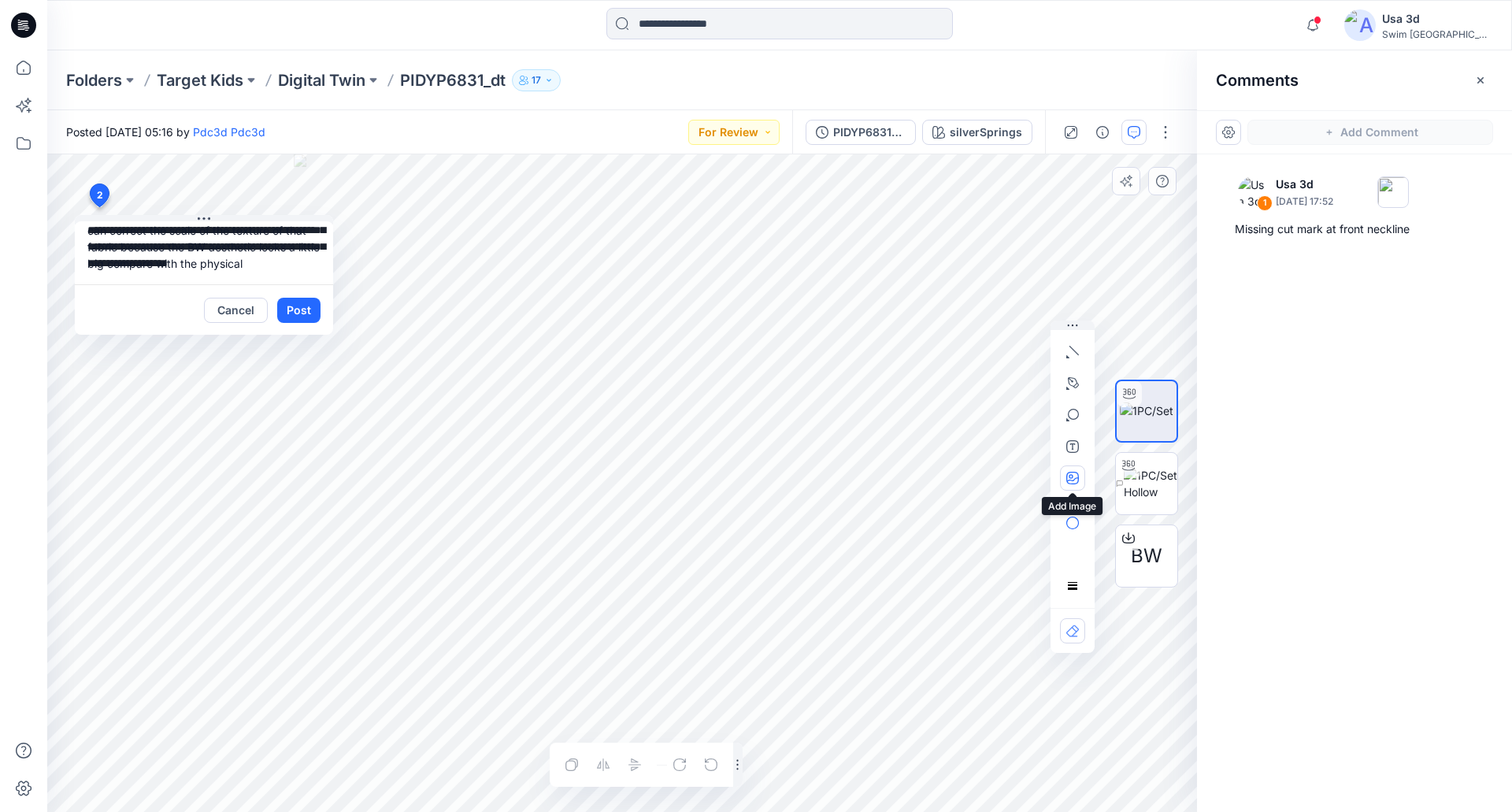
click at [1069, 479] on icon "button" at bounding box center [1072, 478] width 12 height 12
type input"] "**********"
click at [286, 315] on button "Post" at bounding box center [298, 310] width 43 height 25
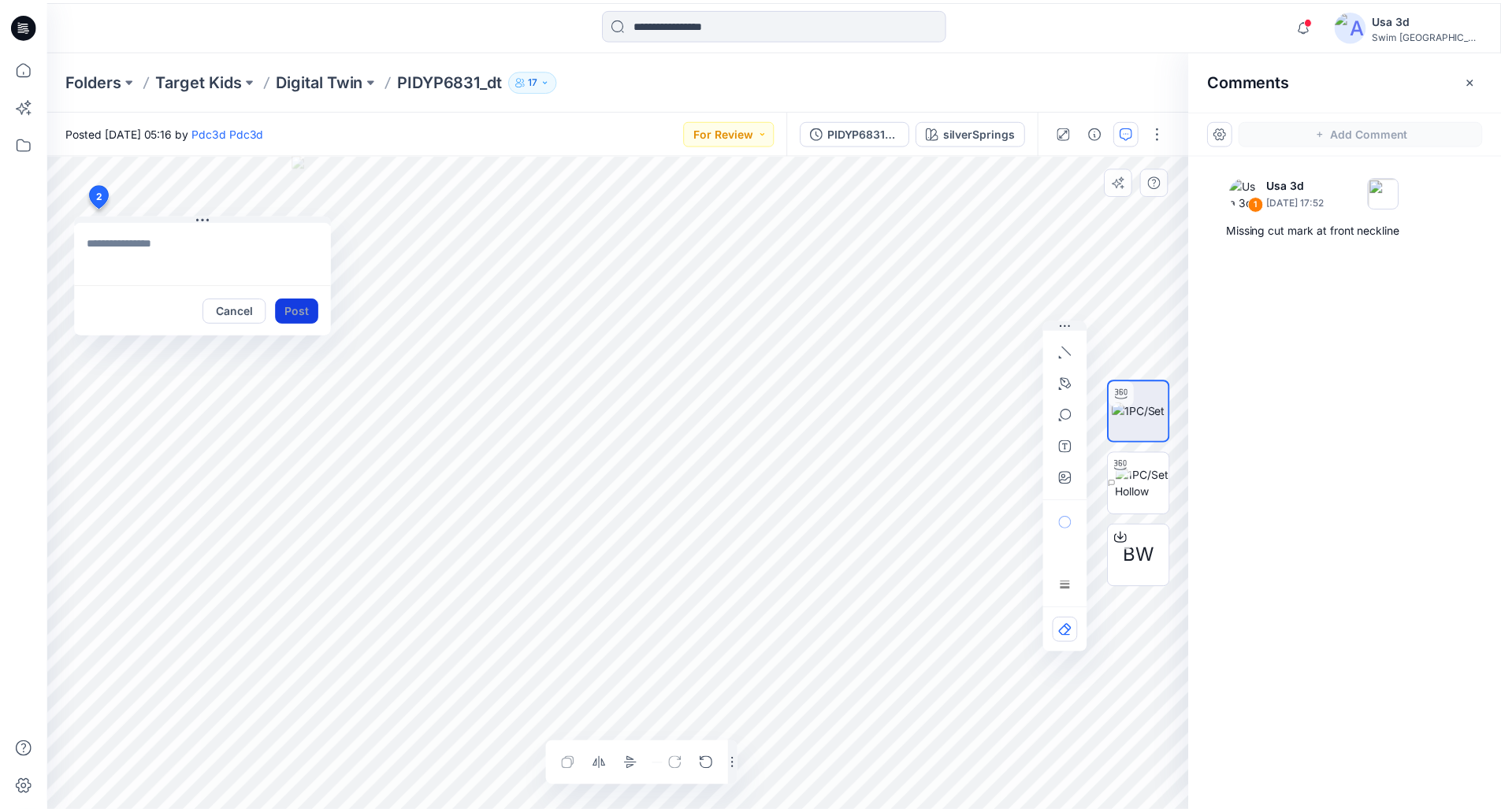
scroll to position [0, 0]
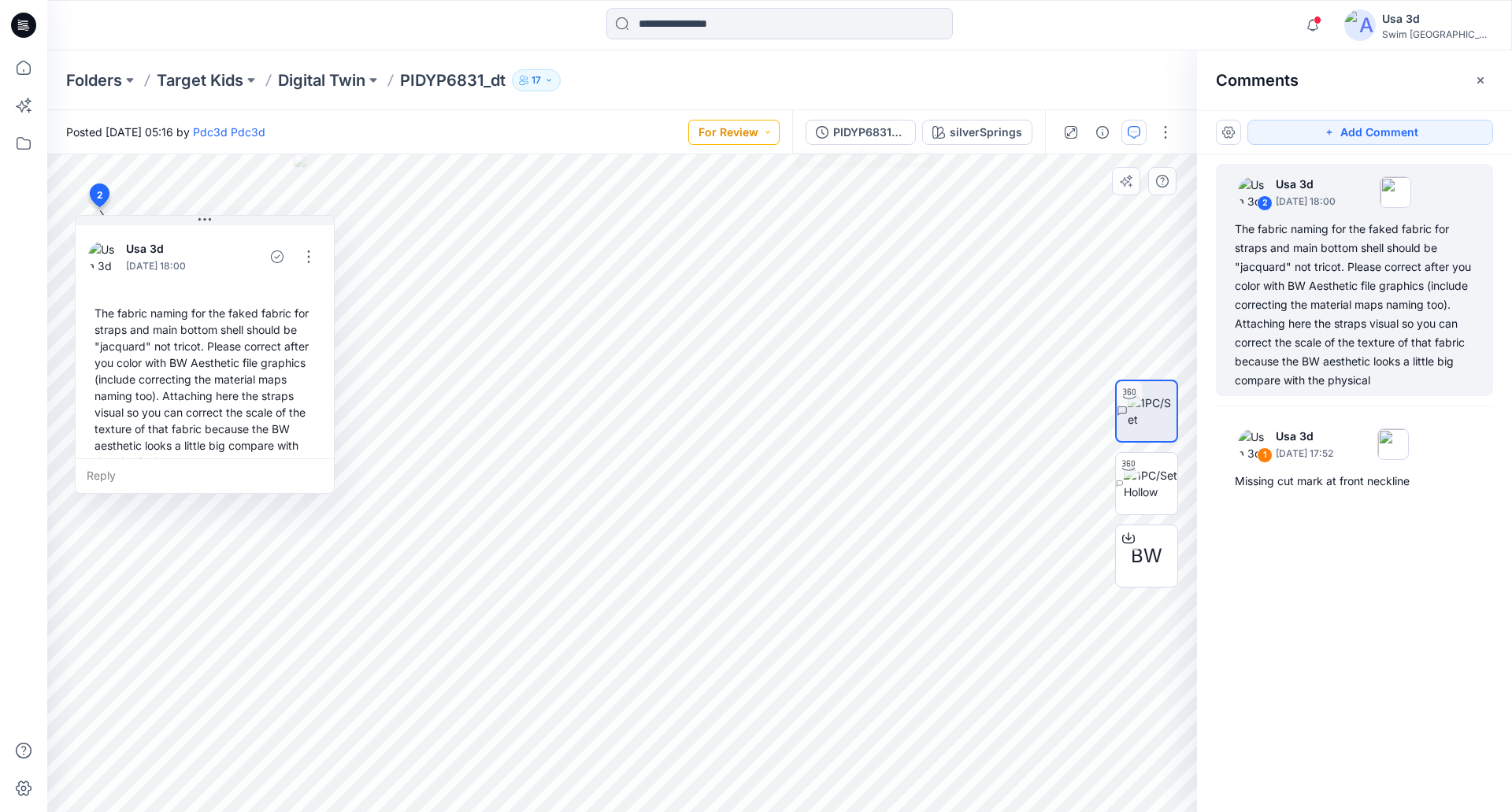
click at [755, 134] on button "For Review" at bounding box center [733, 132] width 91 height 25
click at [695, 308] on p "Resubmit" at bounding box center [695, 310] width 48 height 21
click at [1322, 129] on icon "button" at bounding box center [1328, 131] width 12 height 12
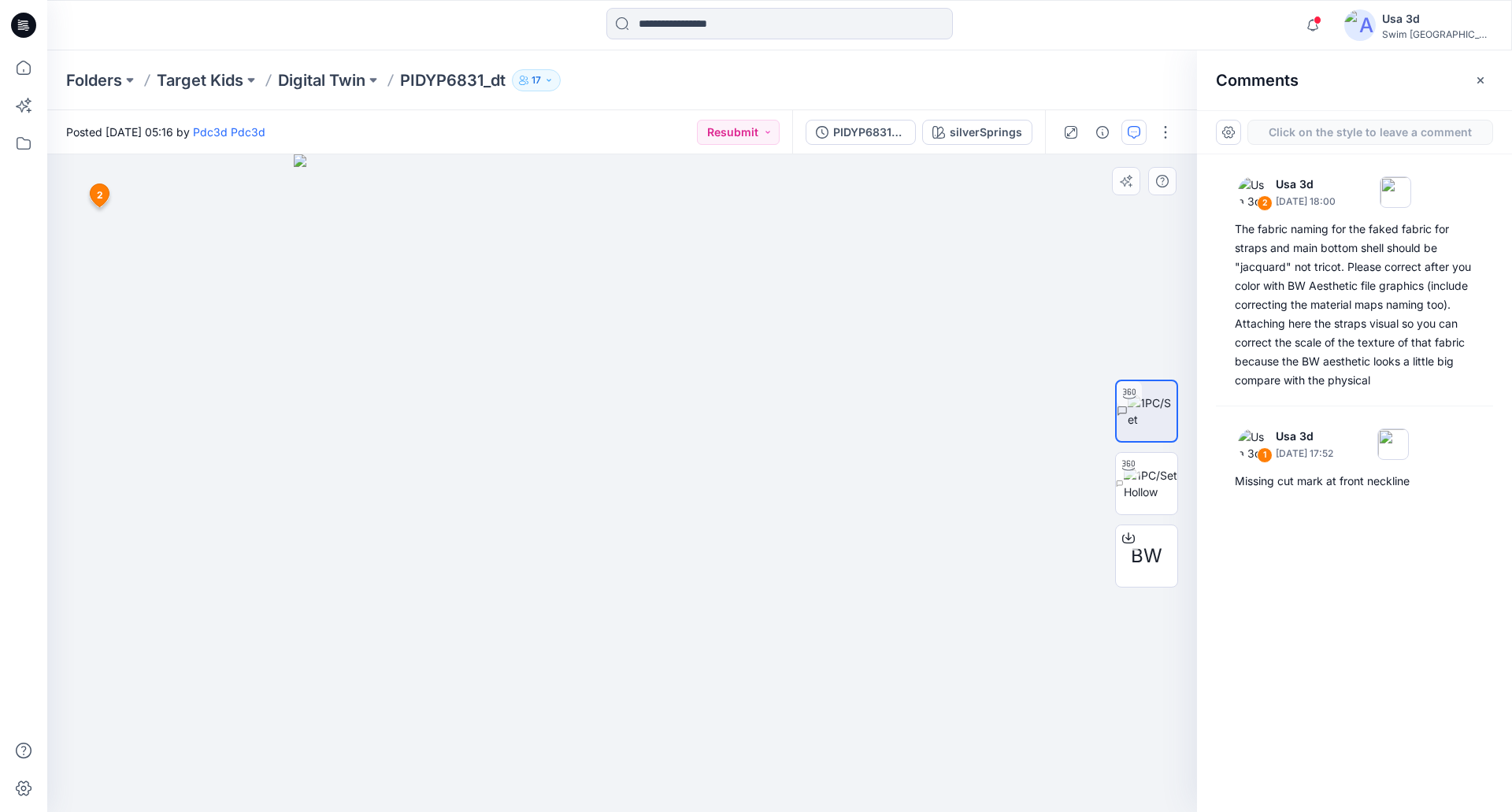
click at [141, 466] on div "3 2 Usa 3d [DATE] 18:00 The fabric naming for the faked fabric for straps and m…" at bounding box center [621, 483] width 1150 height 658
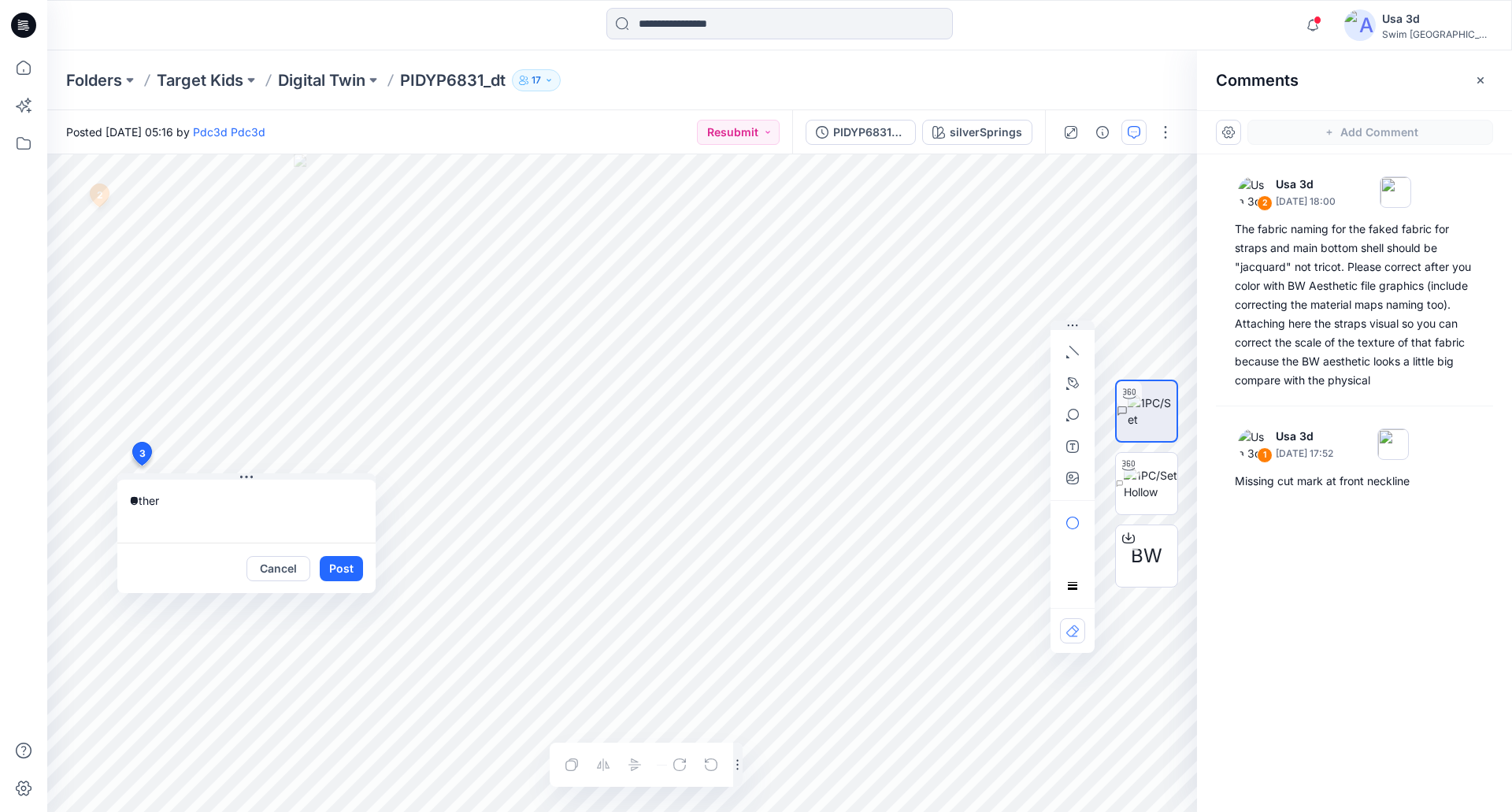
type textarea "*"
type textarea "**********"
click at [1073, 478] on icon "button" at bounding box center [1070, 476] width 4 height 4
type input"] "**********"
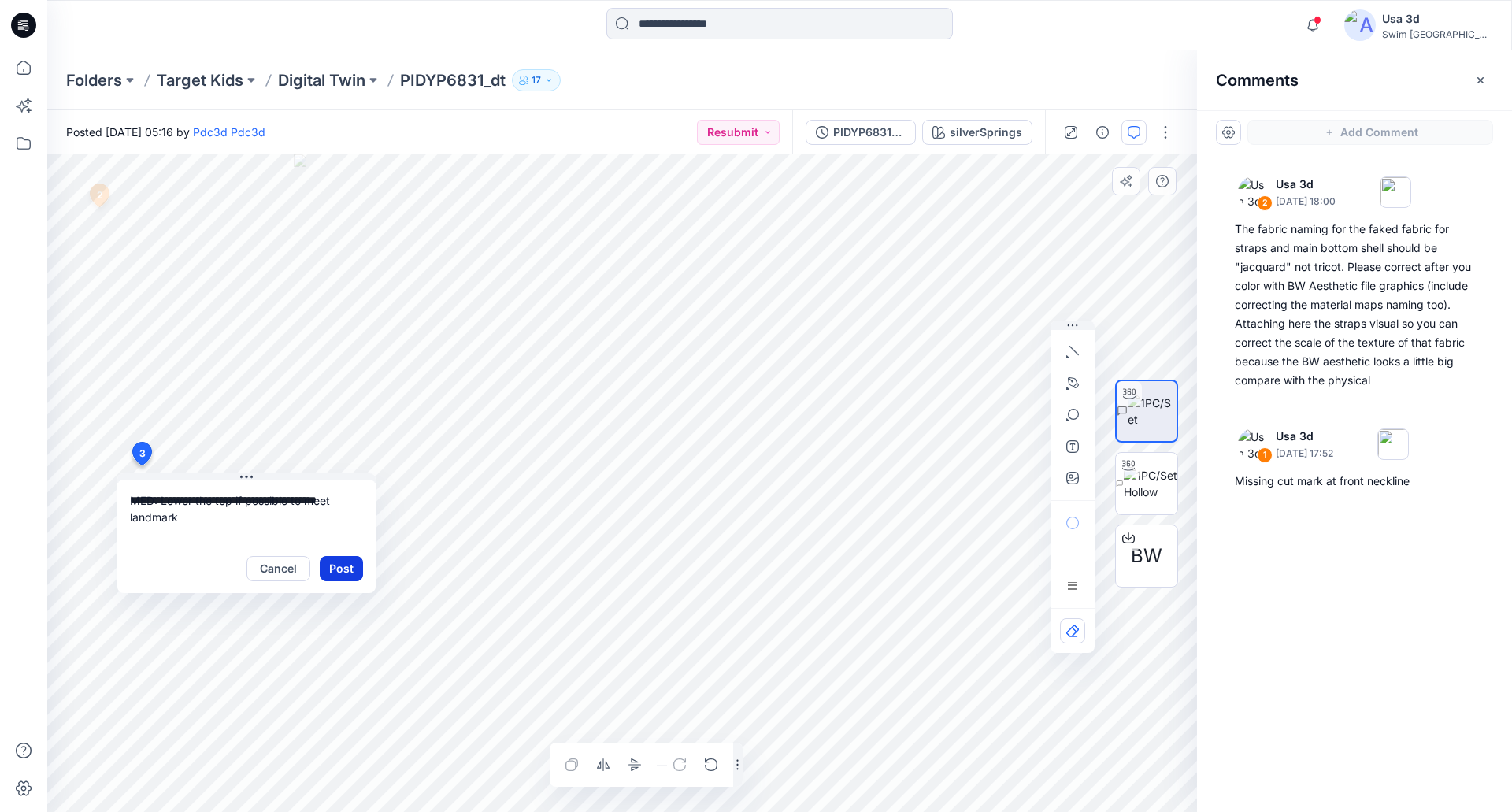
click at [346, 560] on button "Post" at bounding box center [342, 568] width 43 height 25
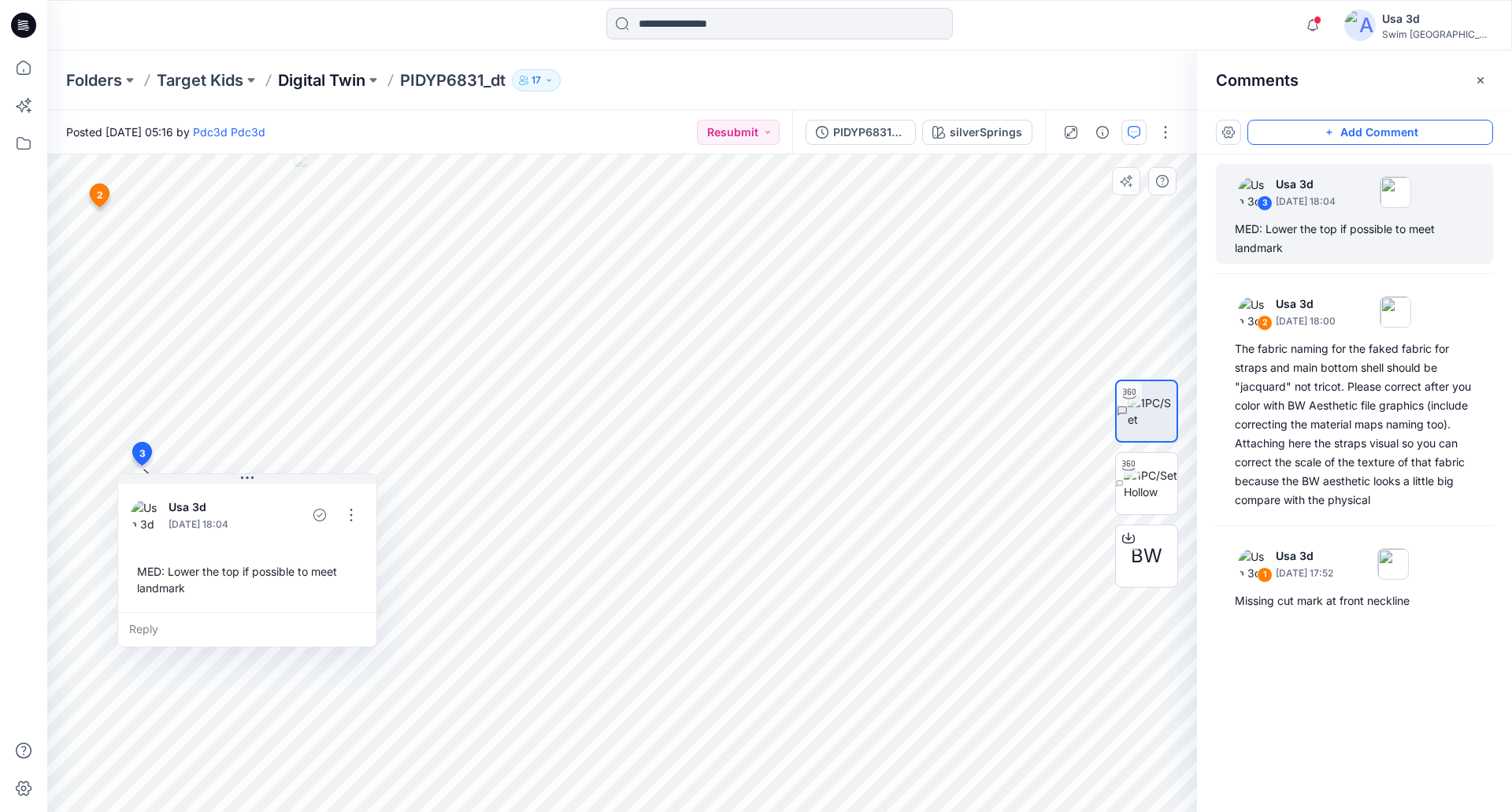
click at [338, 85] on p "Digital Twin" at bounding box center [321, 80] width 87 height 22
